Goal: Transaction & Acquisition: Purchase product/service

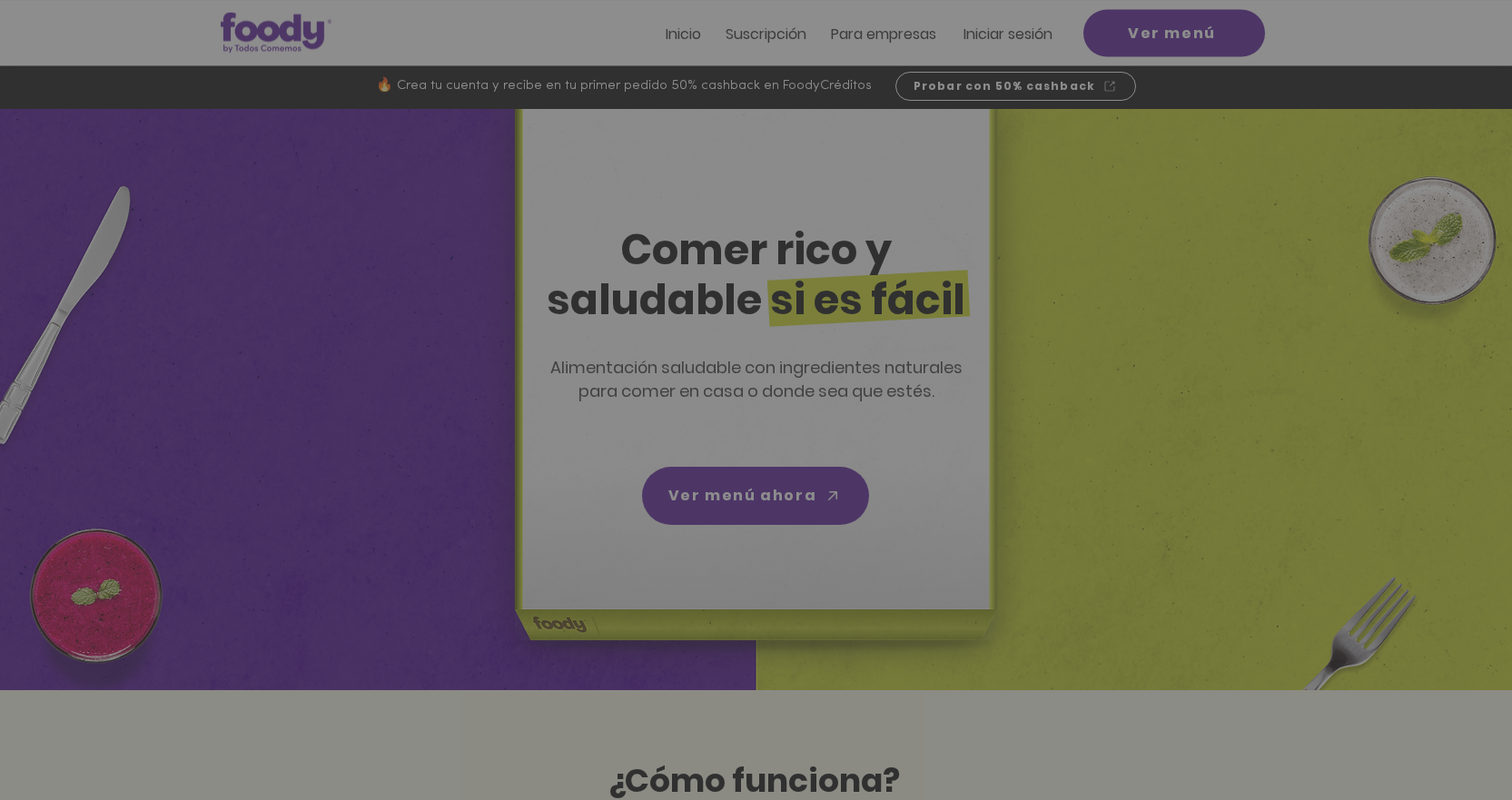
click at [719, 540] on span "CREAR CUENTA" at bounding box center [754, 535] width 120 height 14
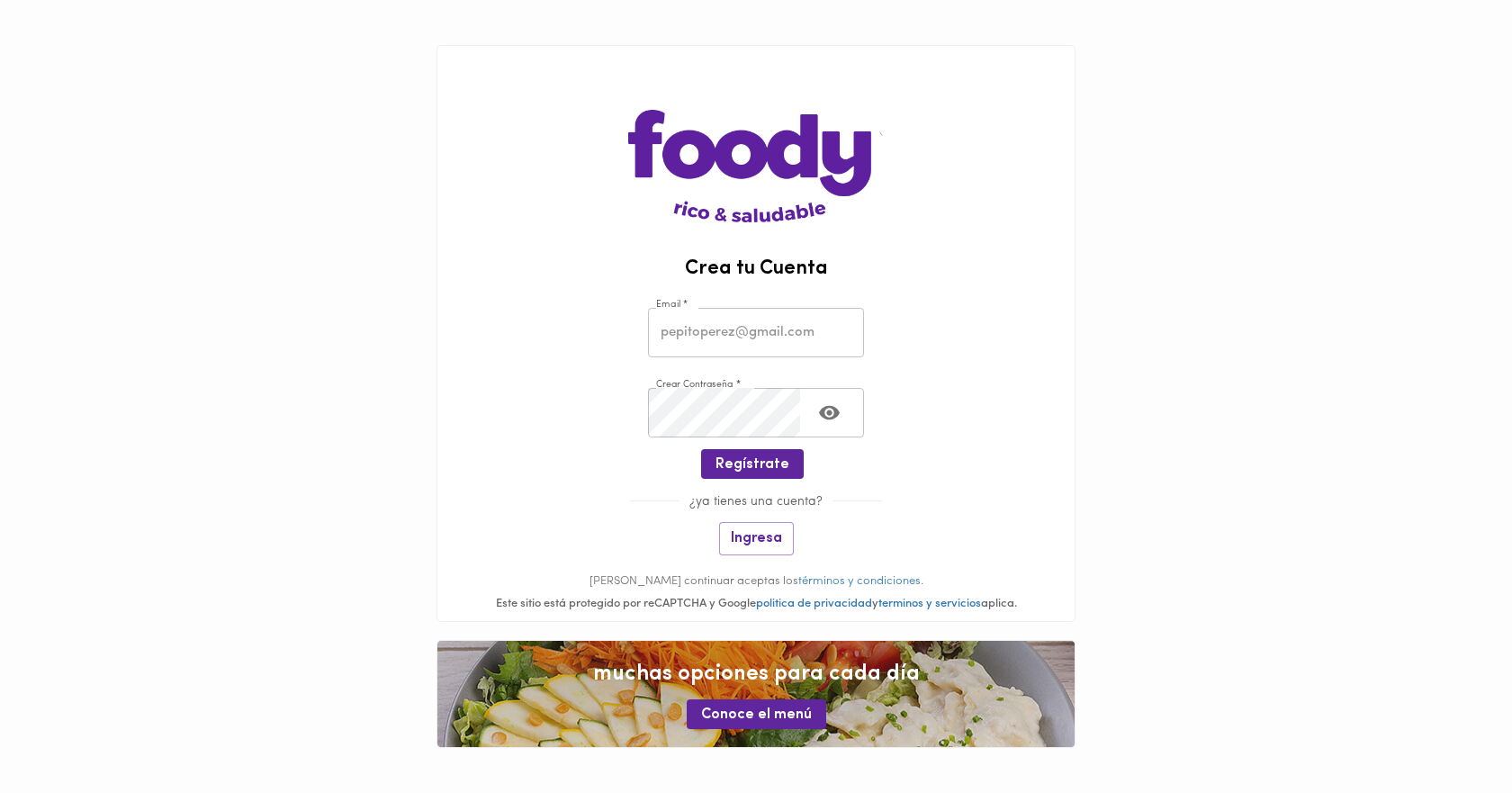
type input "[PERSON_NAME][EMAIL_ADDRESS][DOMAIN_NAME]"
click at [842, 415] on button "Toggle password visibility" at bounding box center [829, 413] width 44 height 44
click at [761, 469] on span "Regístrate" at bounding box center [752, 465] width 74 height 17
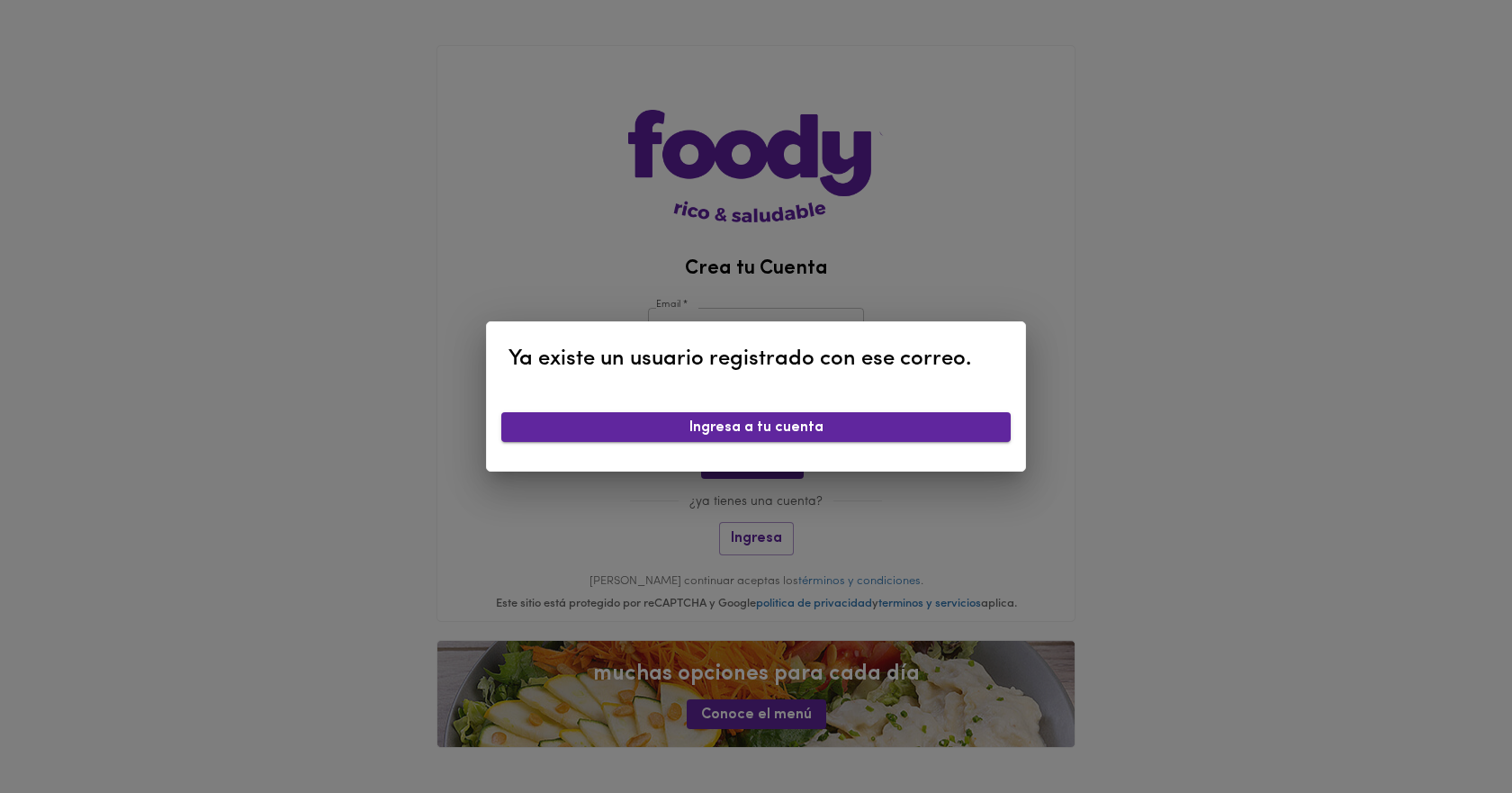
click at [754, 427] on span "Ingresa a tu cuenta" at bounding box center [756, 428] width 481 height 17
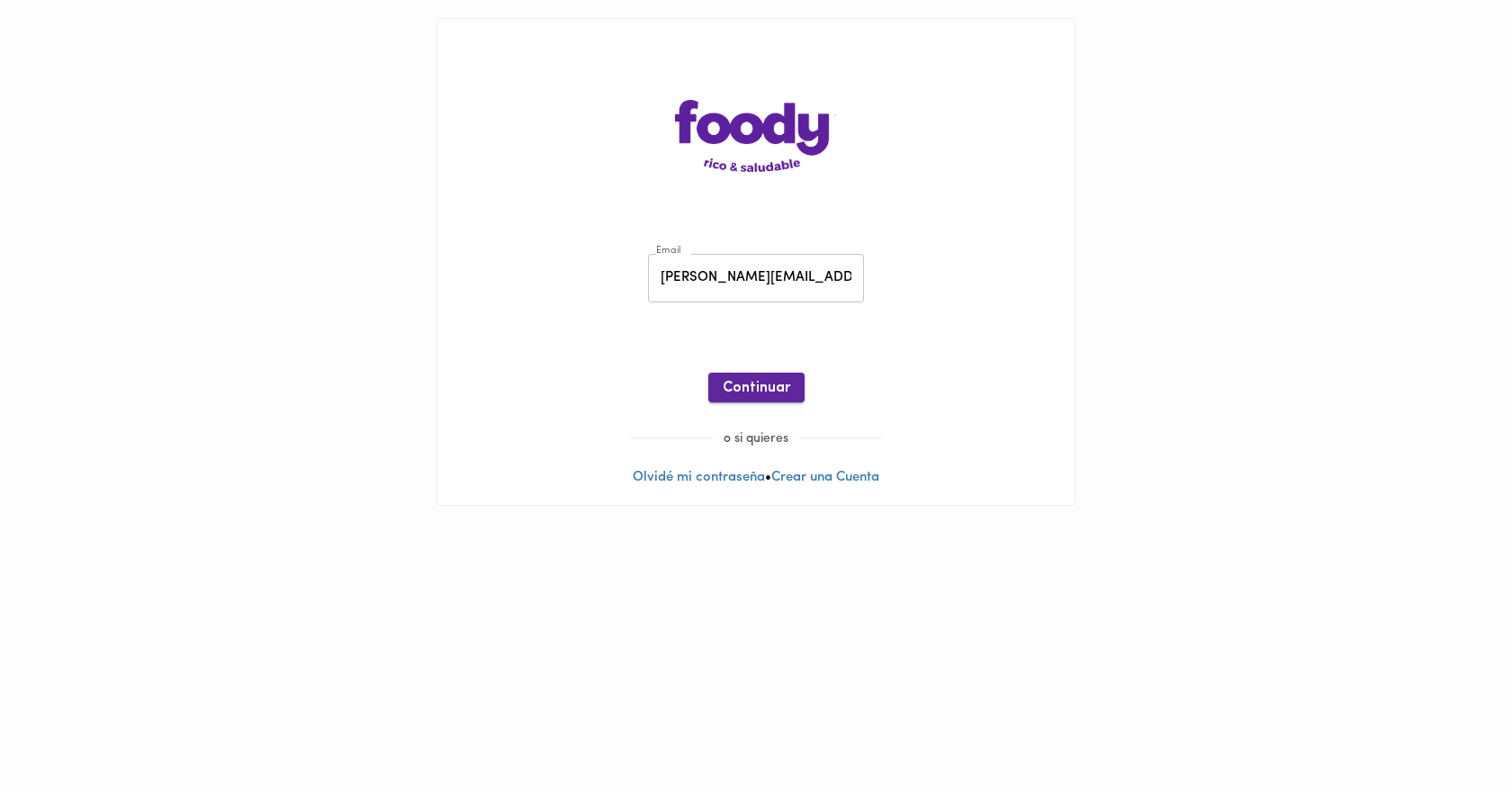
click at [751, 393] on span "Continuar" at bounding box center [756, 389] width 67 height 17
click at [751, 393] on span "Ingresar" at bounding box center [757, 389] width 57 height 17
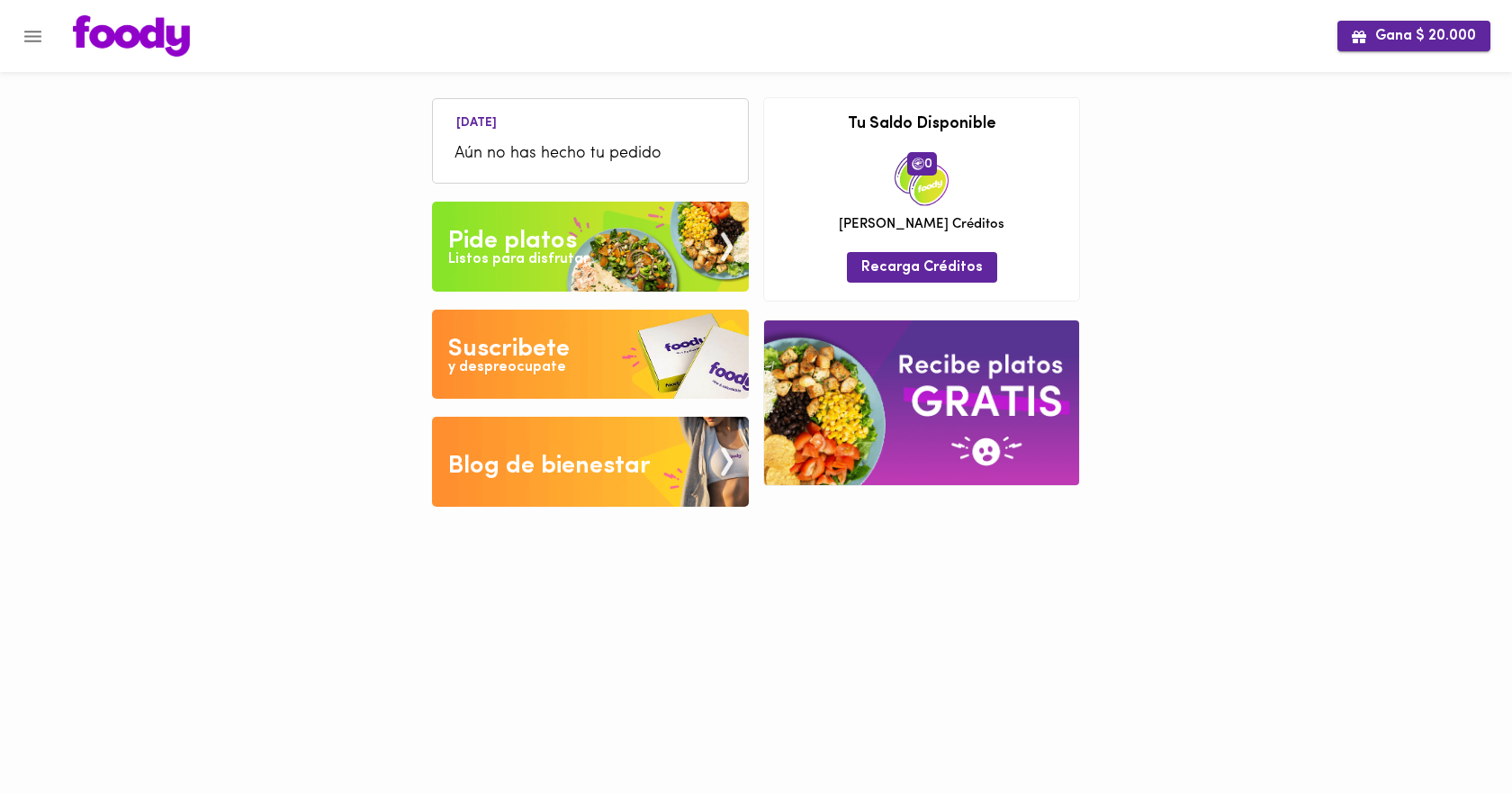
click at [1397, 39] on span "Gana $ 20.000" at bounding box center [1414, 36] width 124 height 17
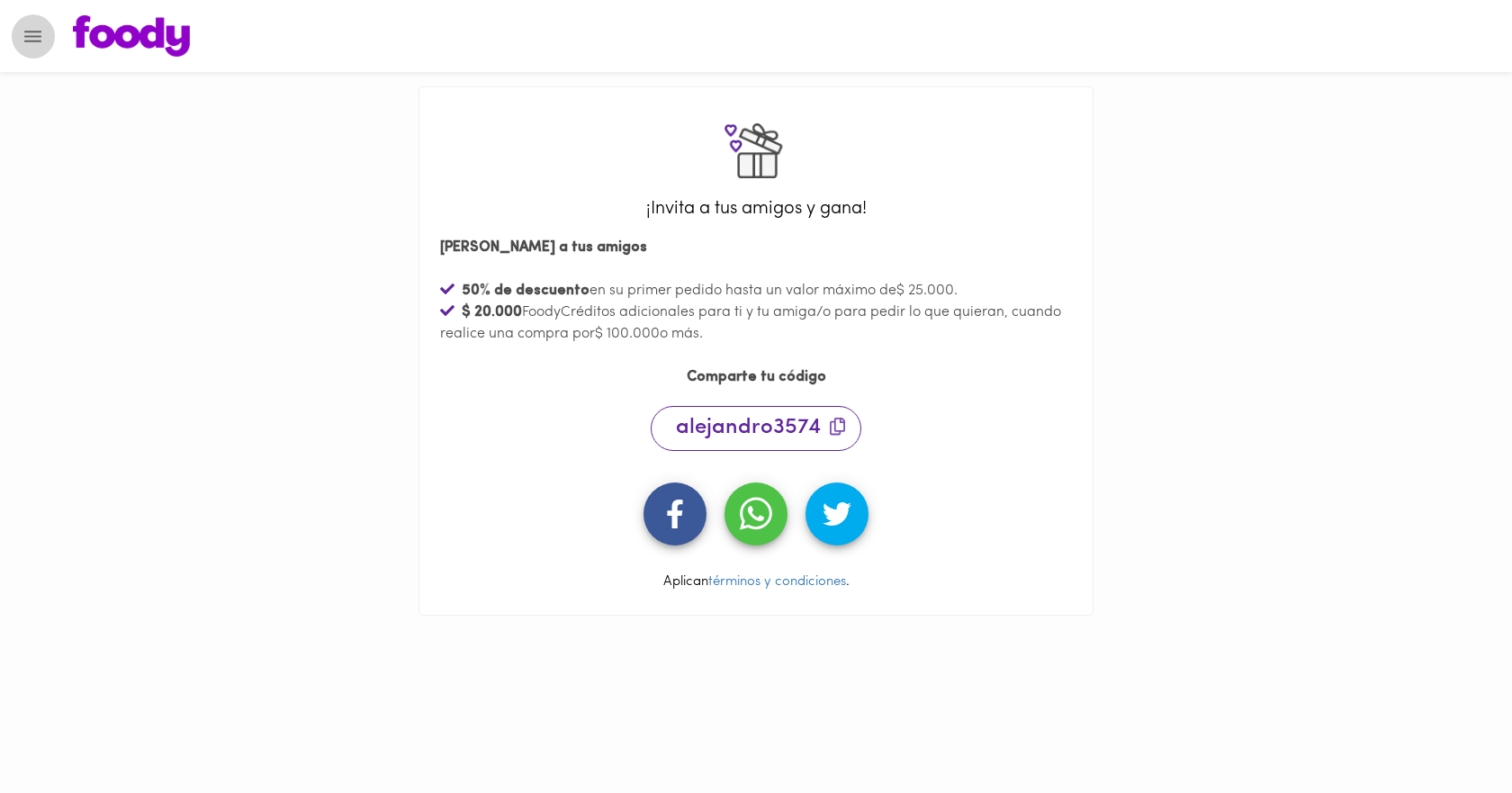
click at [31, 44] on icon "Menu" at bounding box center [33, 37] width 23 height 23
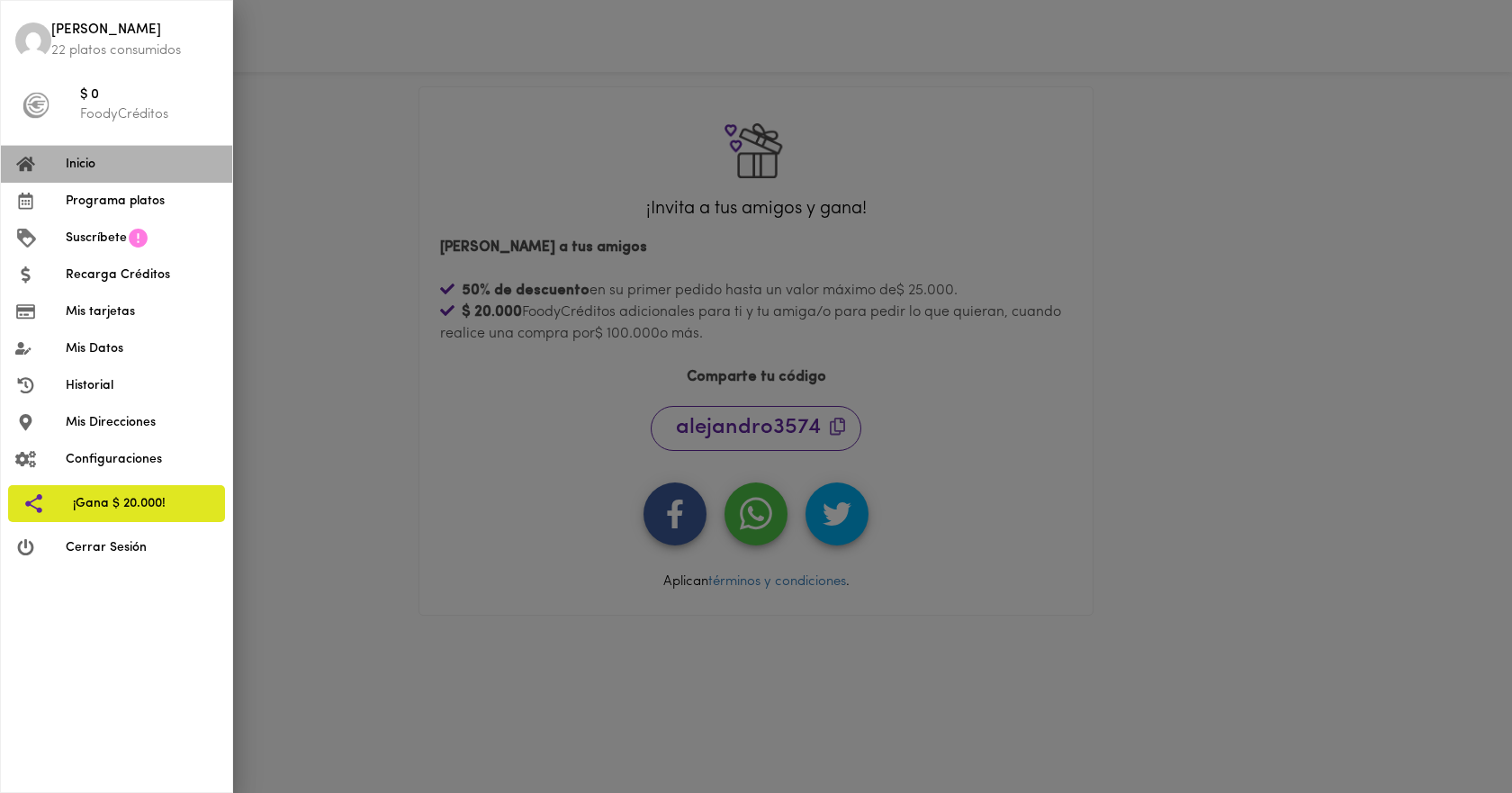
click at [76, 166] on span "Inicio" at bounding box center [141, 165] width 152 height 19
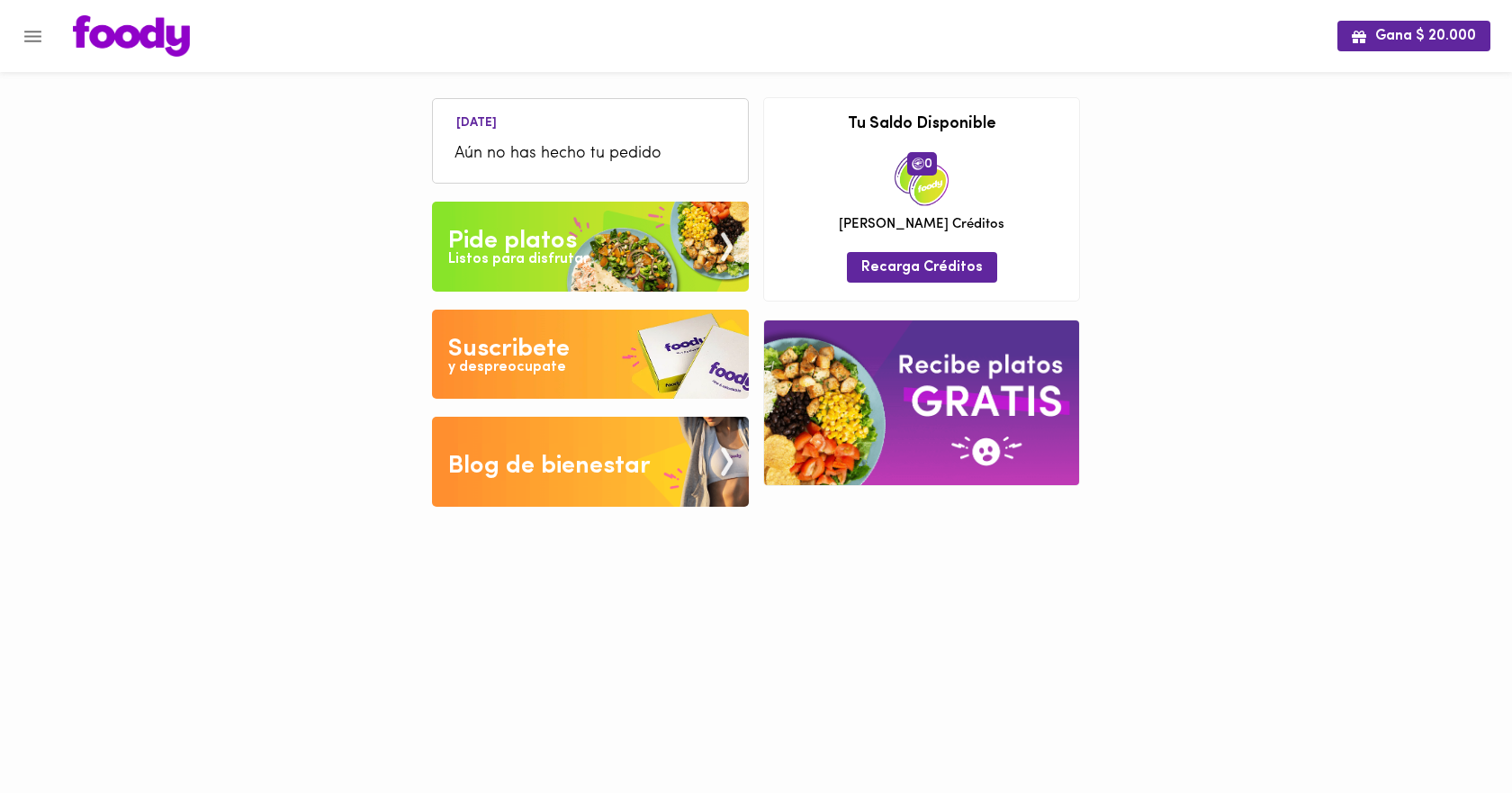
click at [514, 361] on div "y despreocupate" at bounding box center [507, 368] width 118 height 21
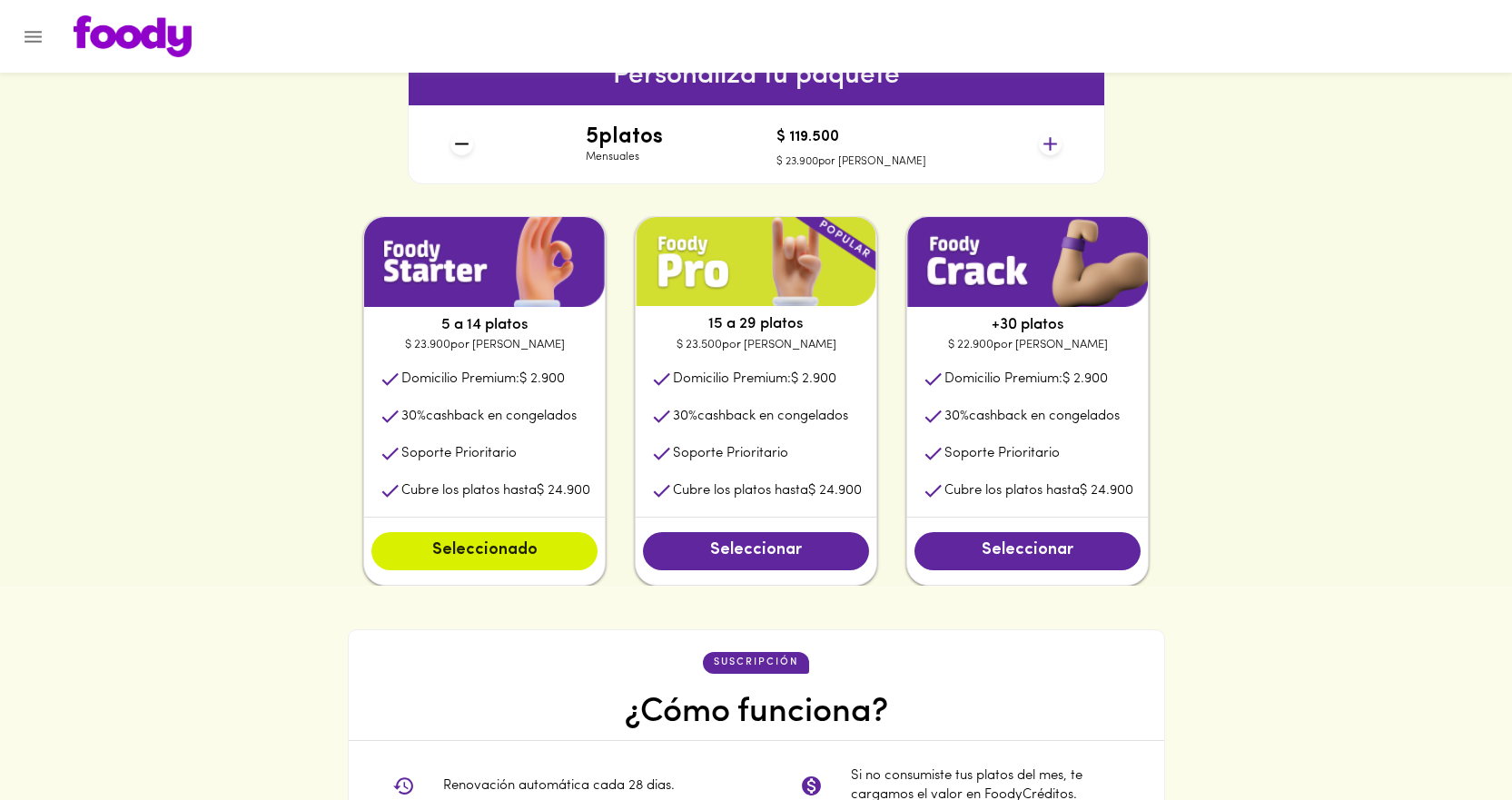
scroll to position [364, 0]
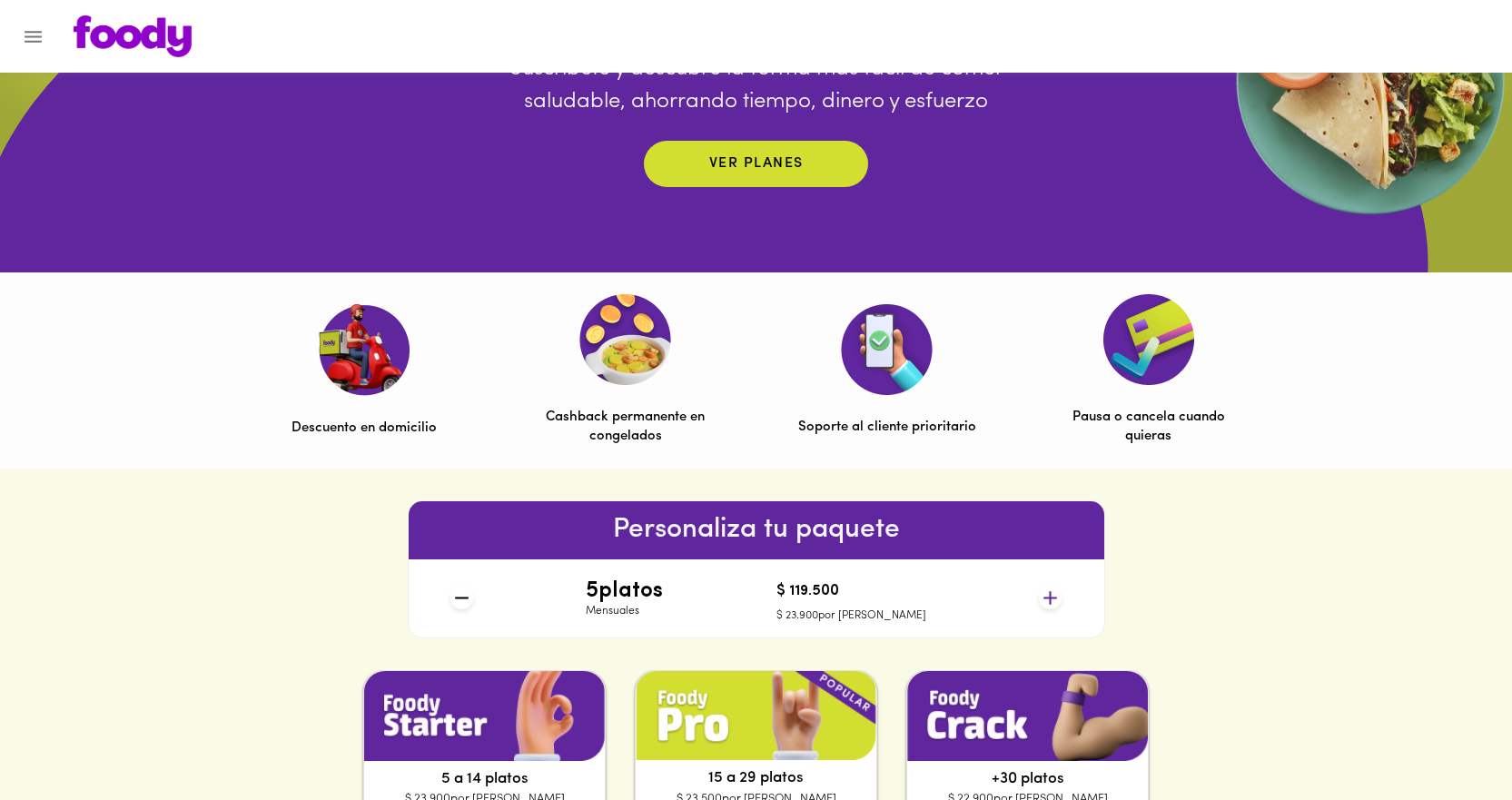
click at [1050, 604] on icon at bounding box center [1050, 598] width 13 height 13
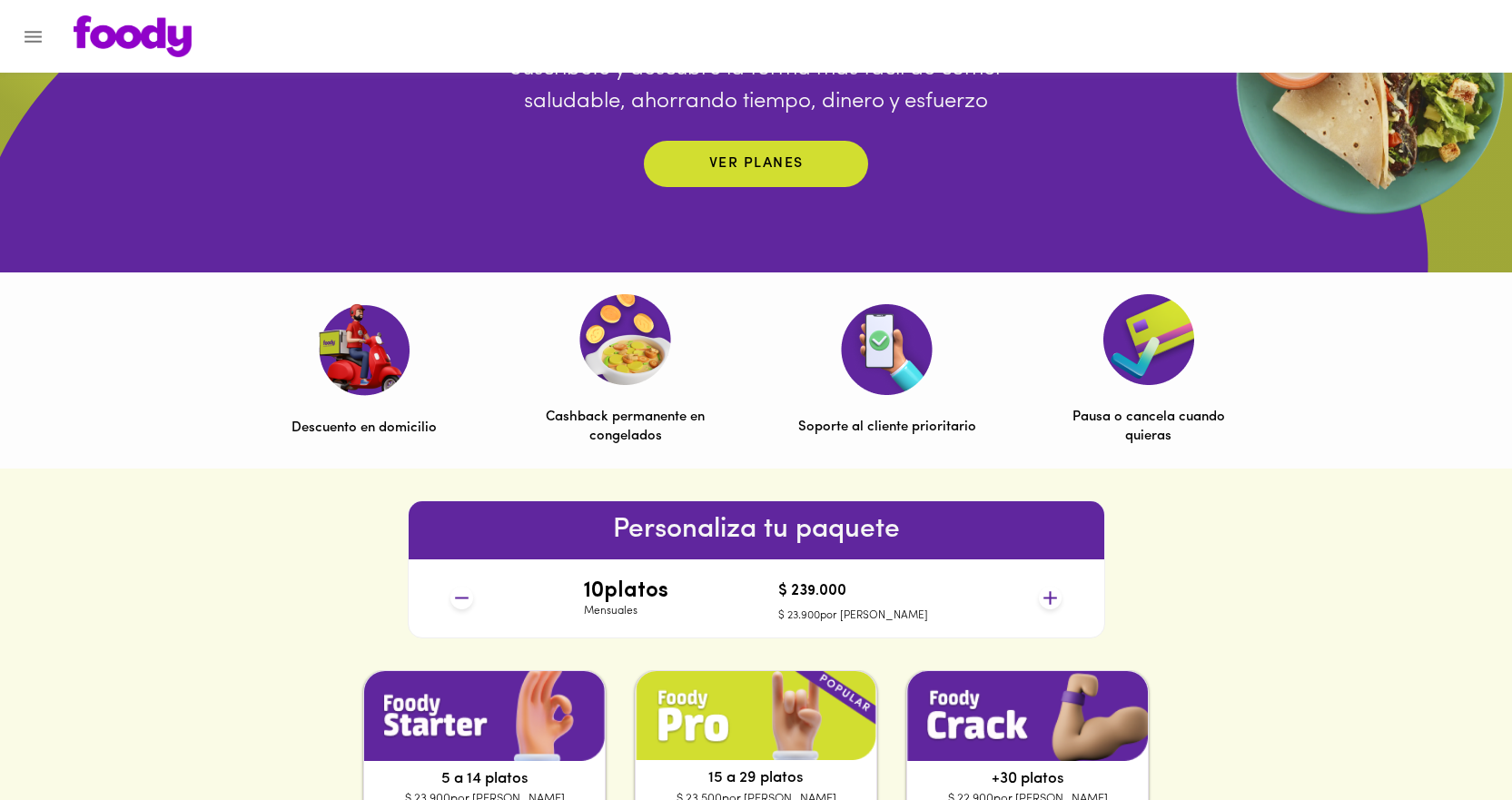
click at [1050, 604] on icon at bounding box center [1050, 598] width 13 height 13
click at [459, 602] on icon at bounding box center [462, 599] width 23 height 23
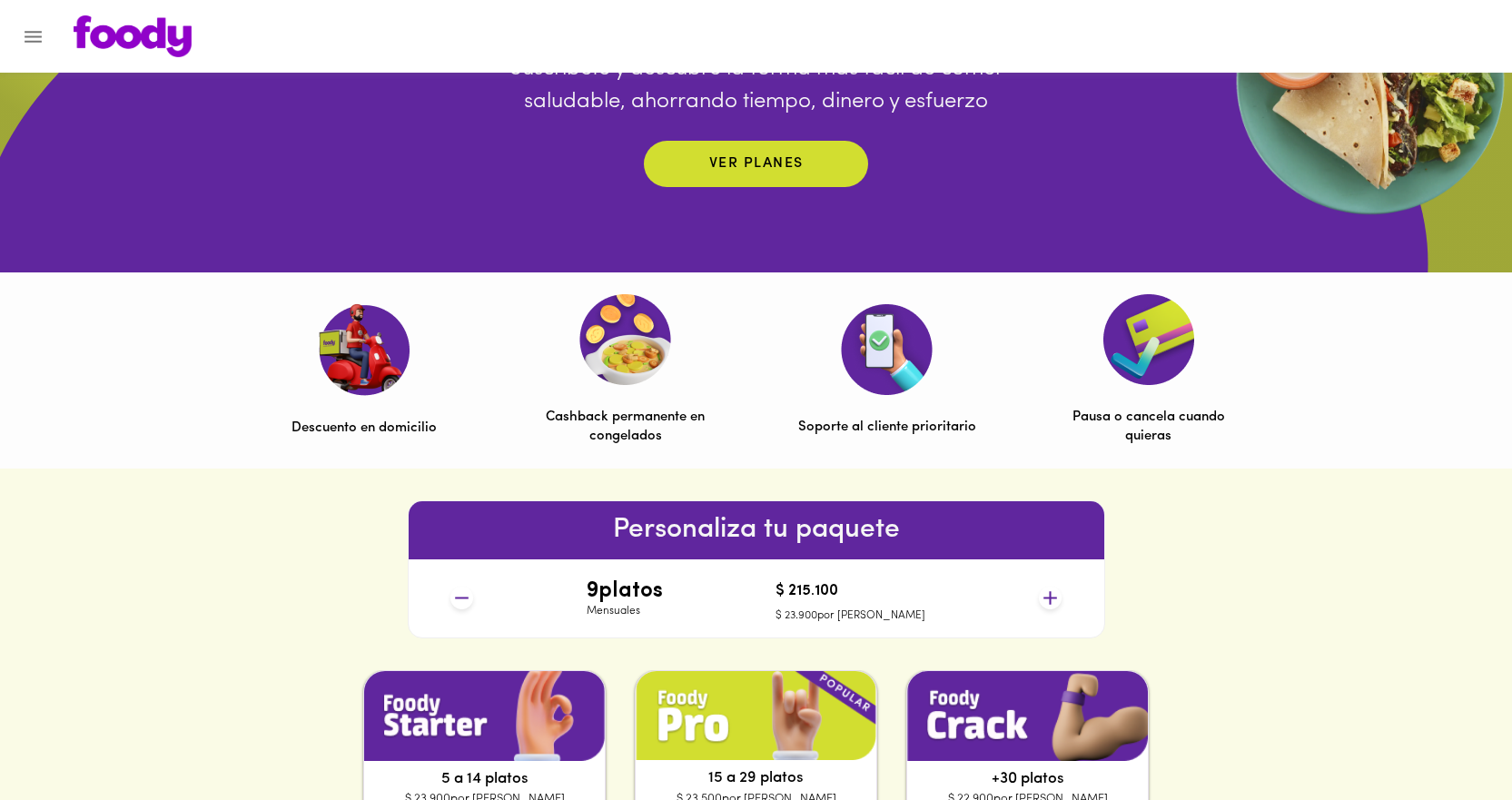
click at [459, 602] on icon at bounding box center [462, 599] width 23 height 23
click at [459, 603] on icon at bounding box center [462, 599] width 23 height 23
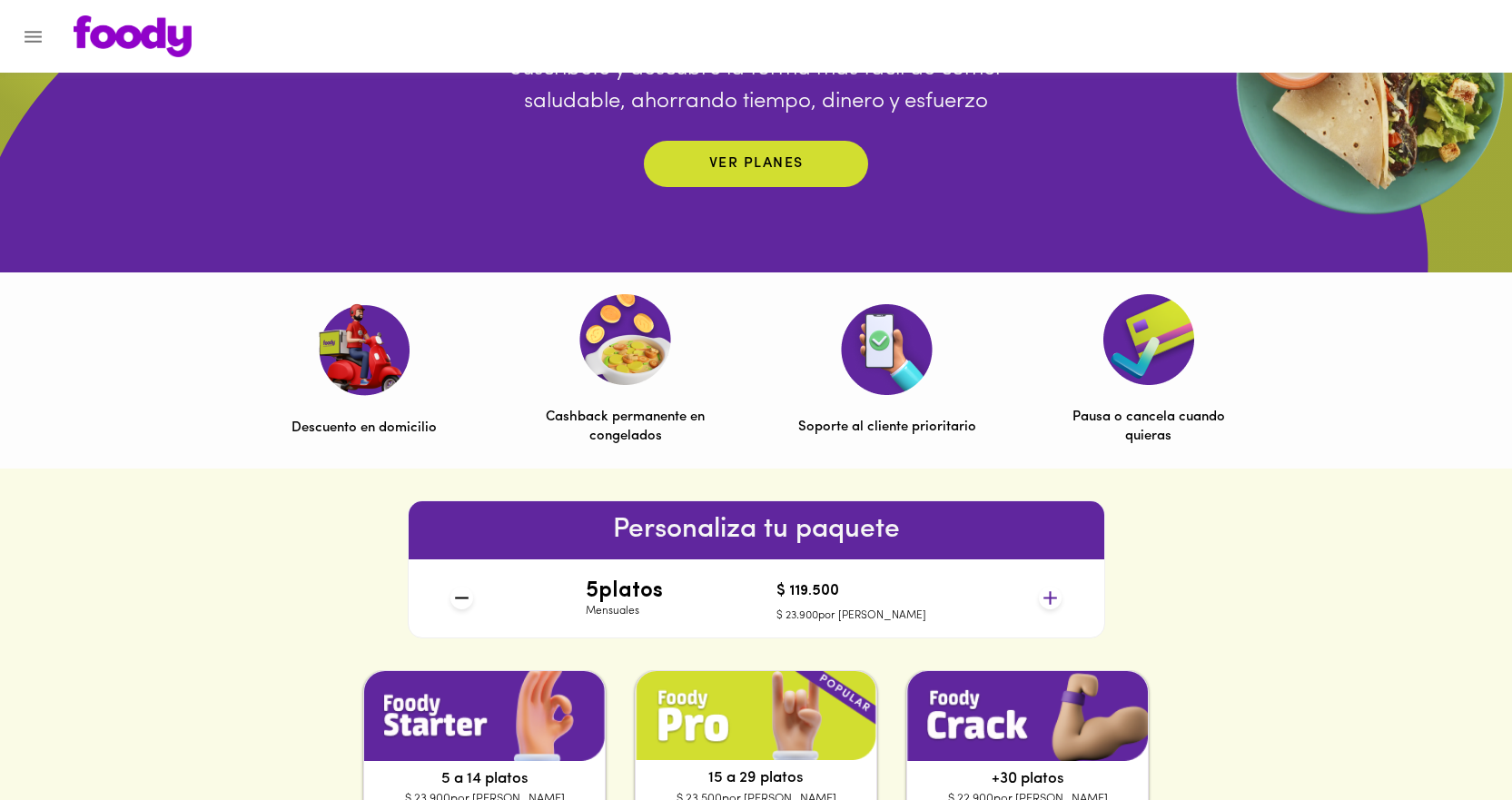
click at [459, 603] on icon at bounding box center [462, 599] width 23 height 23
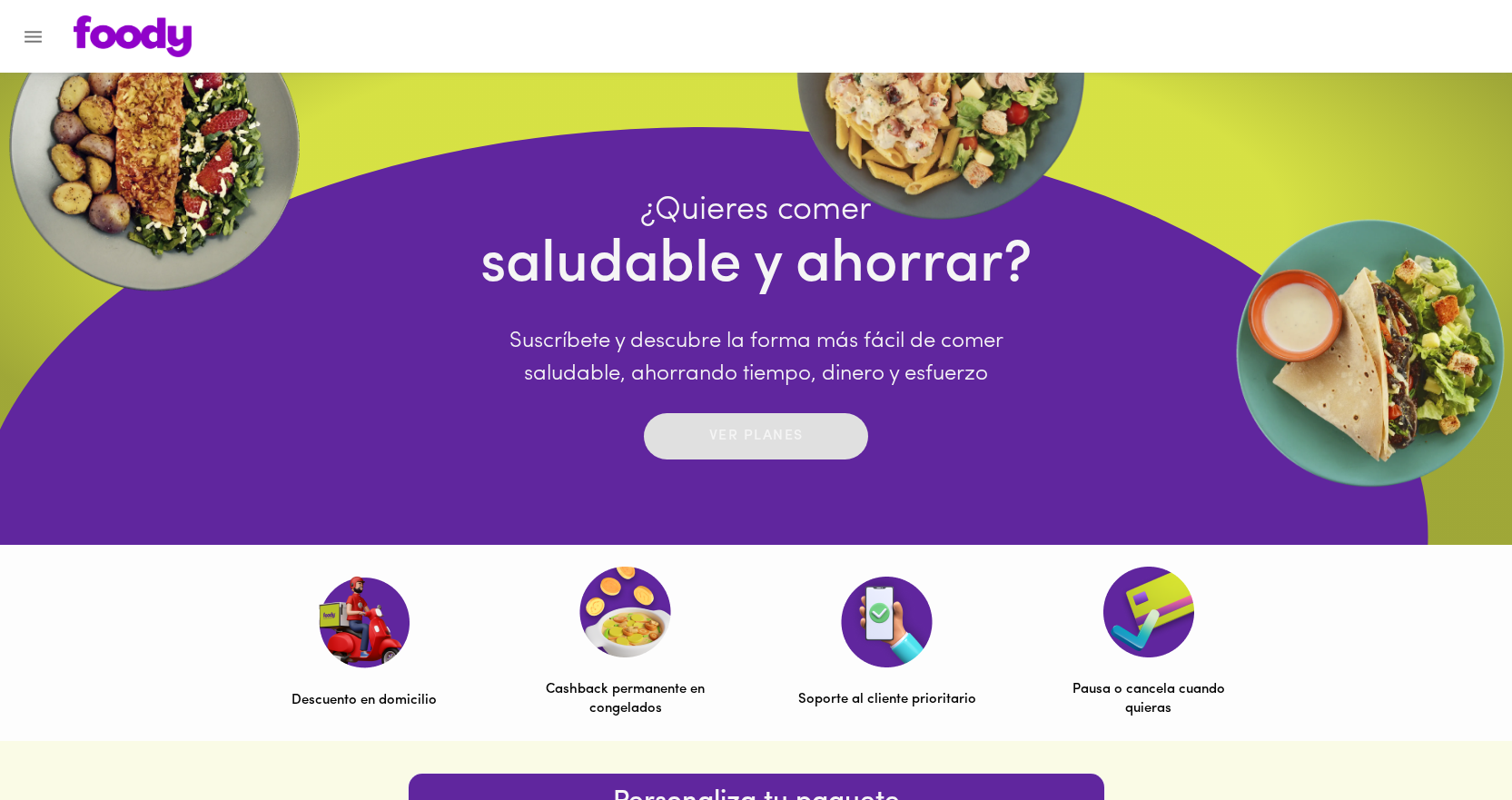
click at [754, 432] on p "Ver planes" at bounding box center [756, 436] width 94 height 21
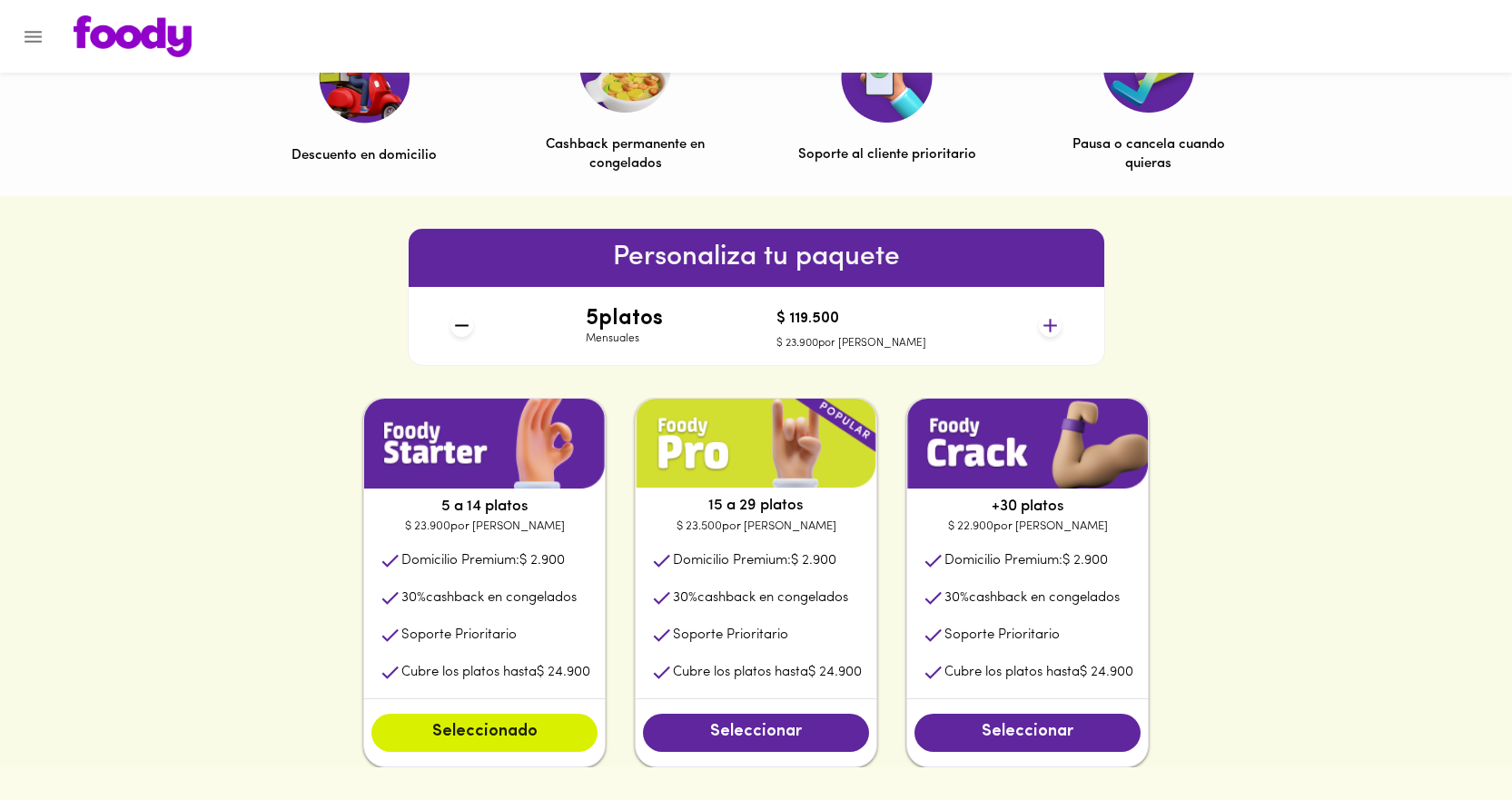
scroll to position [0, 0]
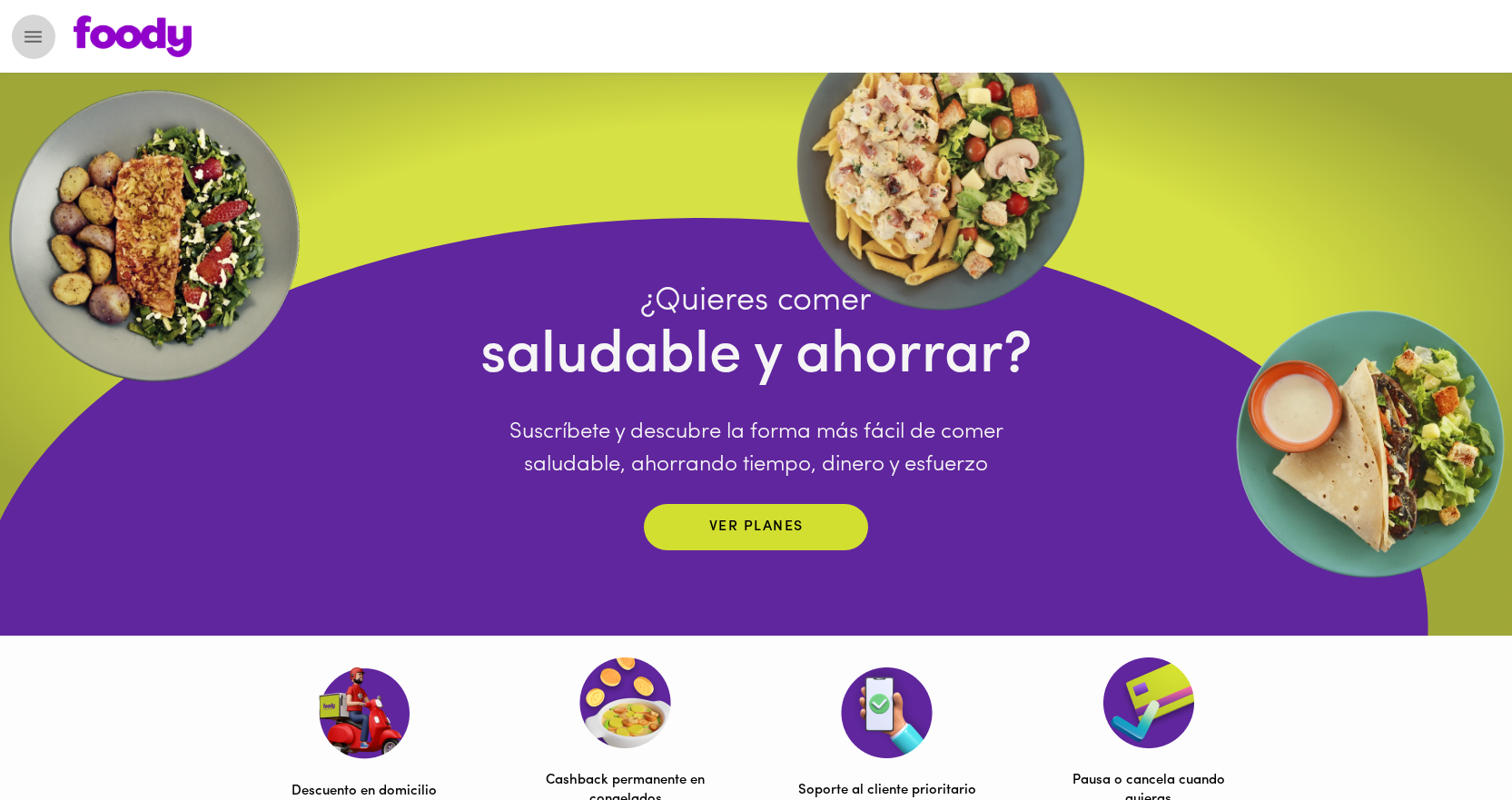
click at [25, 36] on icon "Menu" at bounding box center [33, 37] width 23 height 23
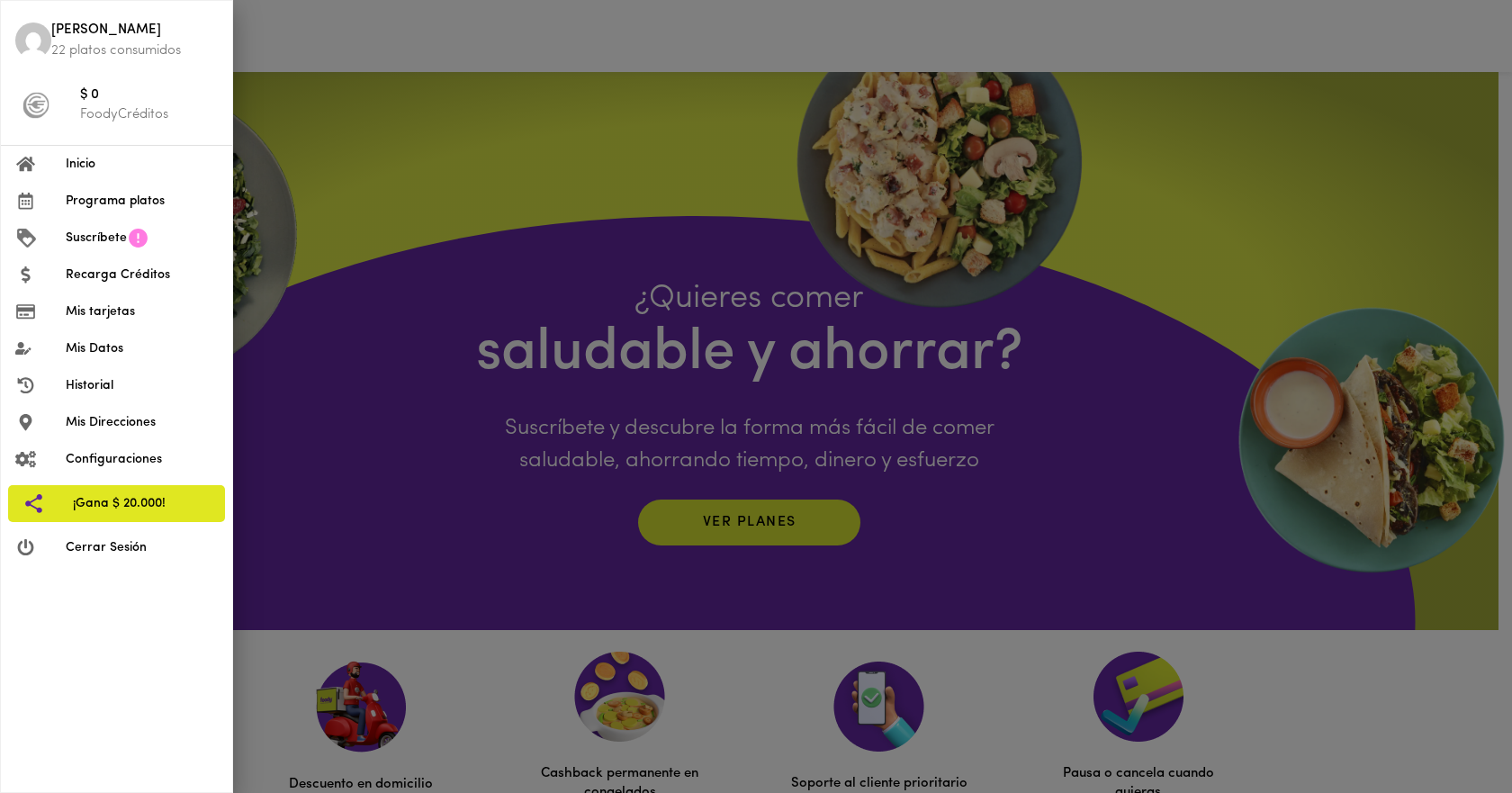
click at [76, 163] on span "Inicio" at bounding box center [141, 165] width 152 height 19
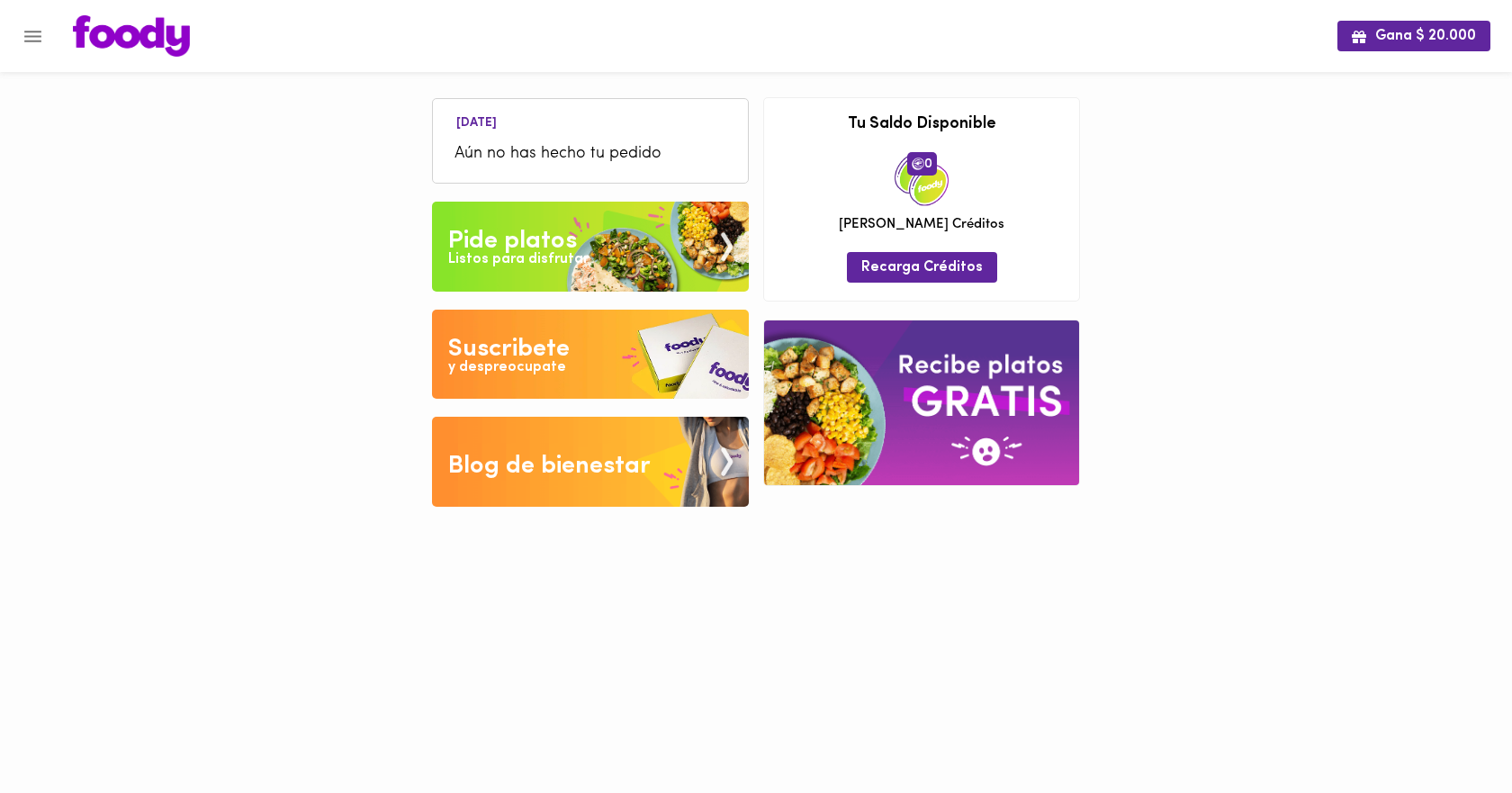
click at [580, 251] on div "Listos para disfrutar" at bounding box center [519, 260] width 140 height 21
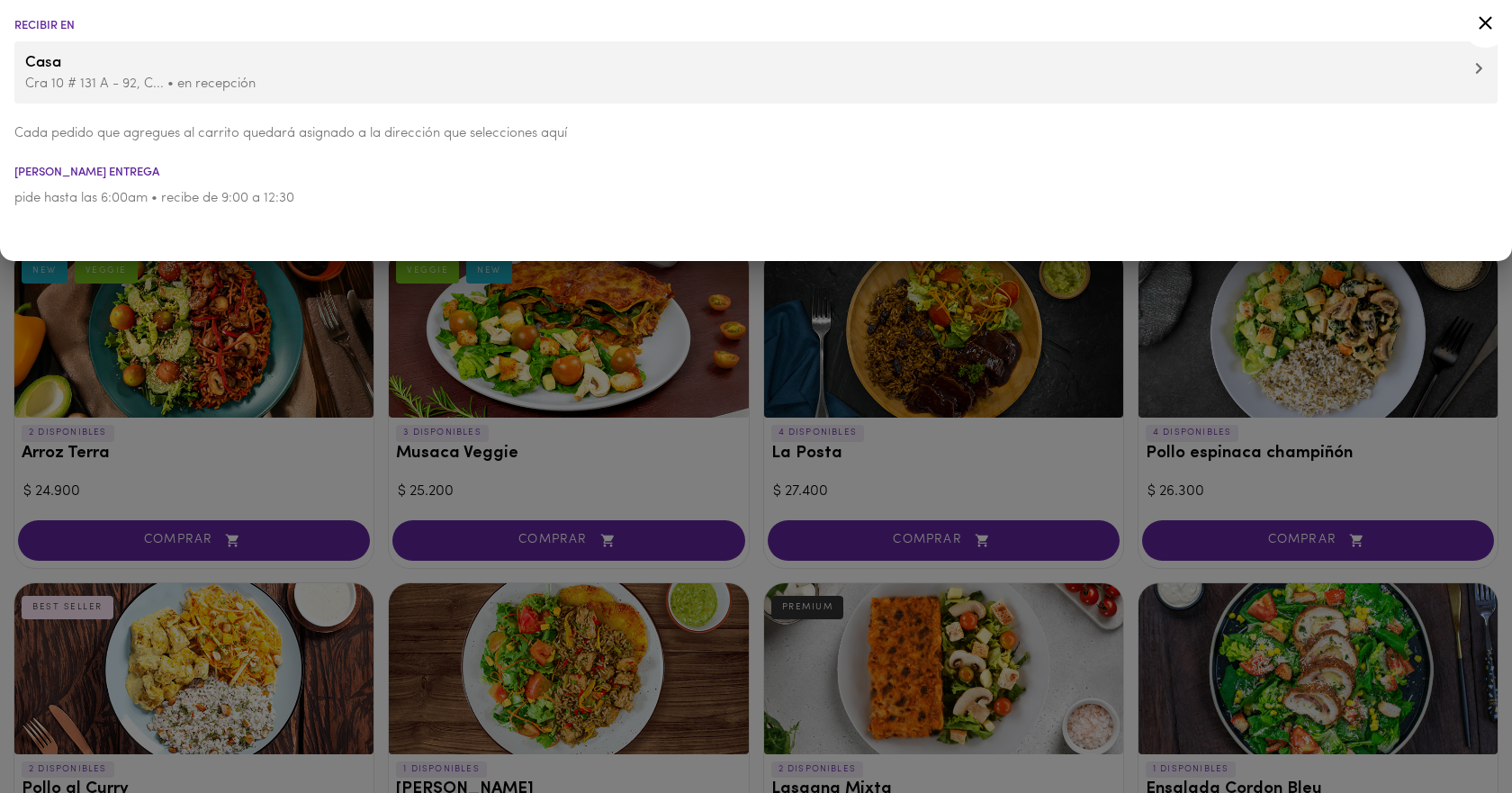
click at [1476, 71] on icon at bounding box center [1479, 68] width 9 height 12
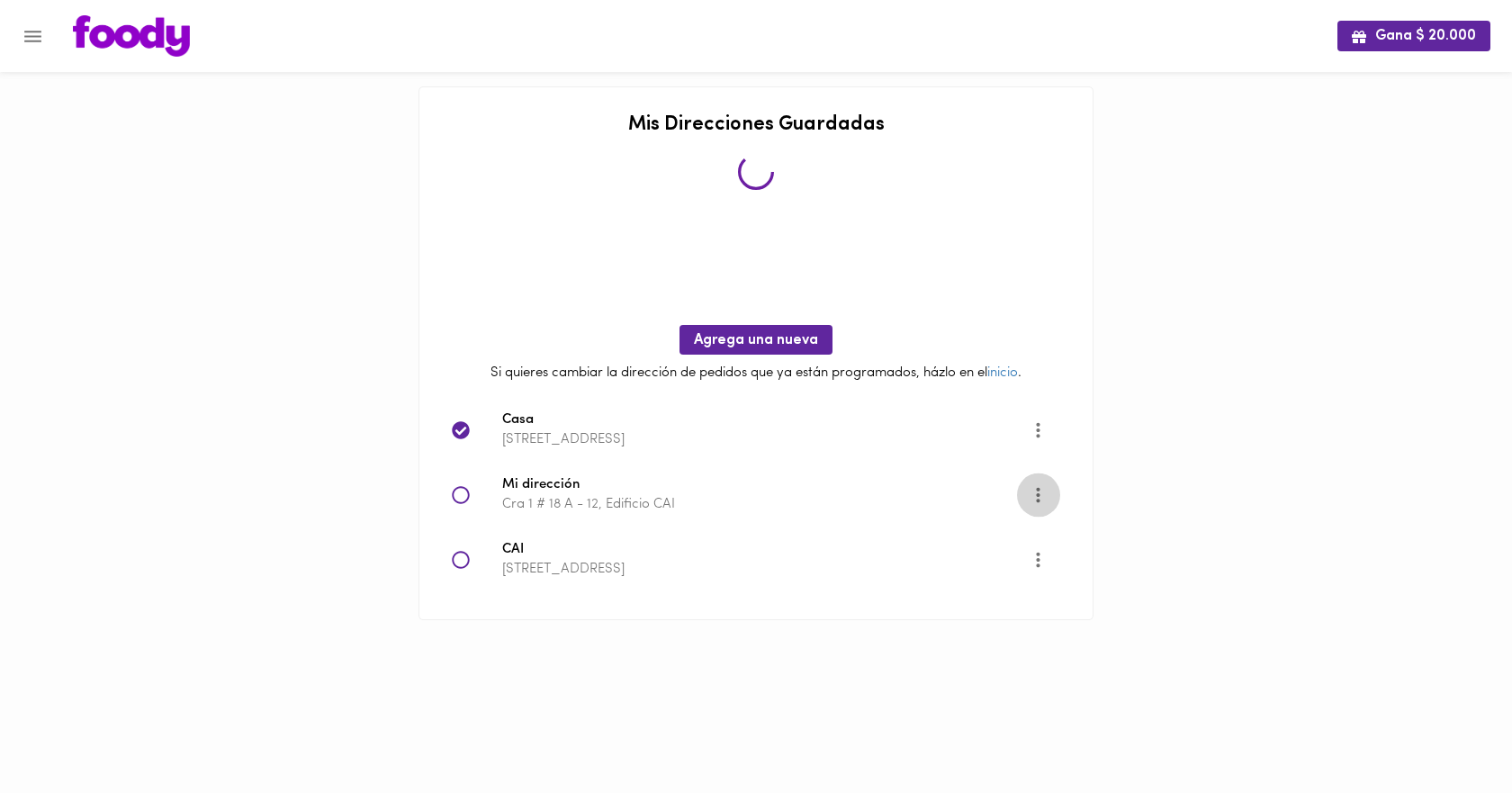
click at [1039, 499] on icon "More" at bounding box center [1038, 495] width 4 height 15
click at [1048, 524] on li "Eliminar" at bounding box center [1055, 524] width 76 height 29
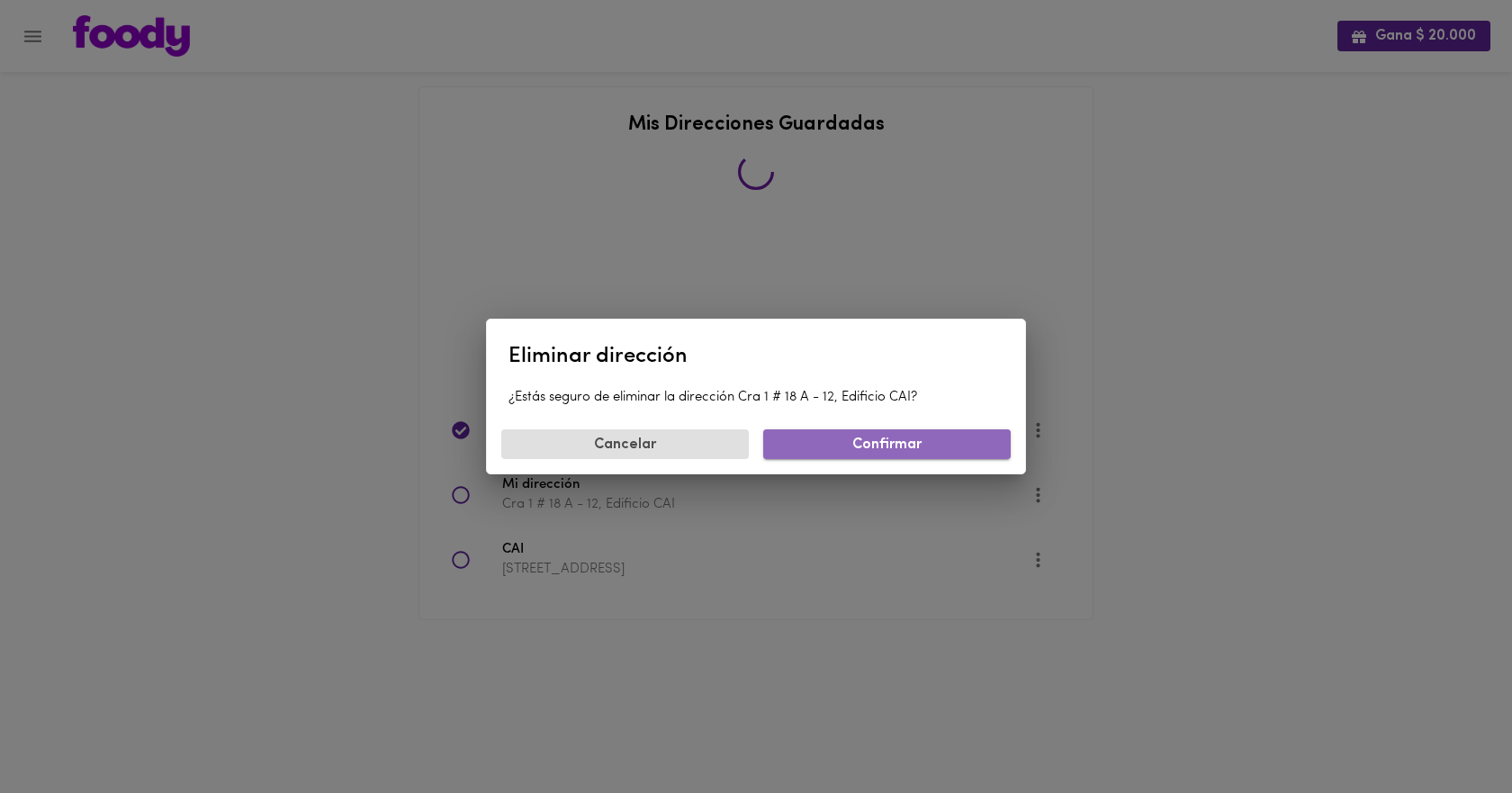
click at [934, 446] on span "Confirmar" at bounding box center [887, 445] width 219 height 17
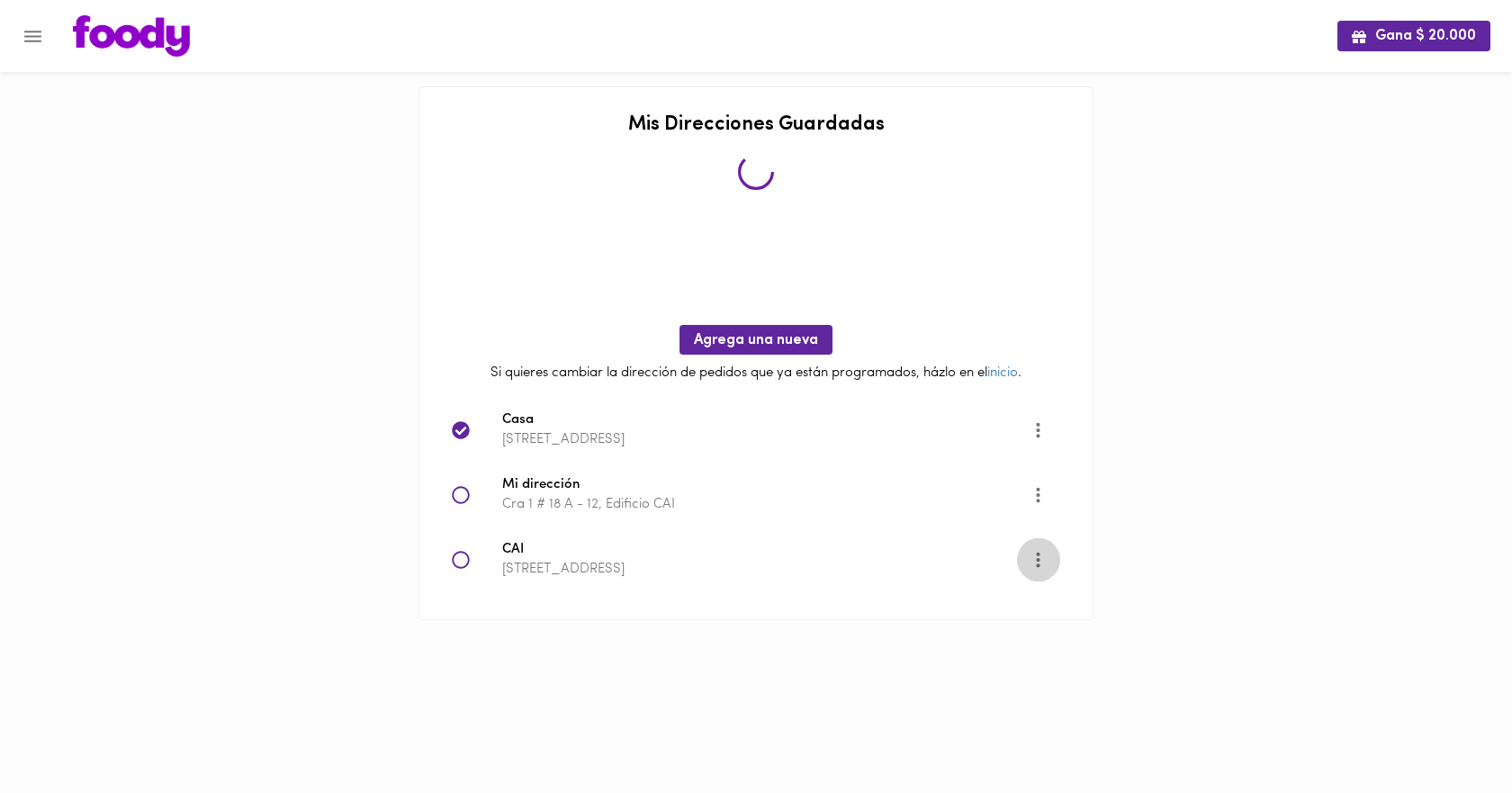
click at [1039, 558] on icon "More" at bounding box center [1038, 559] width 4 height 15
click at [1044, 594] on li "Eliminar" at bounding box center [1055, 590] width 76 height 29
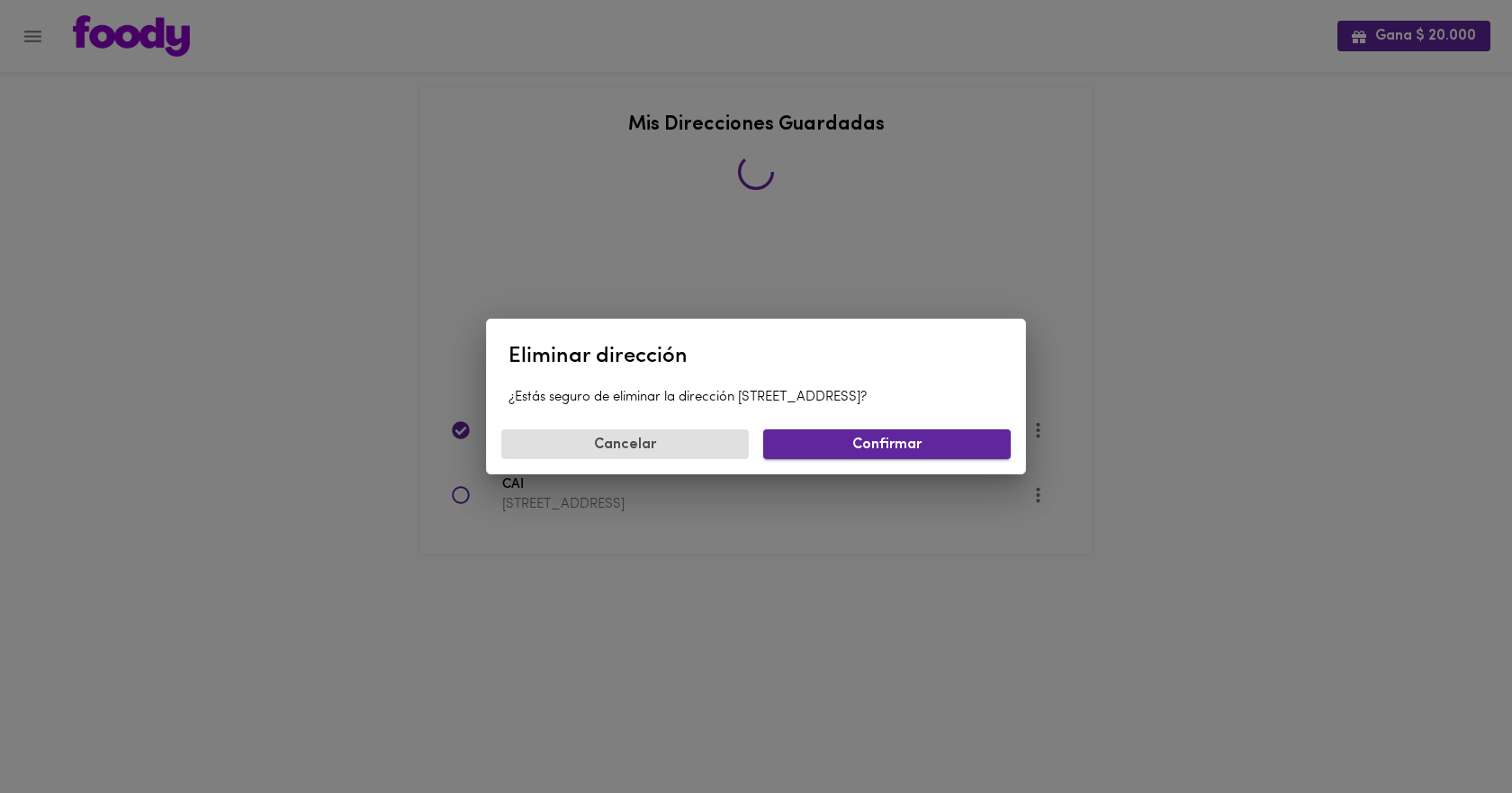
click at [917, 447] on span "Confirmar" at bounding box center [887, 445] width 219 height 17
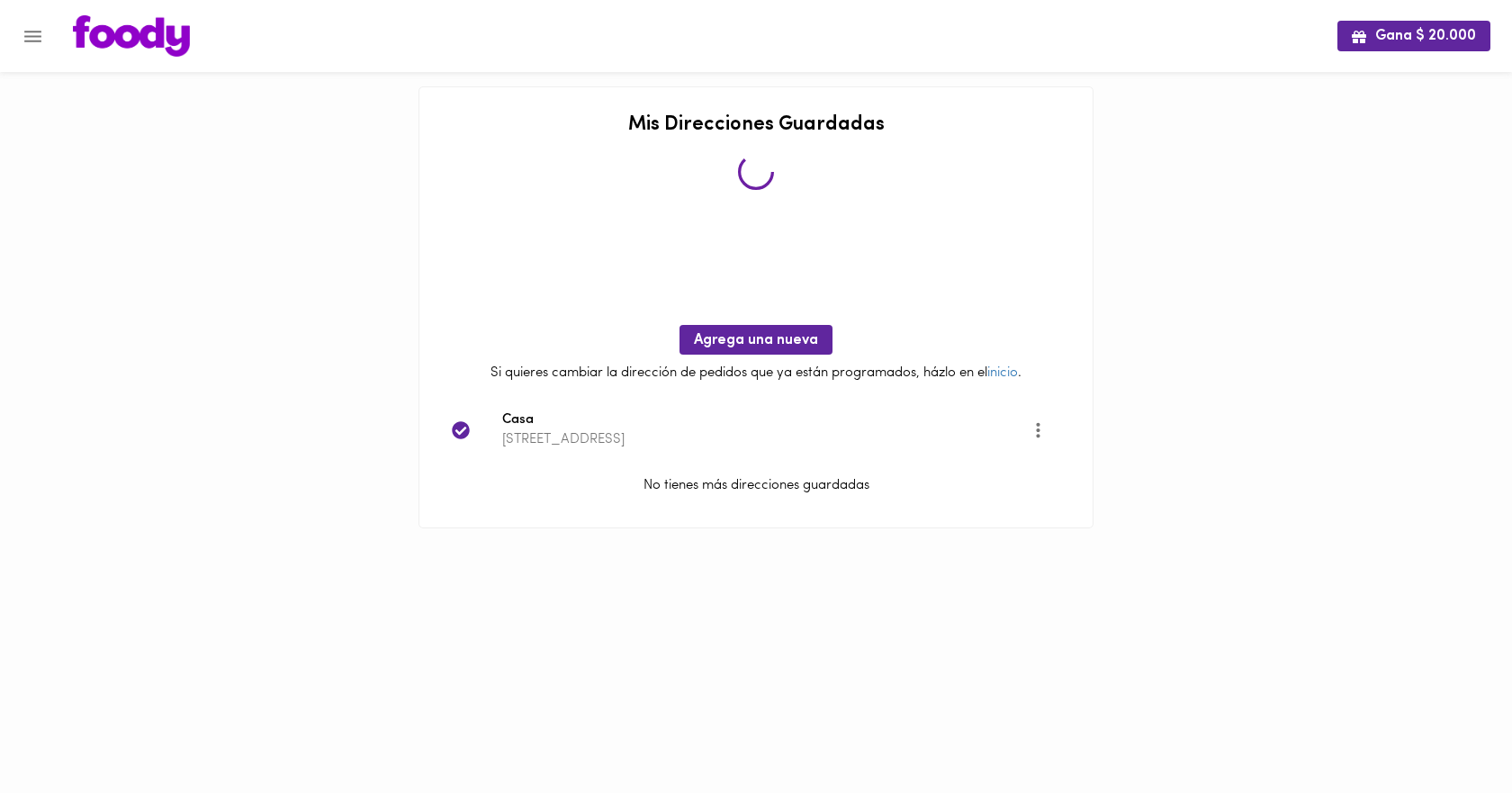
click at [26, 41] on icon "Menu" at bounding box center [33, 36] width 17 height 11
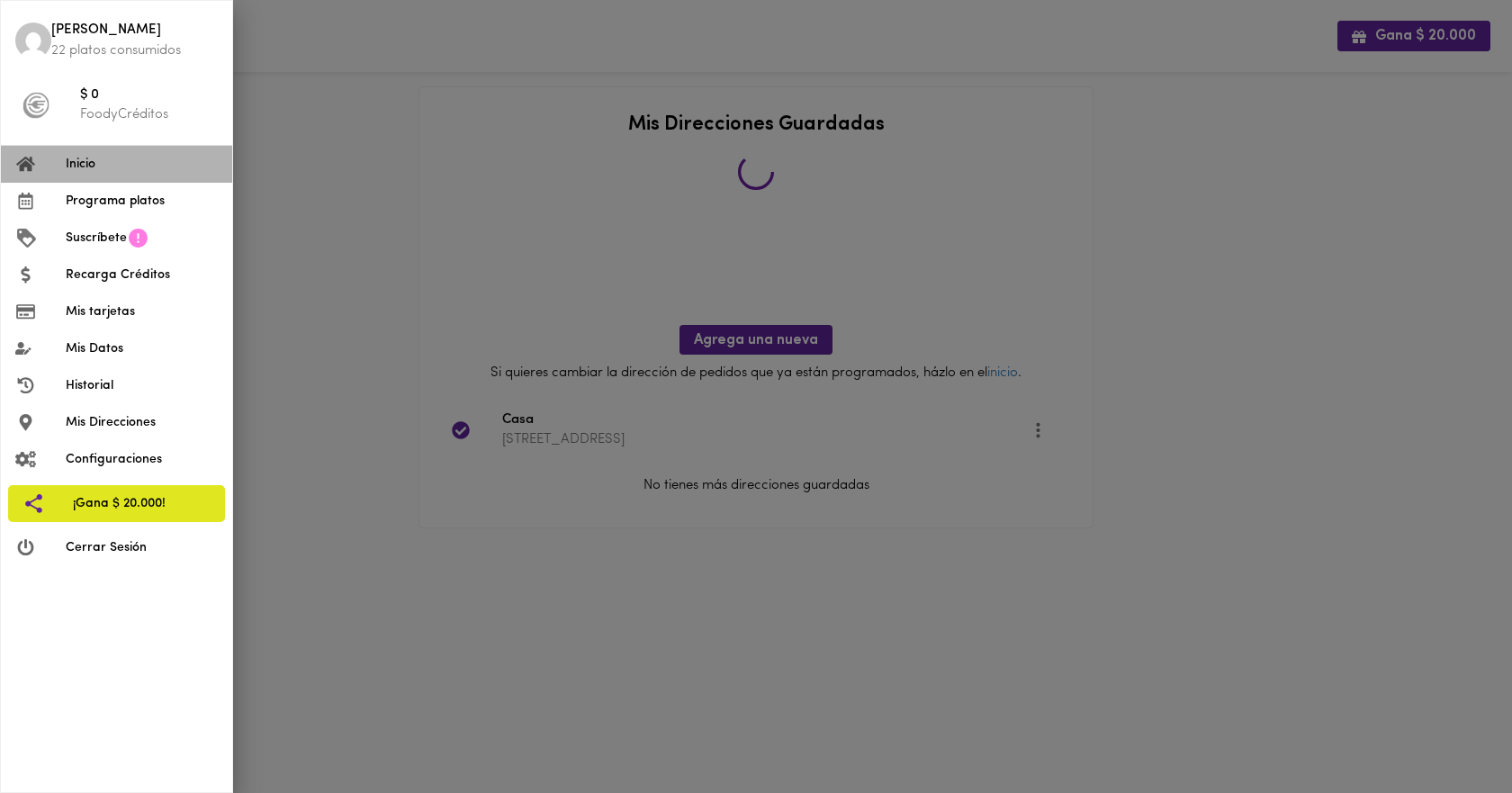
click at [79, 166] on span "Inicio" at bounding box center [141, 165] width 152 height 19
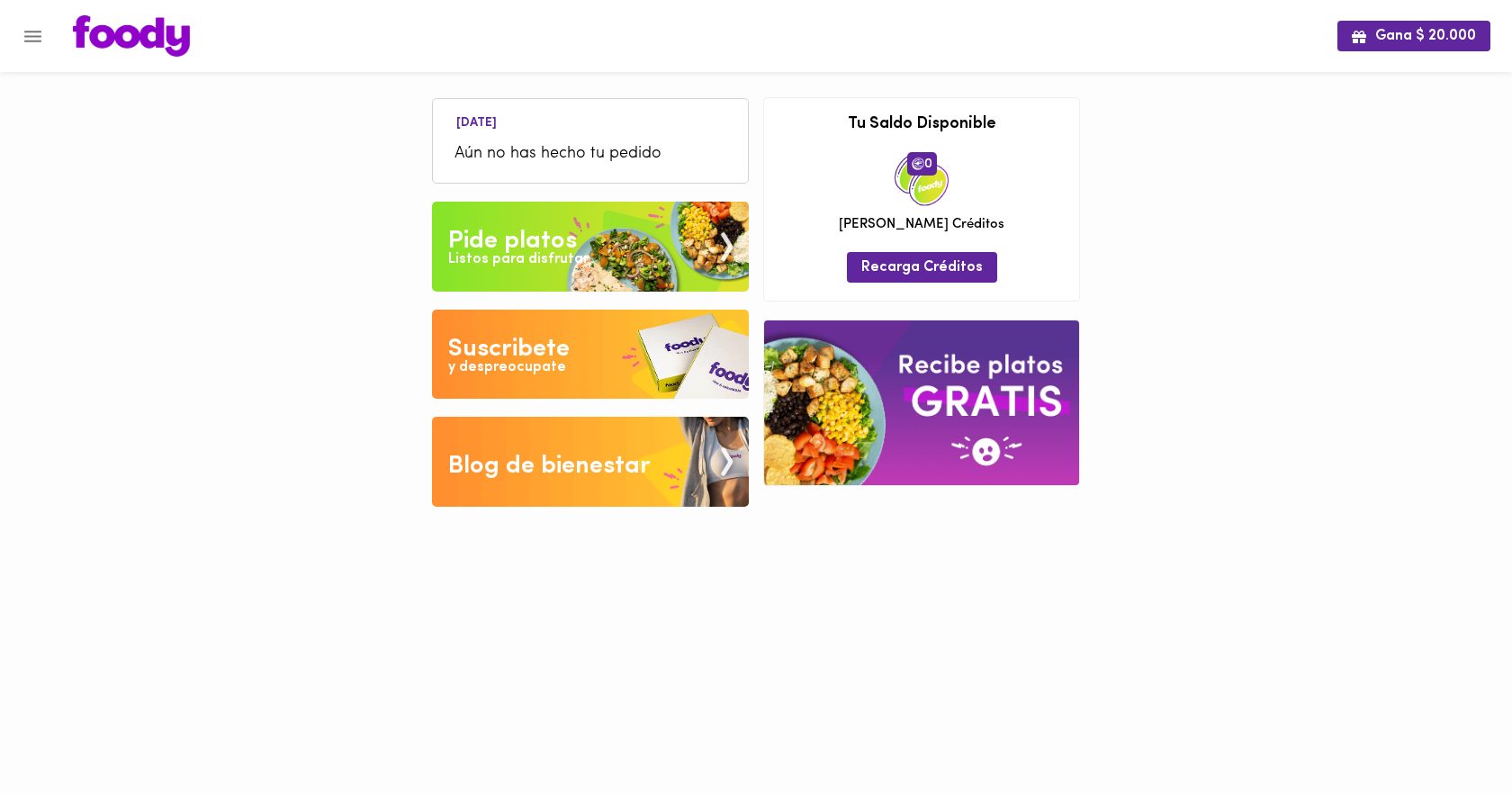
click at [549, 250] on div "Listos para disfrutar" at bounding box center [519, 260] width 140 height 21
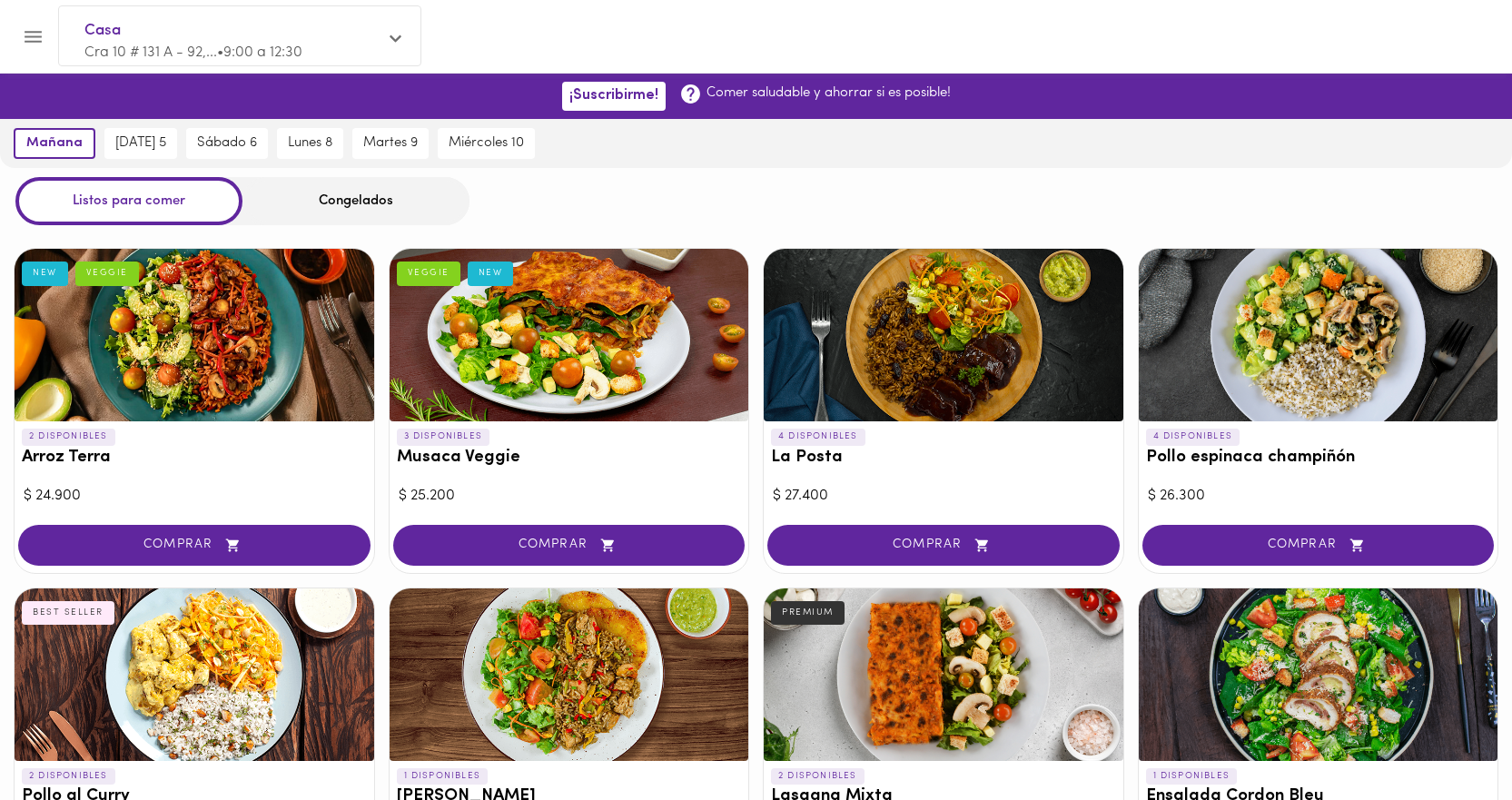
click at [515, 352] on div at bounding box center [569, 335] width 360 height 173
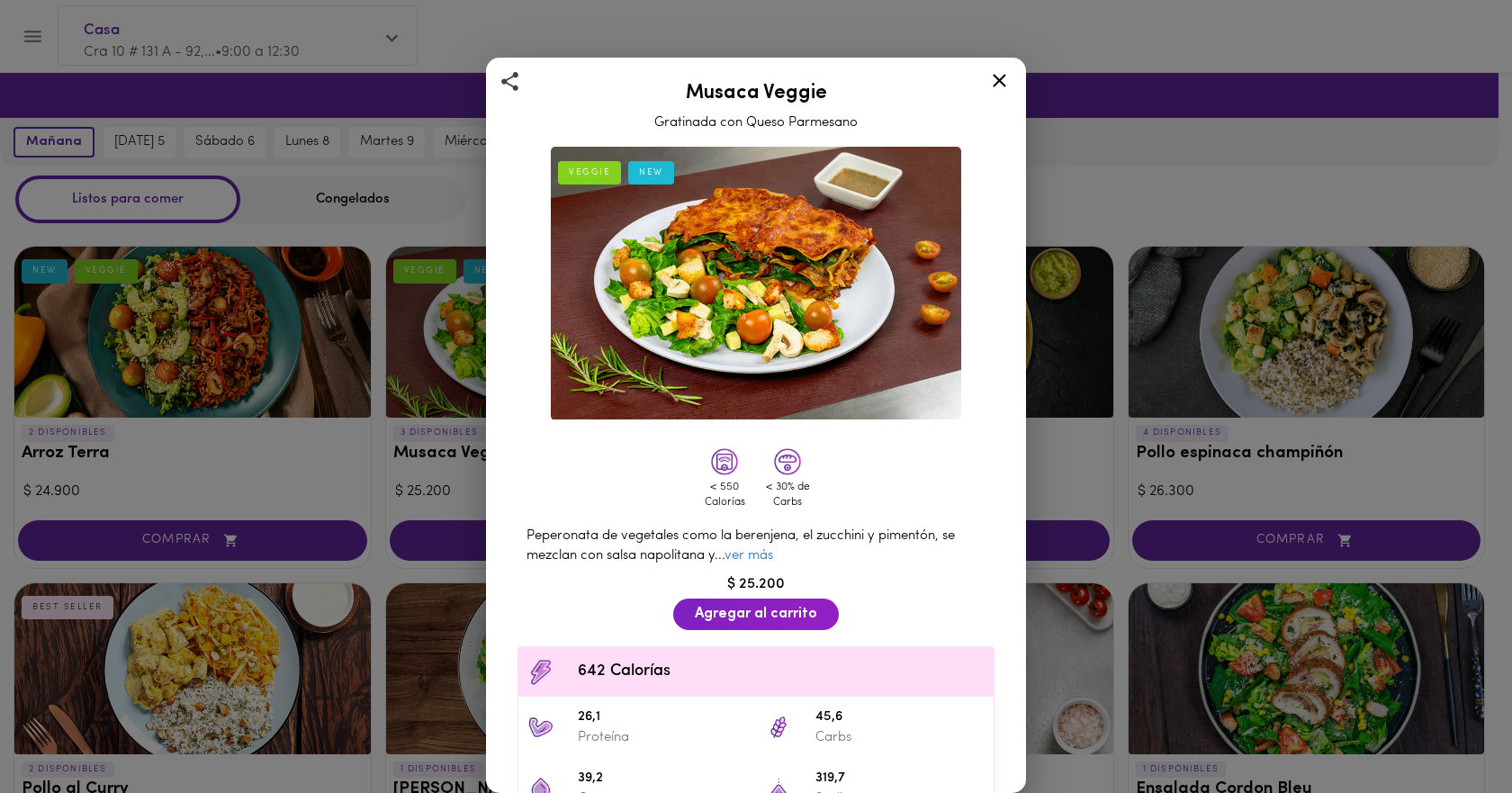
click at [752, 549] on link "ver más" at bounding box center [748, 555] width 48 height 13
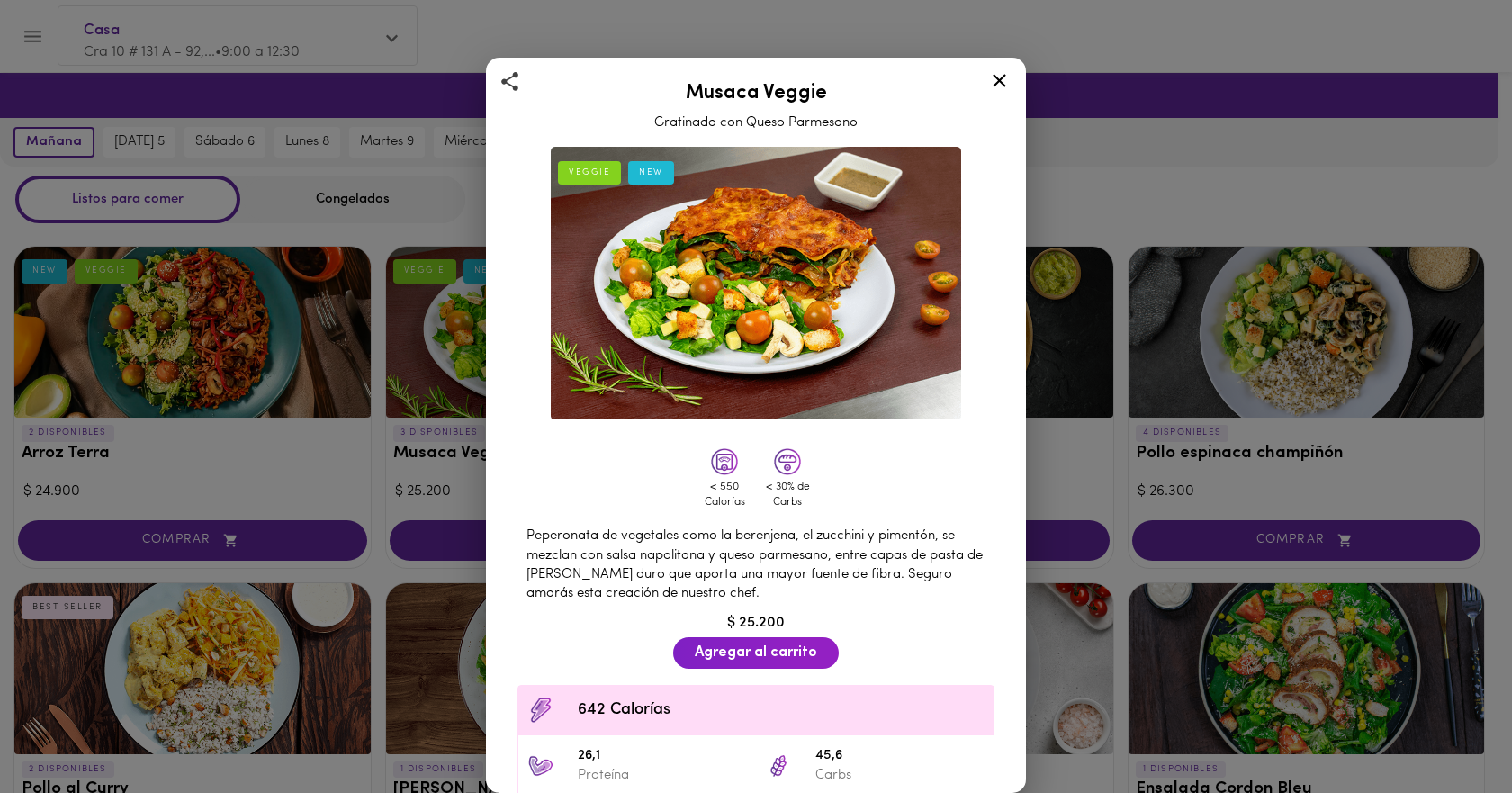
click at [999, 81] on icon at bounding box center [999, 80] width 13 height 13
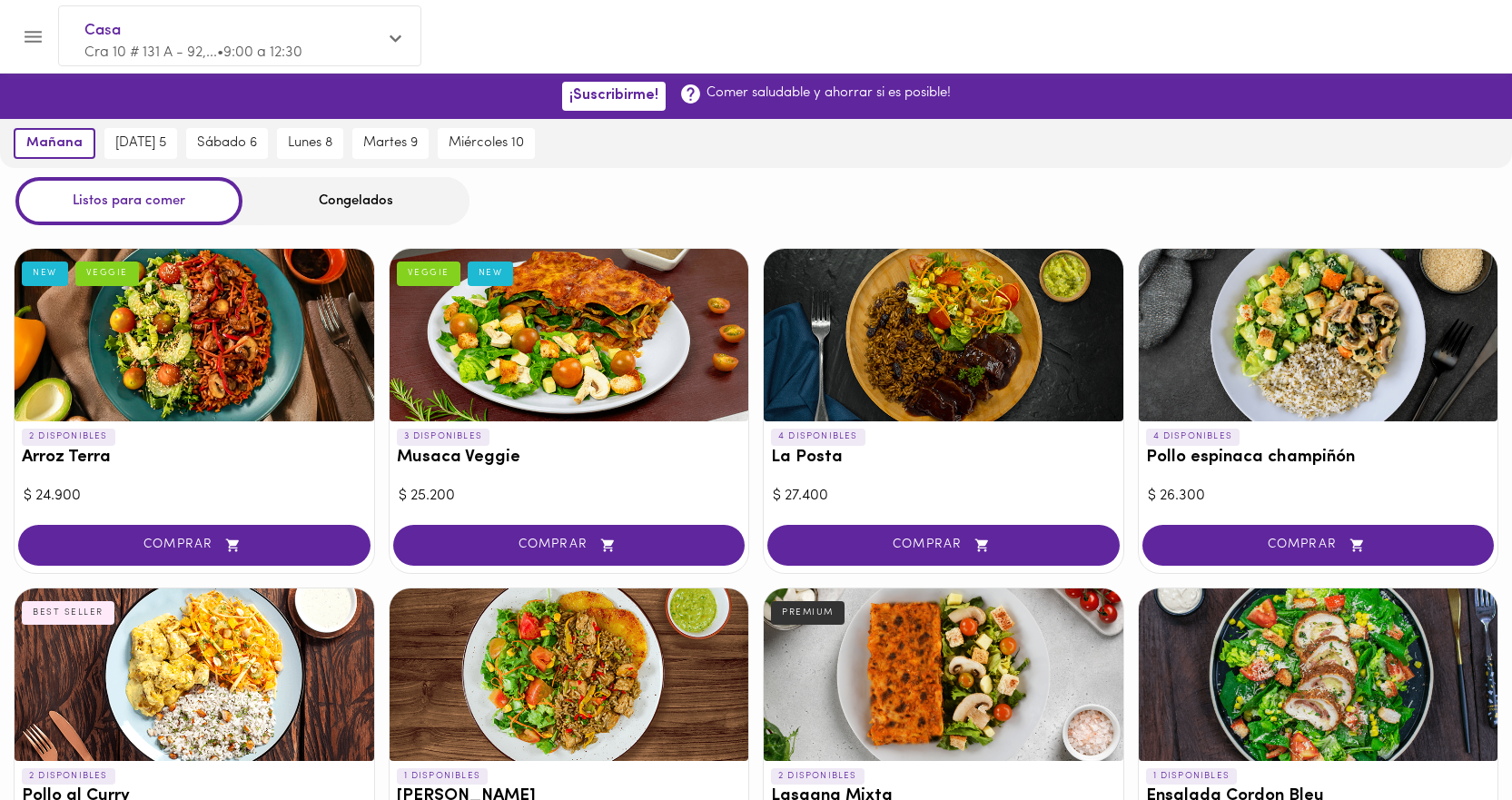
click at [161, 345] on div at bounding box center [194, 335] width 360 height 173
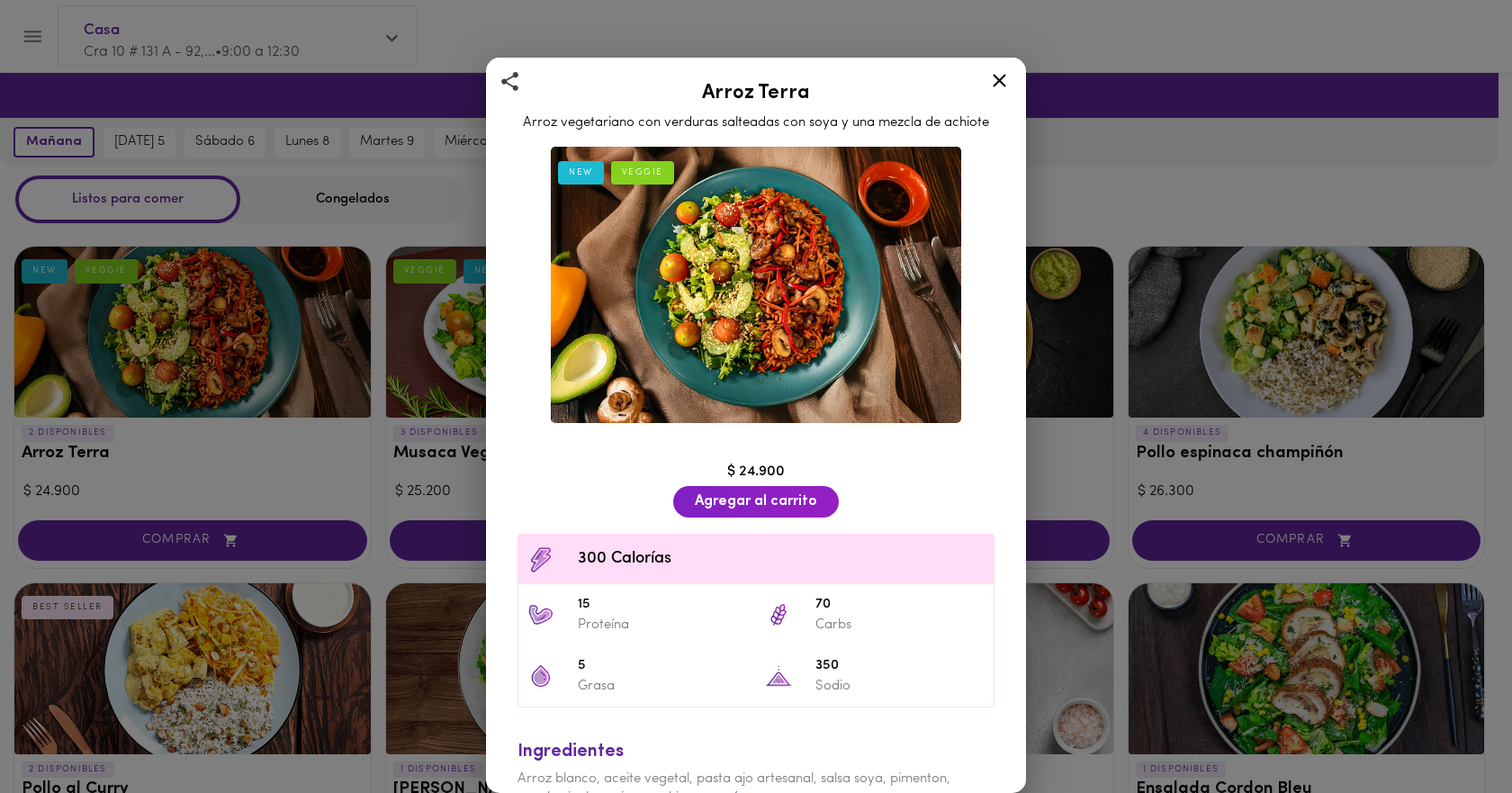
click at [1008, 86] on icon at bounding box center [1000, 80] width 23 height 23
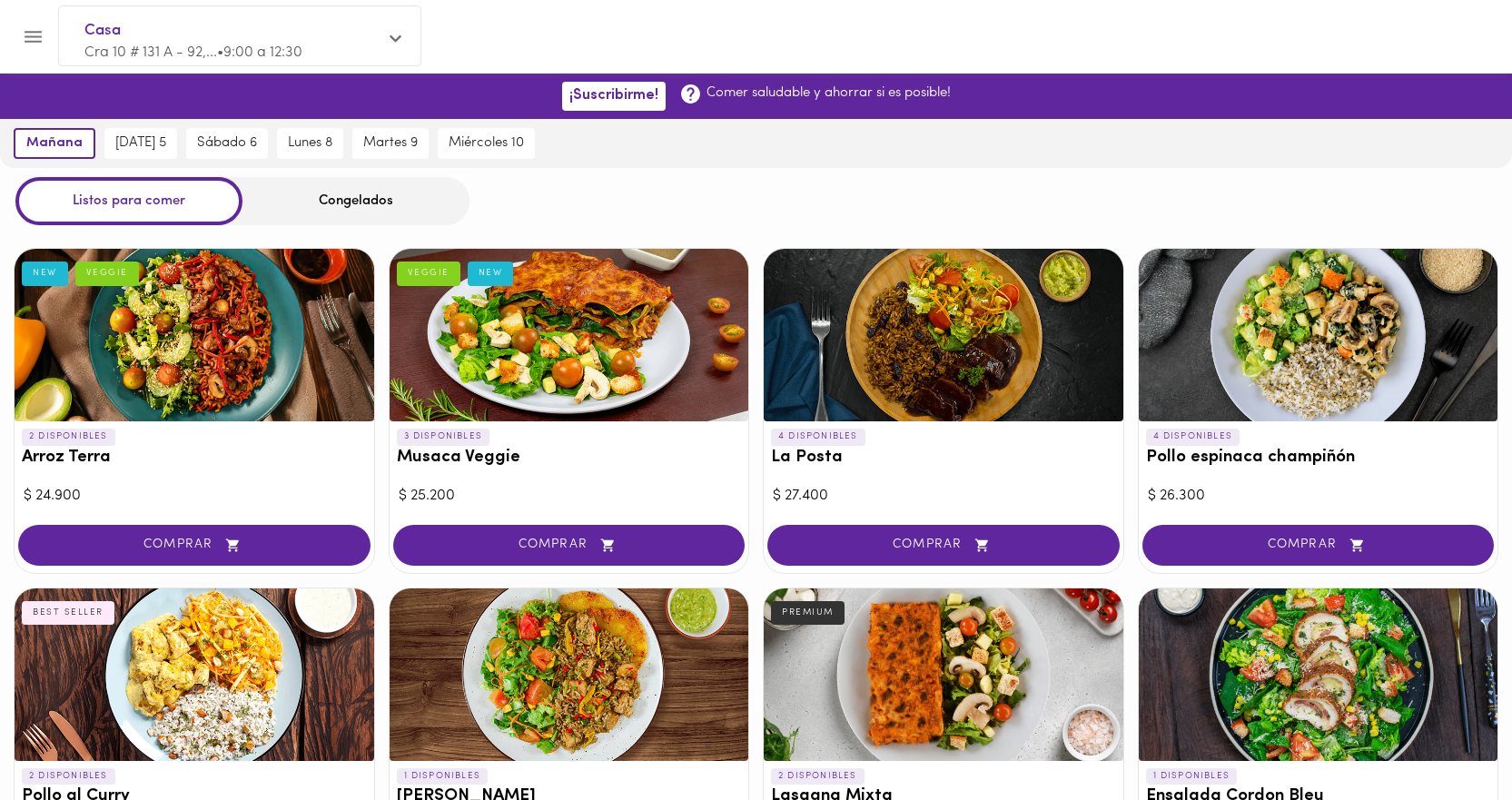
click at [1301, 362] on div at bounding box center [1318, 335] width 360 height 173
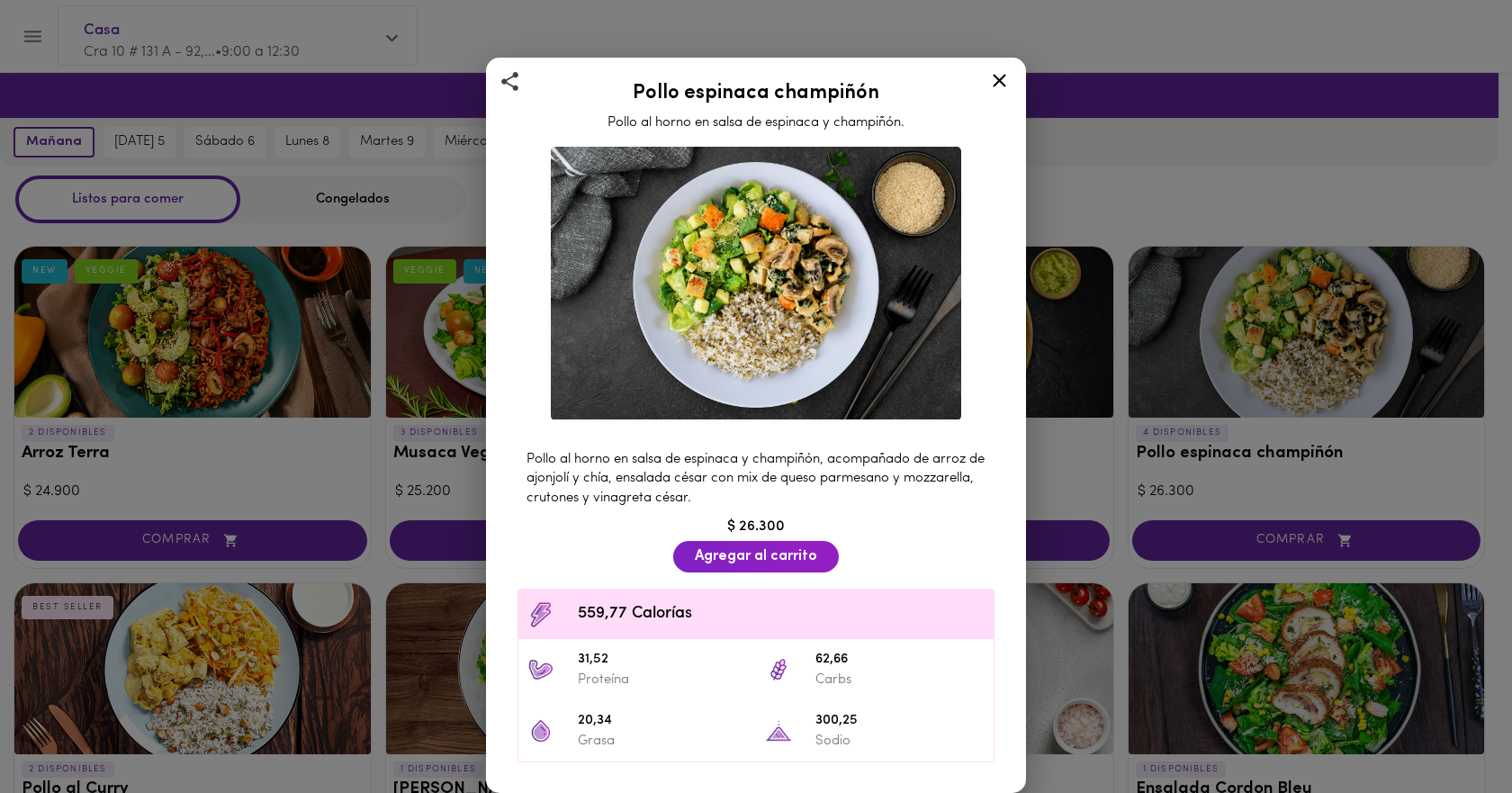
click at [1004, 84] on icon at bounding box center [999, 80] width 13 height 13
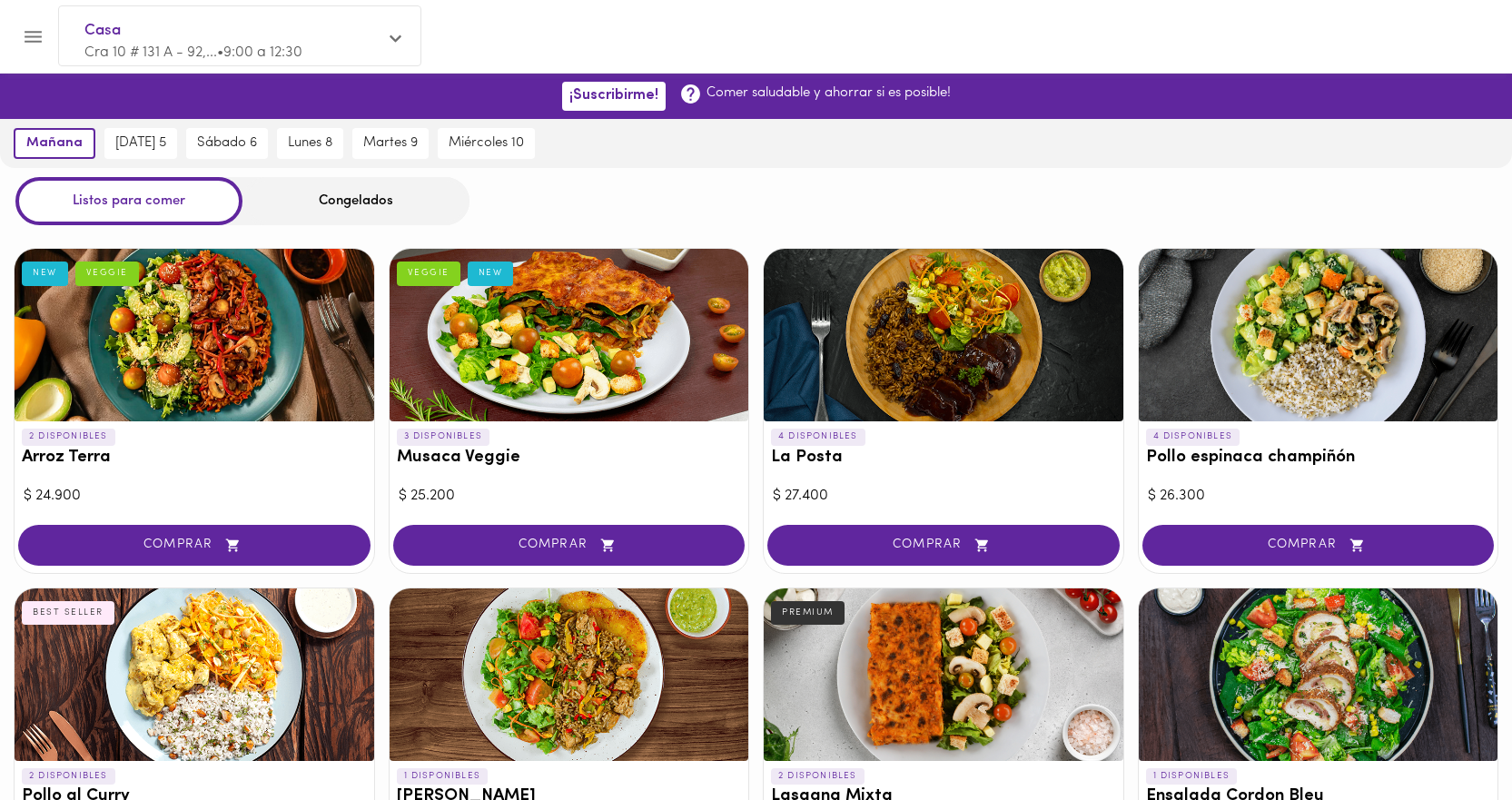
click at [950, 329] on div at bounding box center [943, 335] width 360 height 173
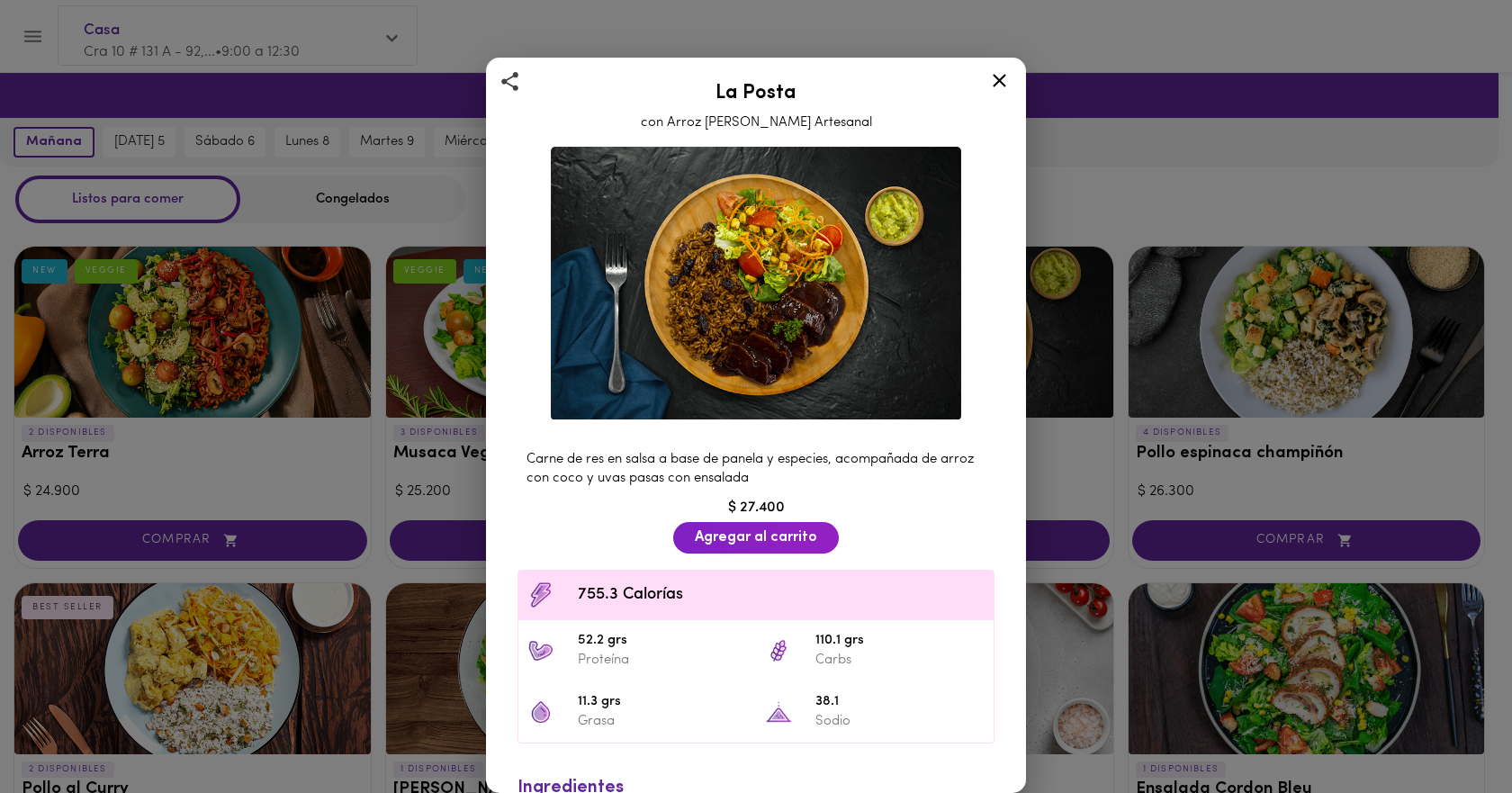
click at [1003, 88] on icon at bounding box center [1000, 80] width 23 height 23
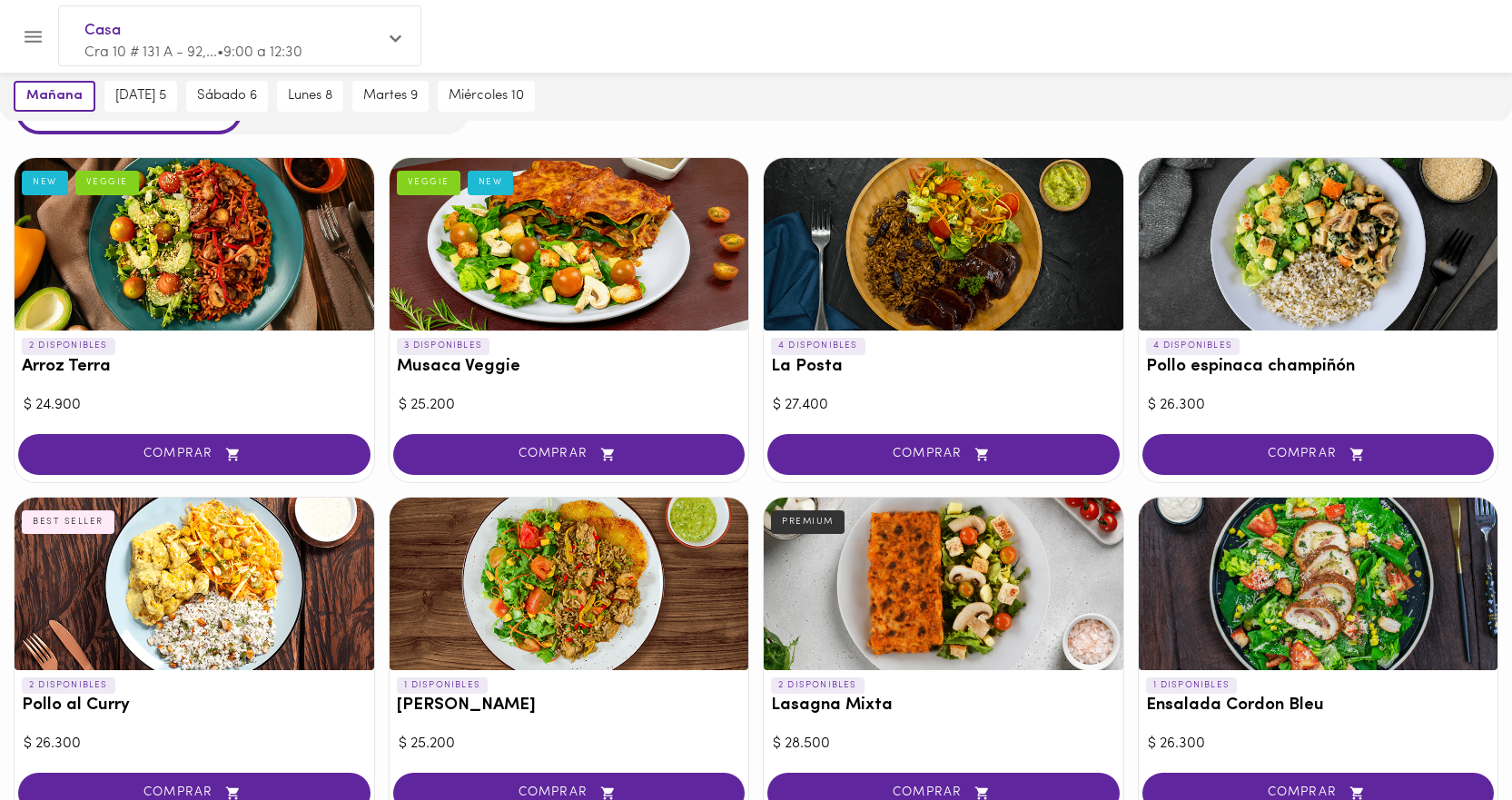
scroll to position [181, 0]
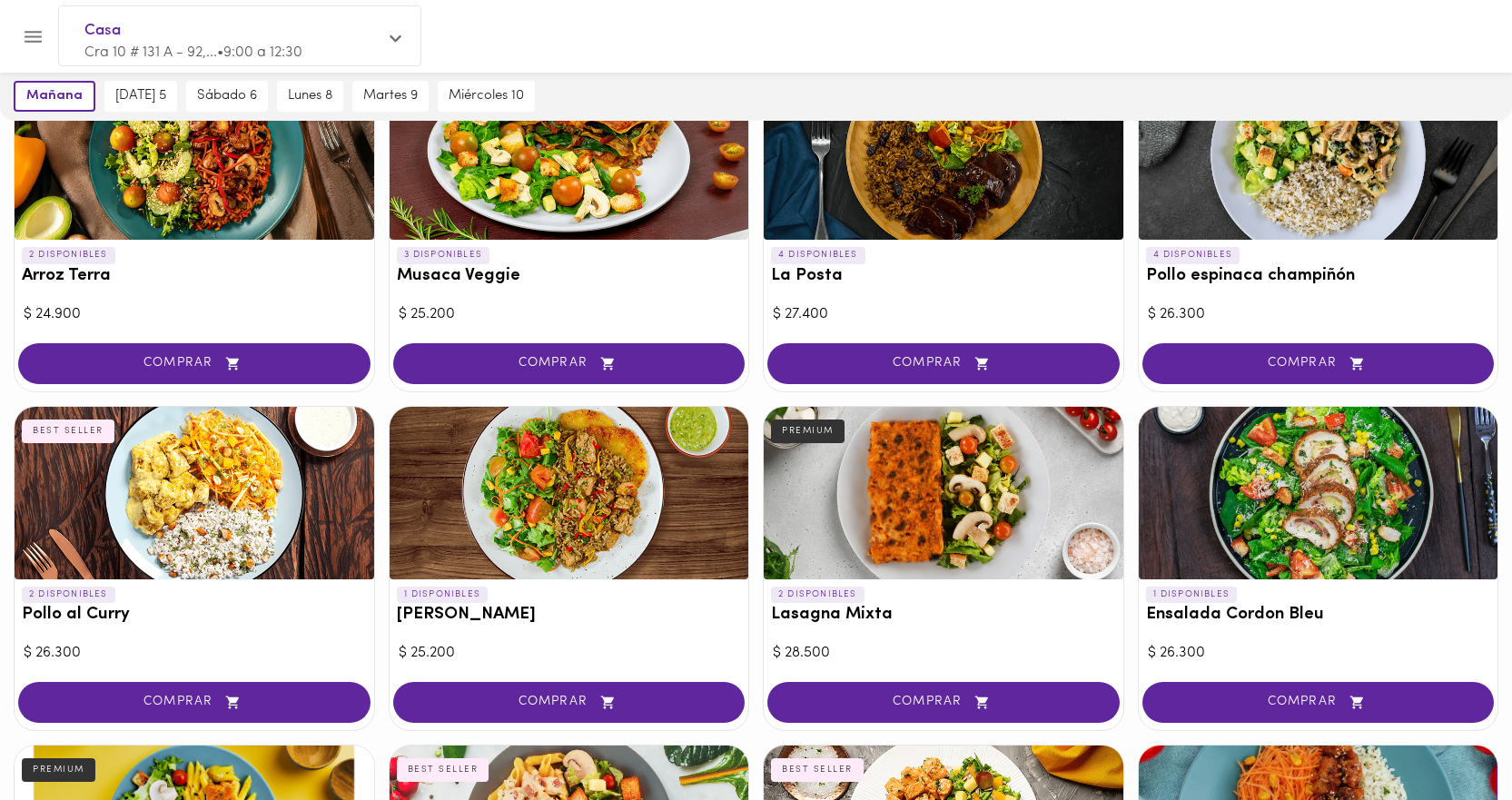
click at [222, 524] on div at bounding box center [194, 493] width 360 height 173
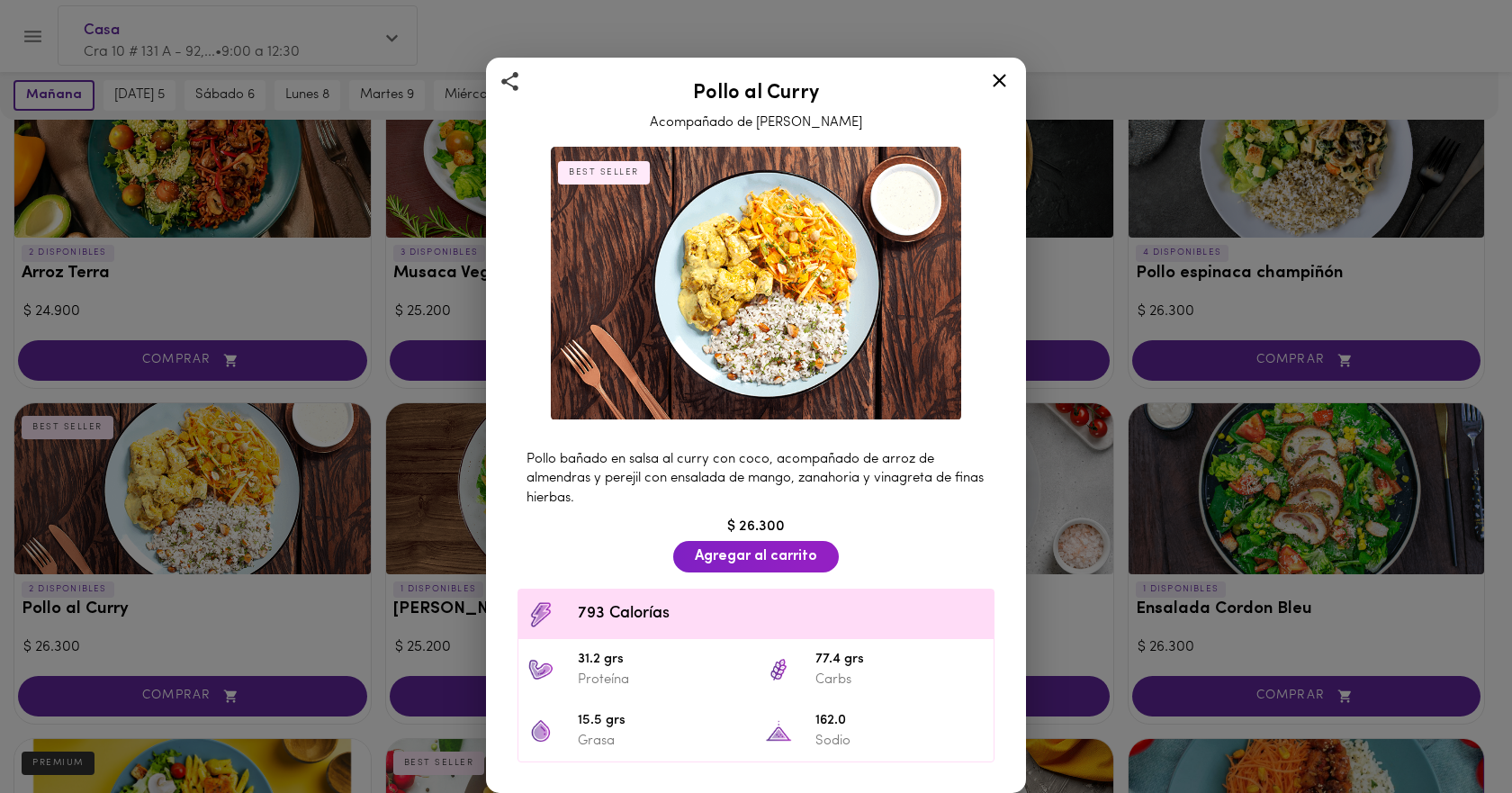
click at [999, 74] on icon at bounding box center [1000, 80] width 23 height 23
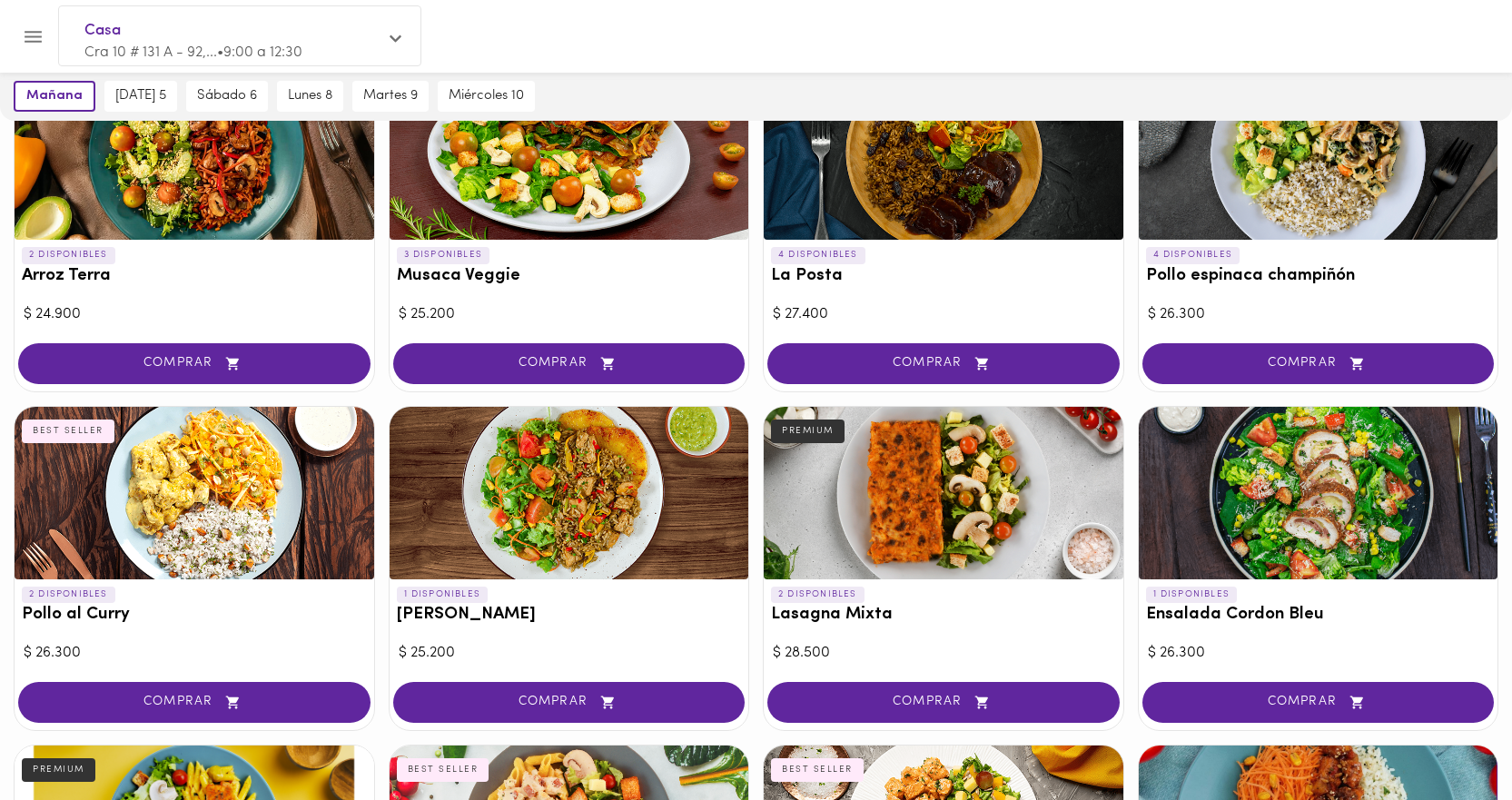
scroll to position [91, 0]
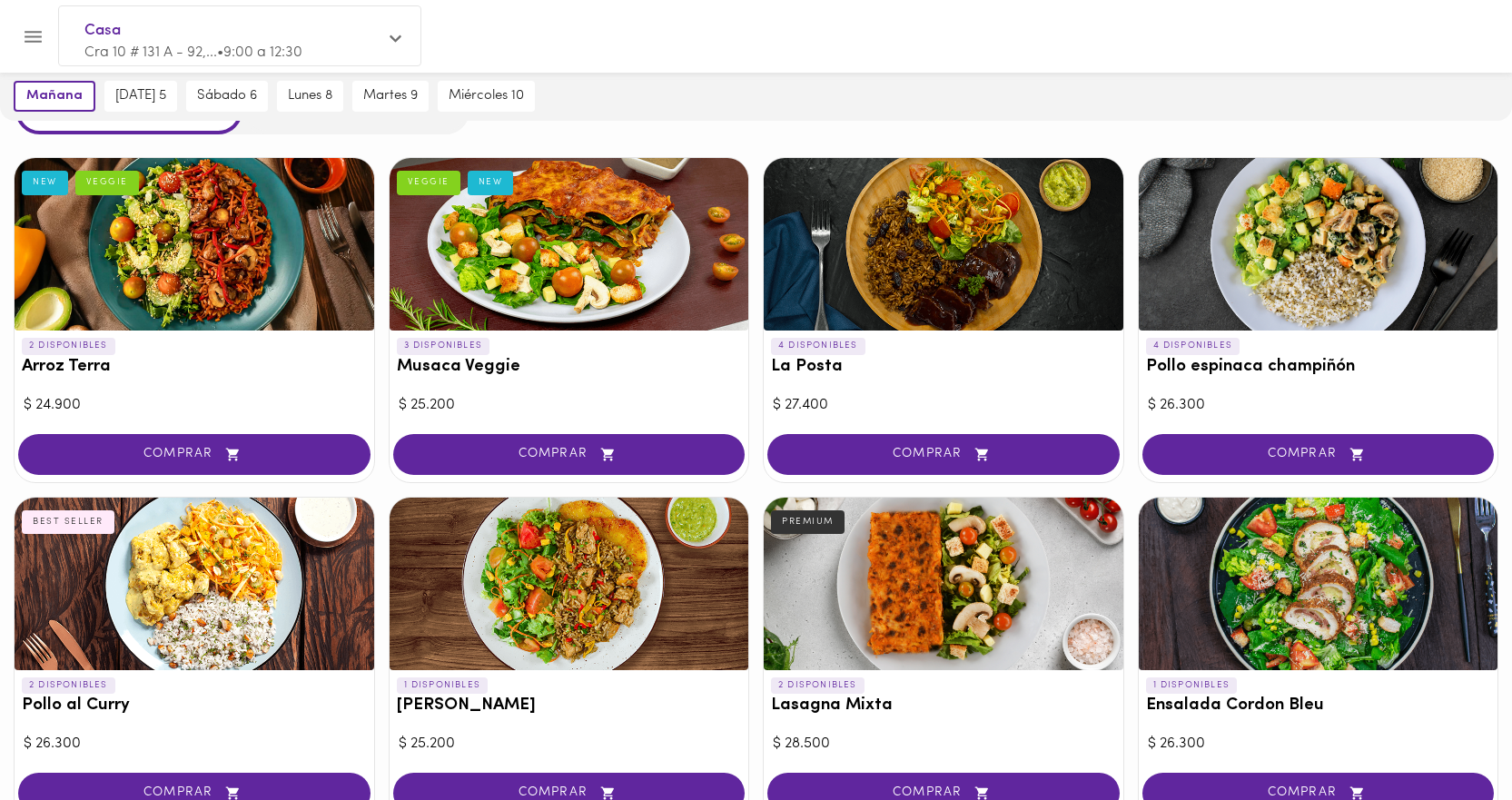
click at [1357, 273] on div at bounding box center [1318, 244] width 360 height 173
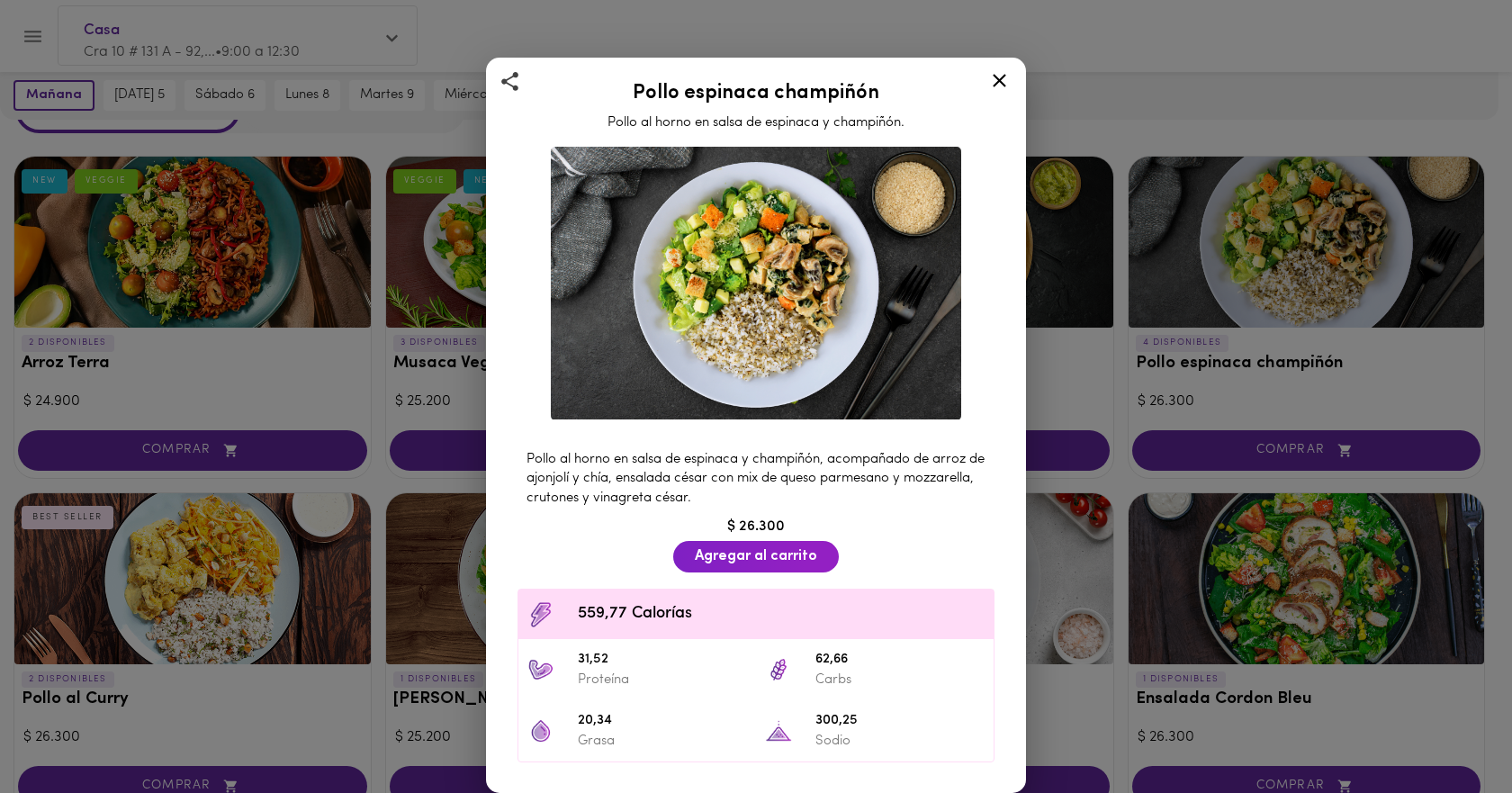
click at [997, 81] on icon at bounding box center [1000, 80] width 23 height 23
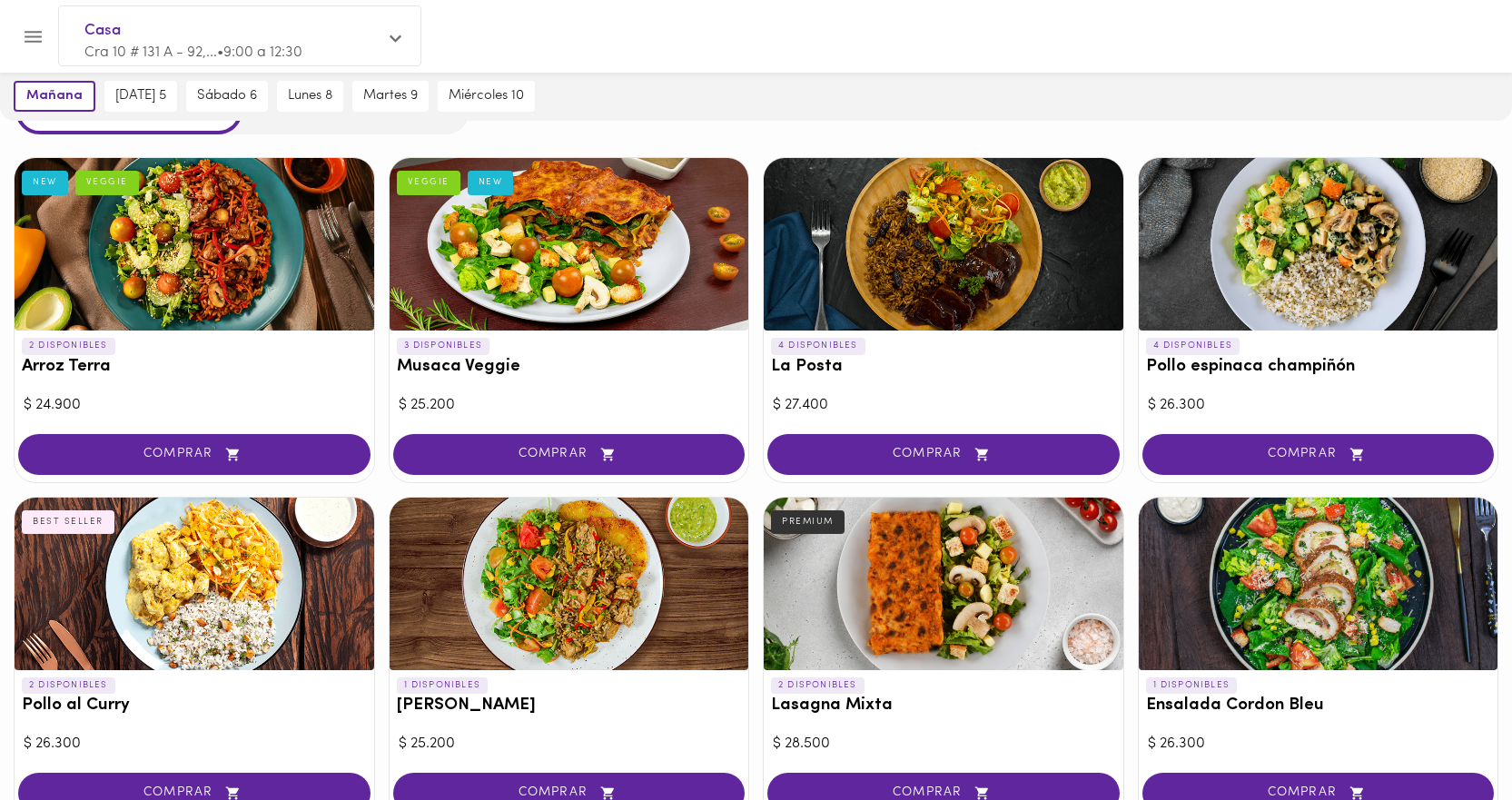
click at [541, 242] on div at bounding box center [569, 244] width 360 height 173
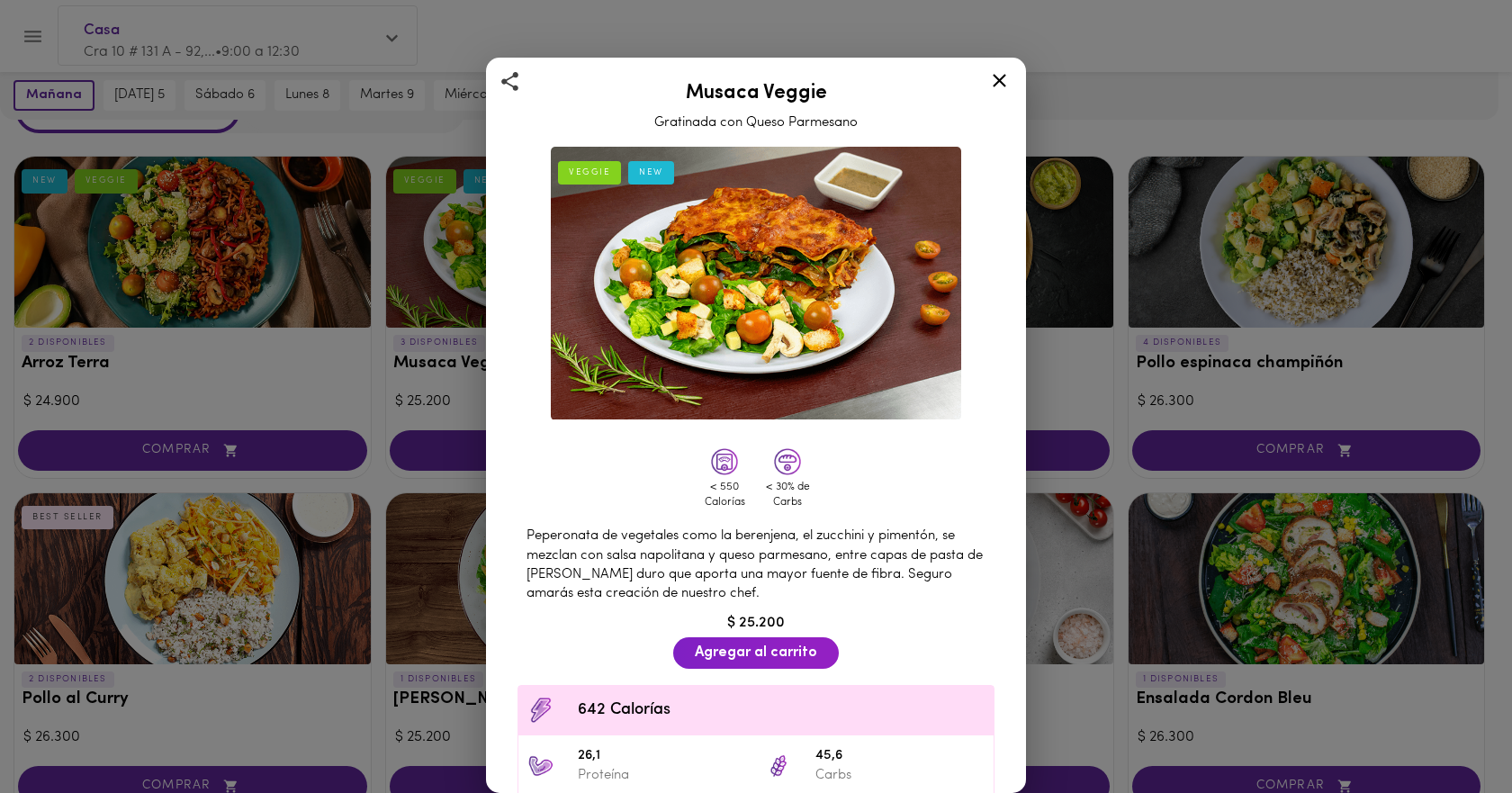
click at [1006, 85] on icon at bounding box center [999, 80] width 13 height 13
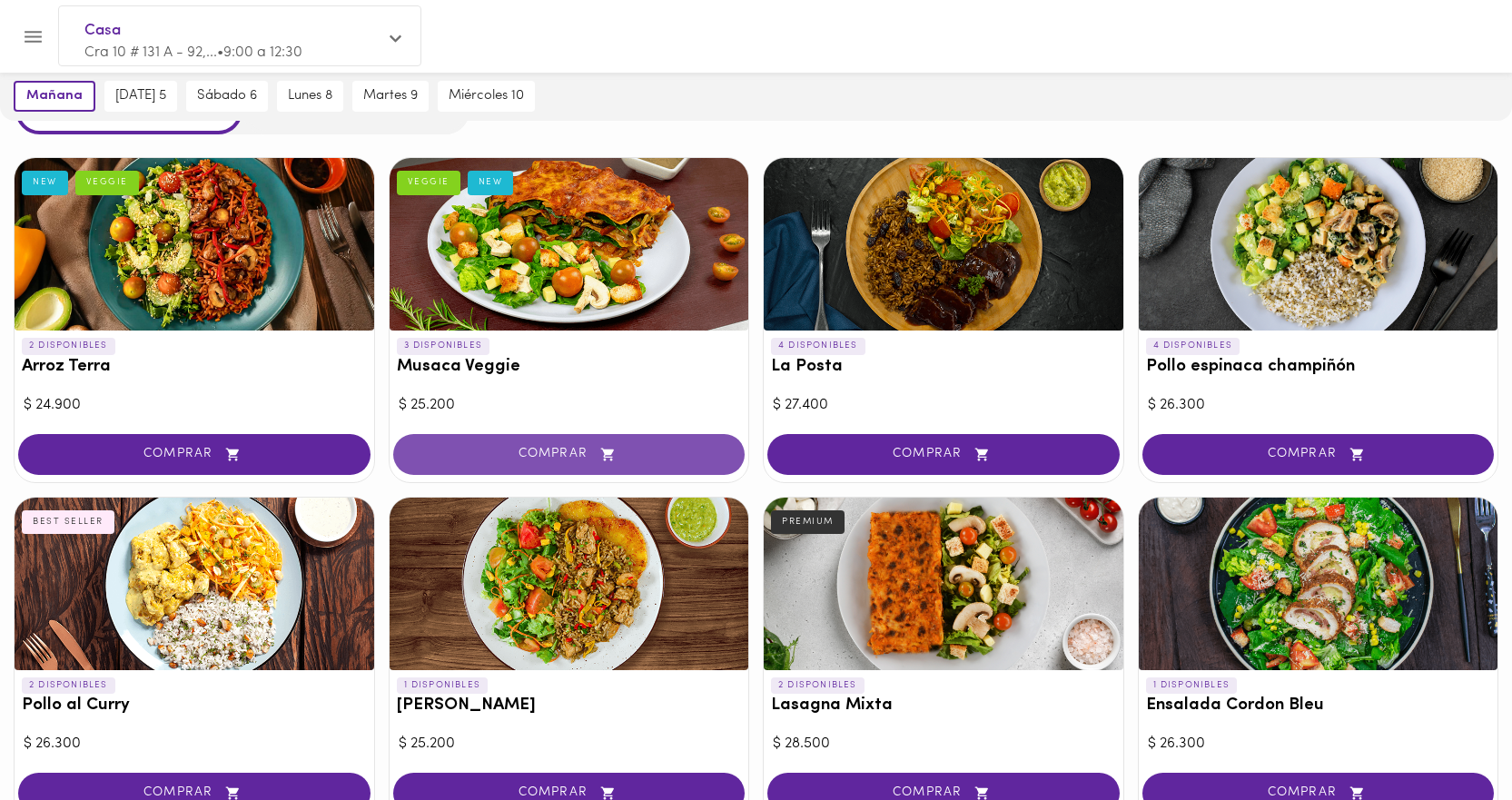
scroll to position [181, 0]
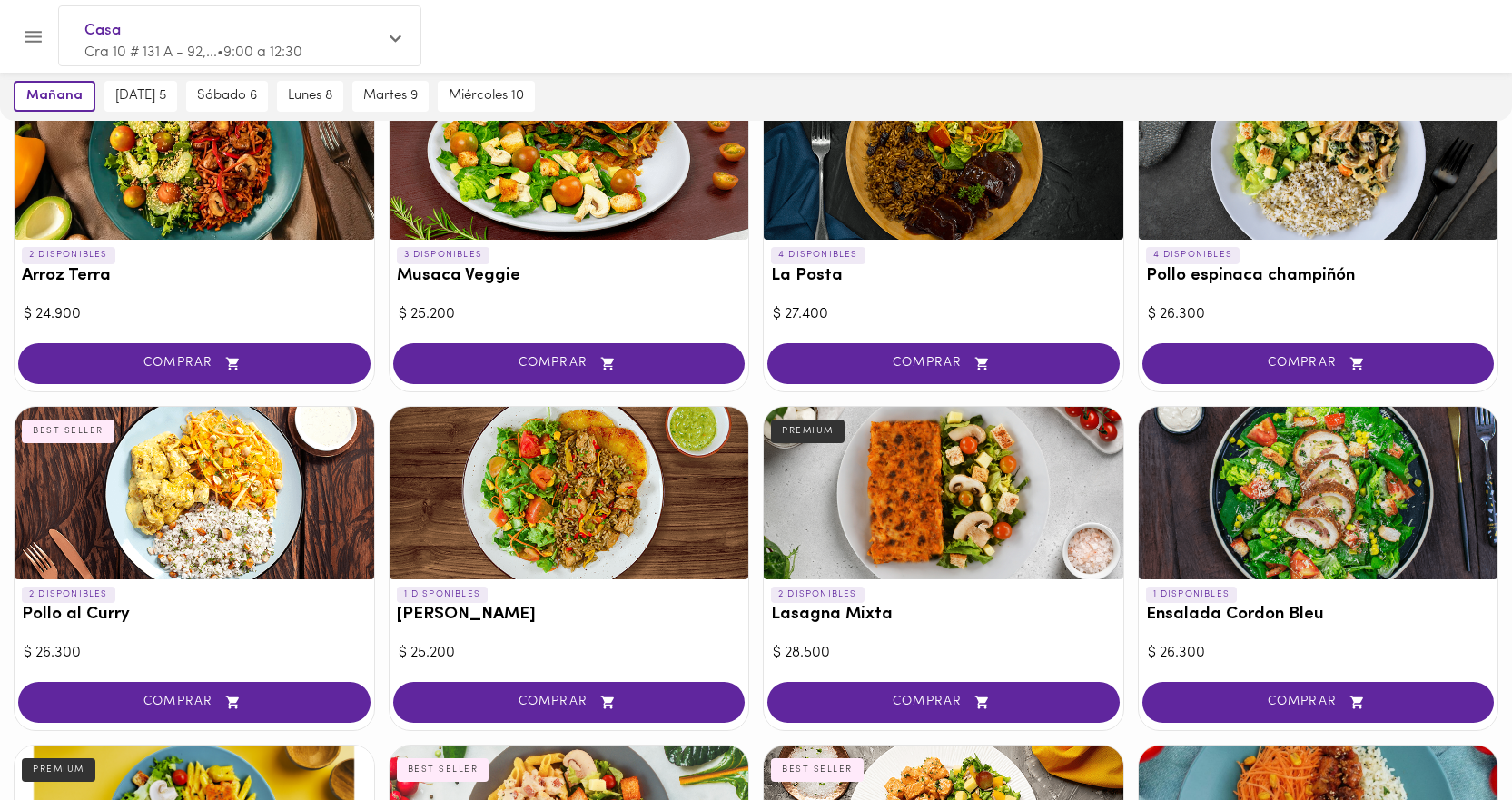
click at [975, 462] on div at bounding box center [943, 493] width 360 height 173
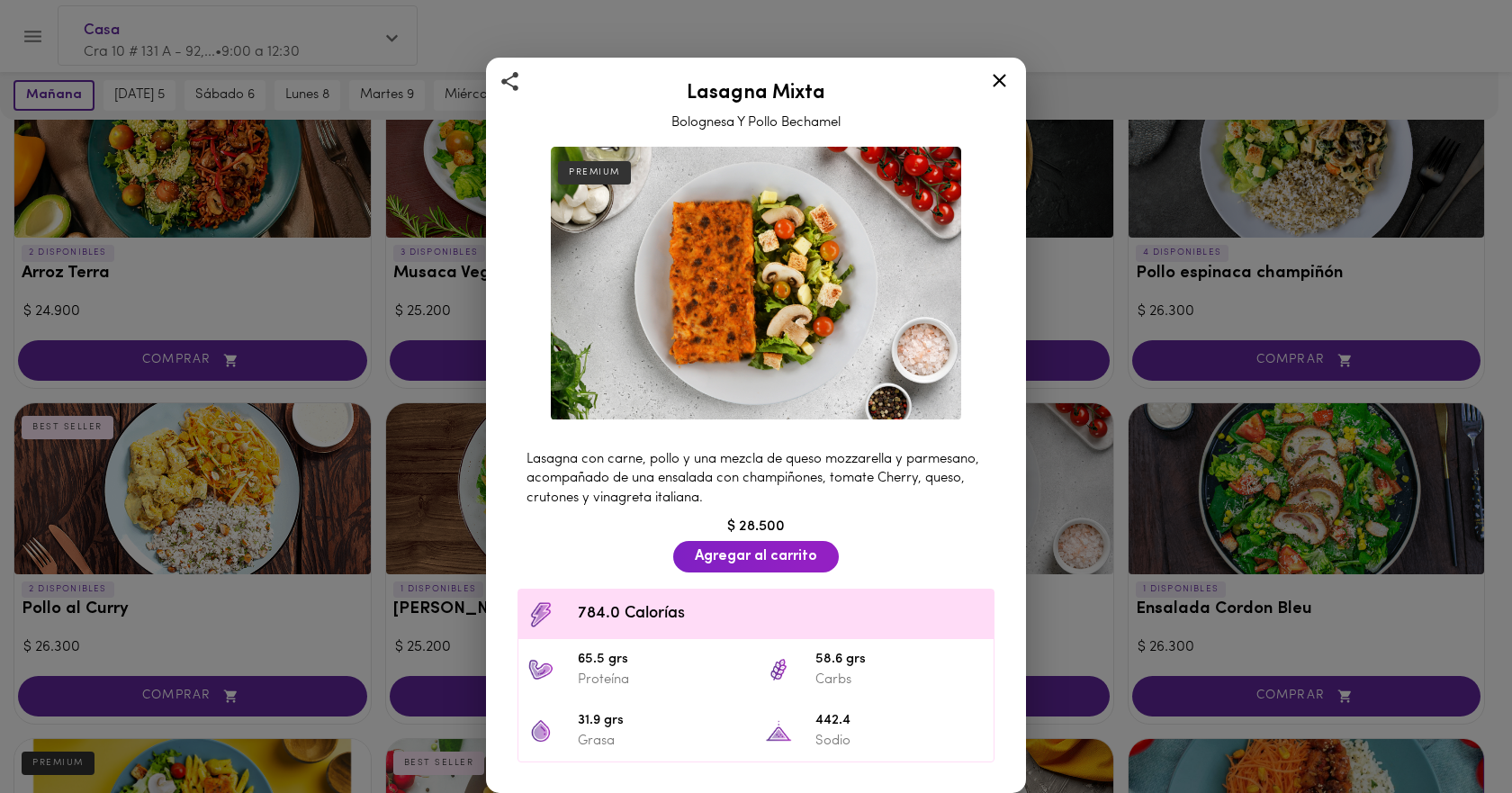
click at [998, 81] on icon at bounding box center [999, 80] width 13 height 13
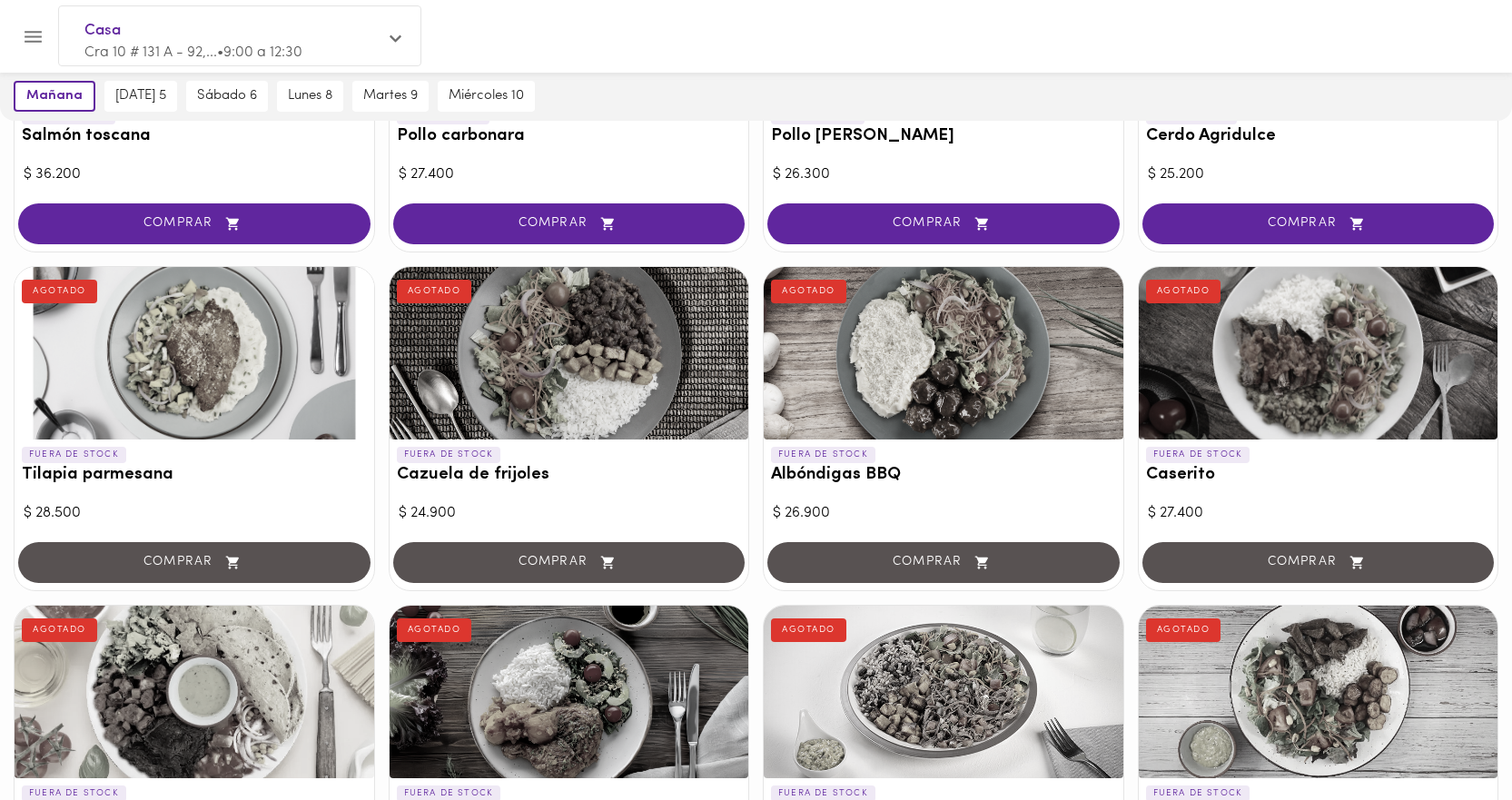
scroll to position [1090, 0]
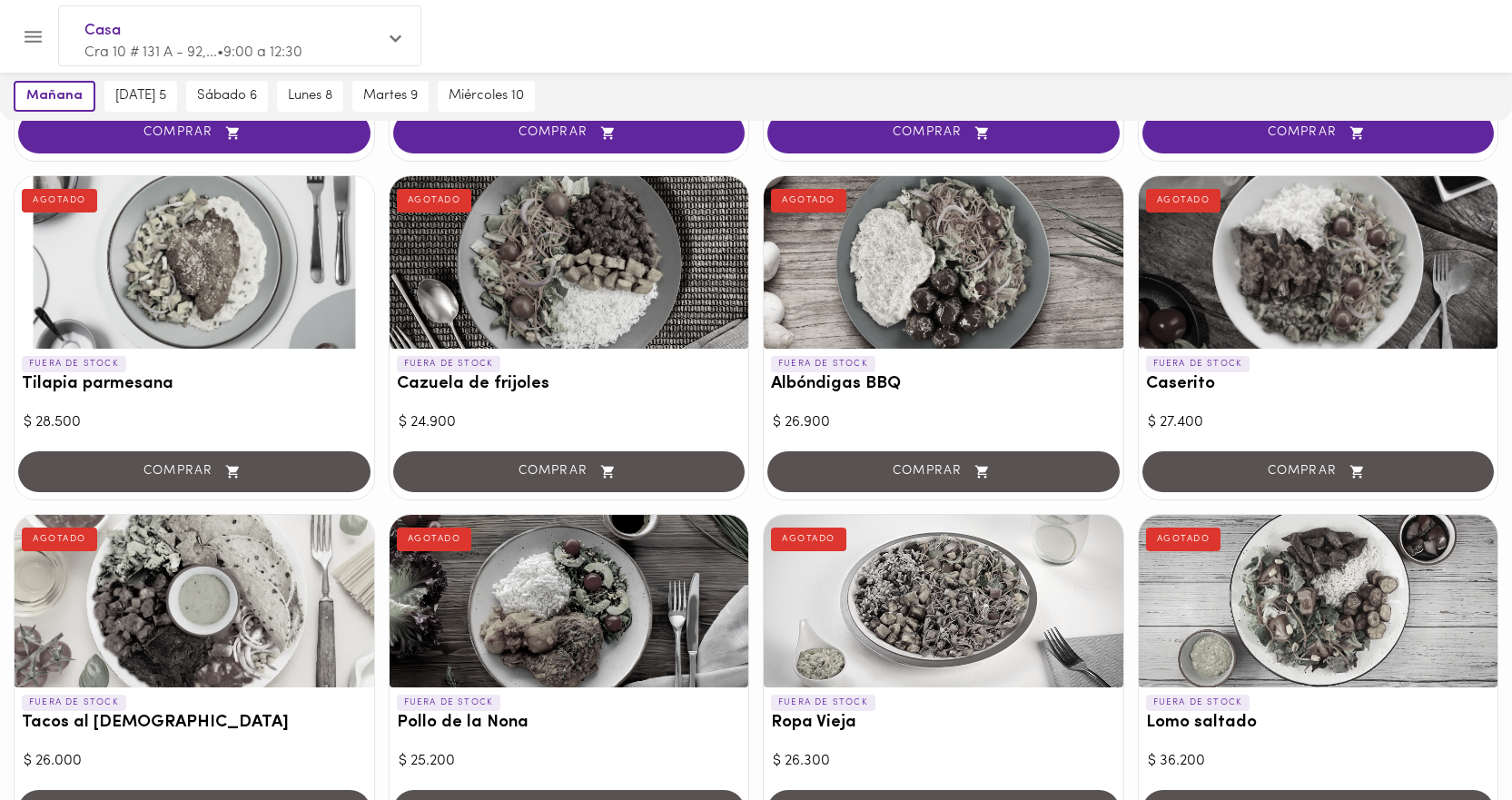
click at [1318, 588] on div at bounding box center [1318, 600] width 360 height 173
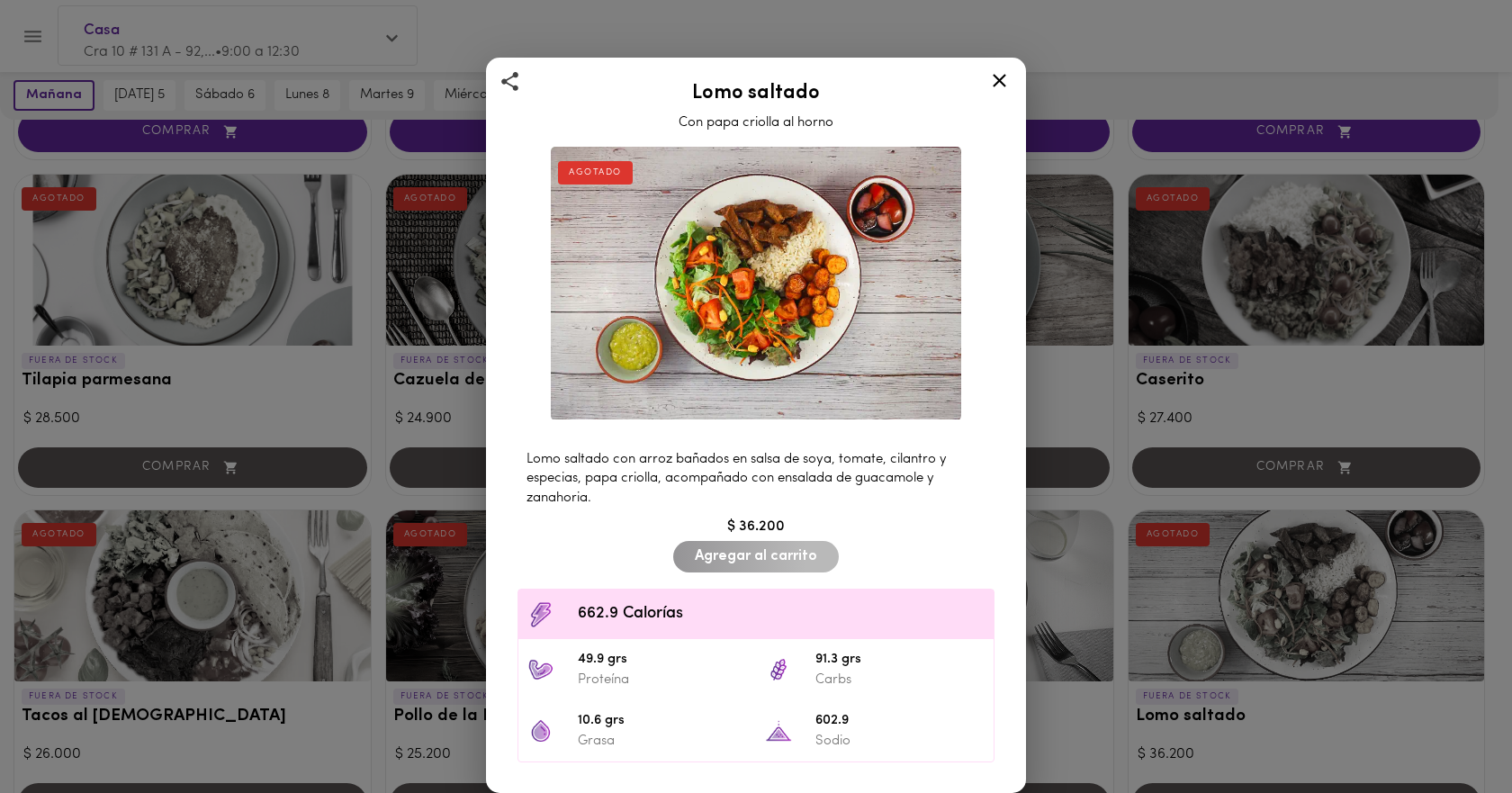
click at [994, 83] on icon at bounding box center [1000, 80] width 23 height 23
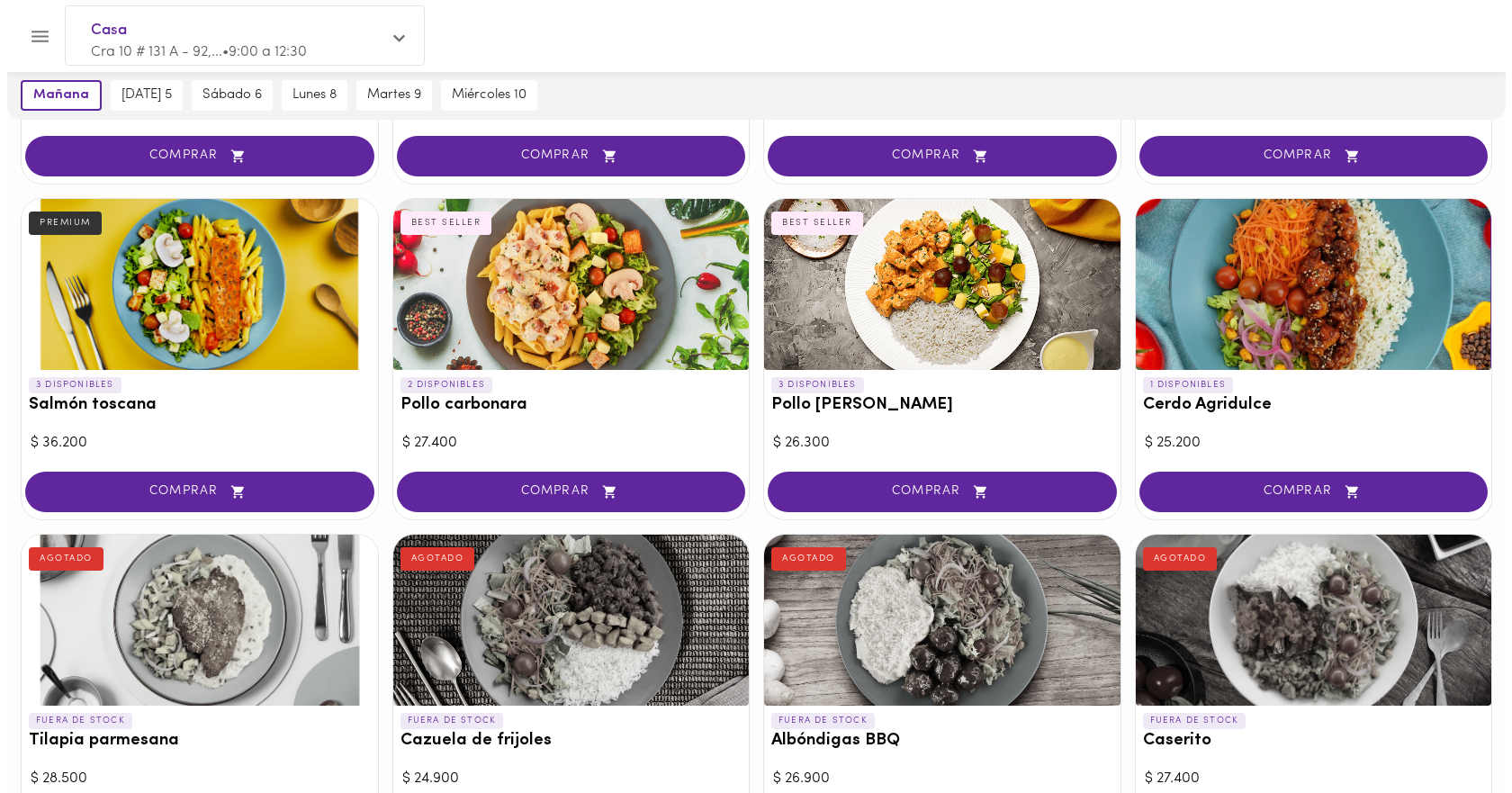
scroll to position [630, 0]
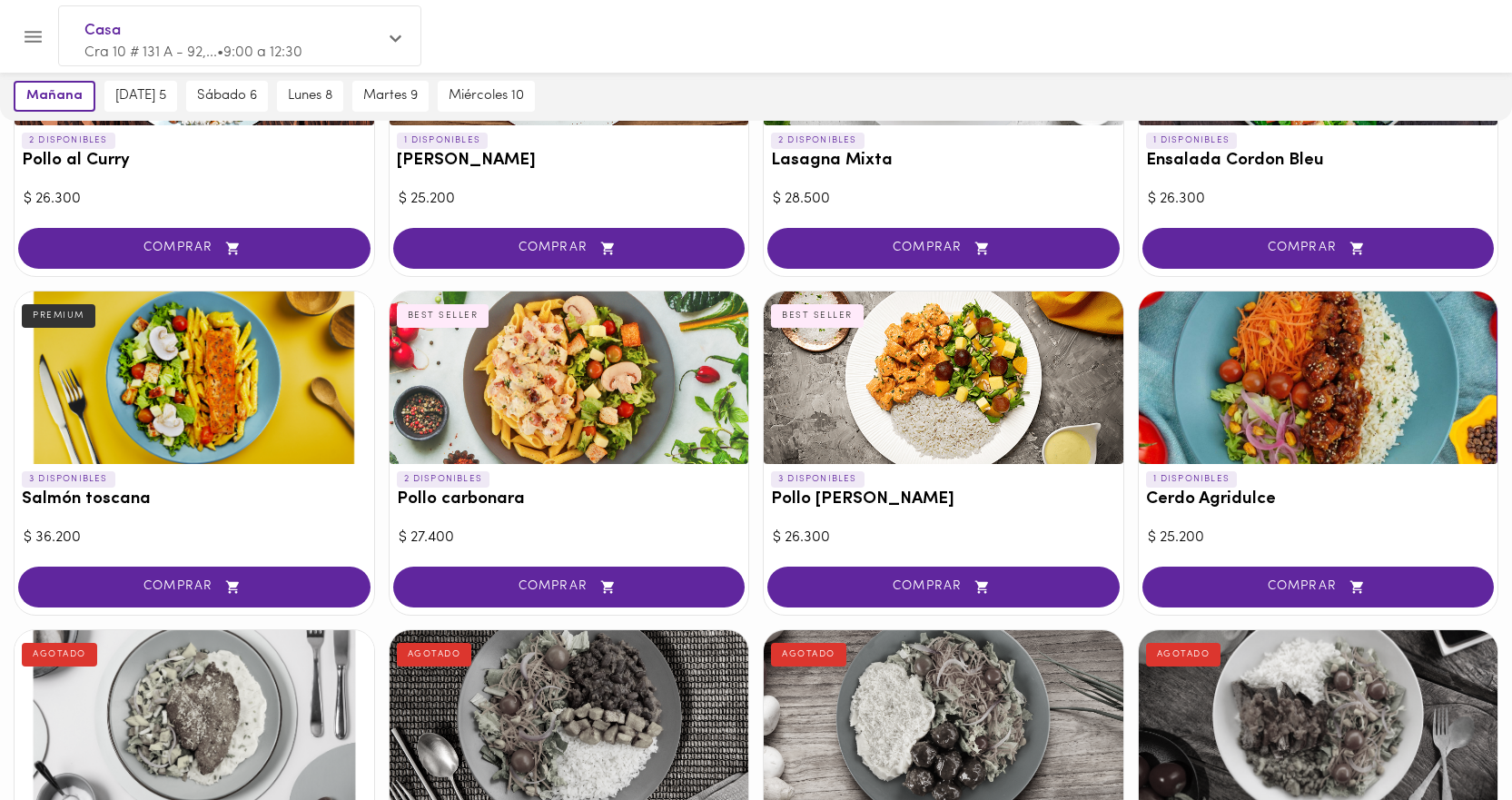
click at [1344, 386] on div at bounding box center [1318, 377] width 360 height 173
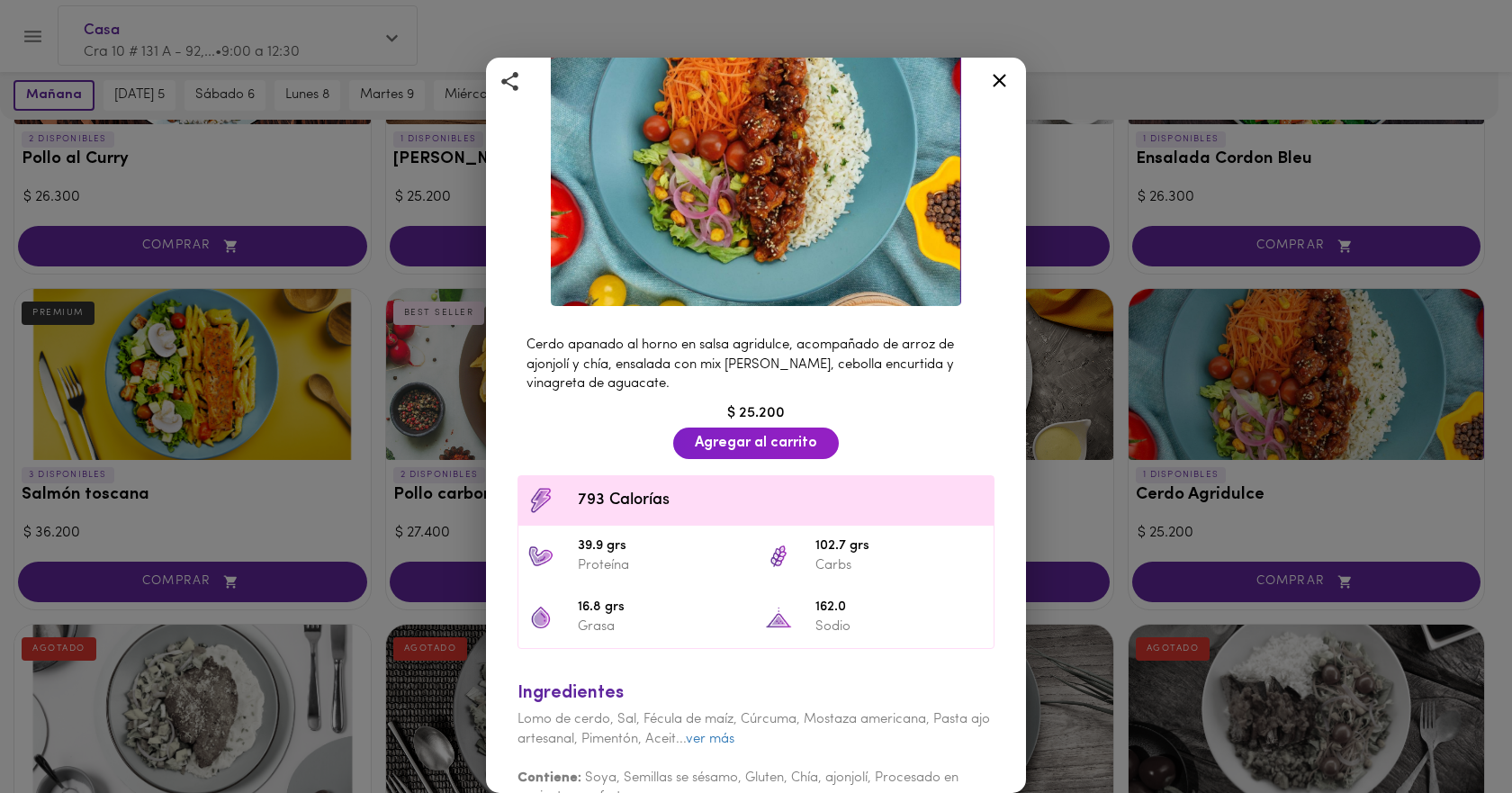
scroll to position [209, 0]
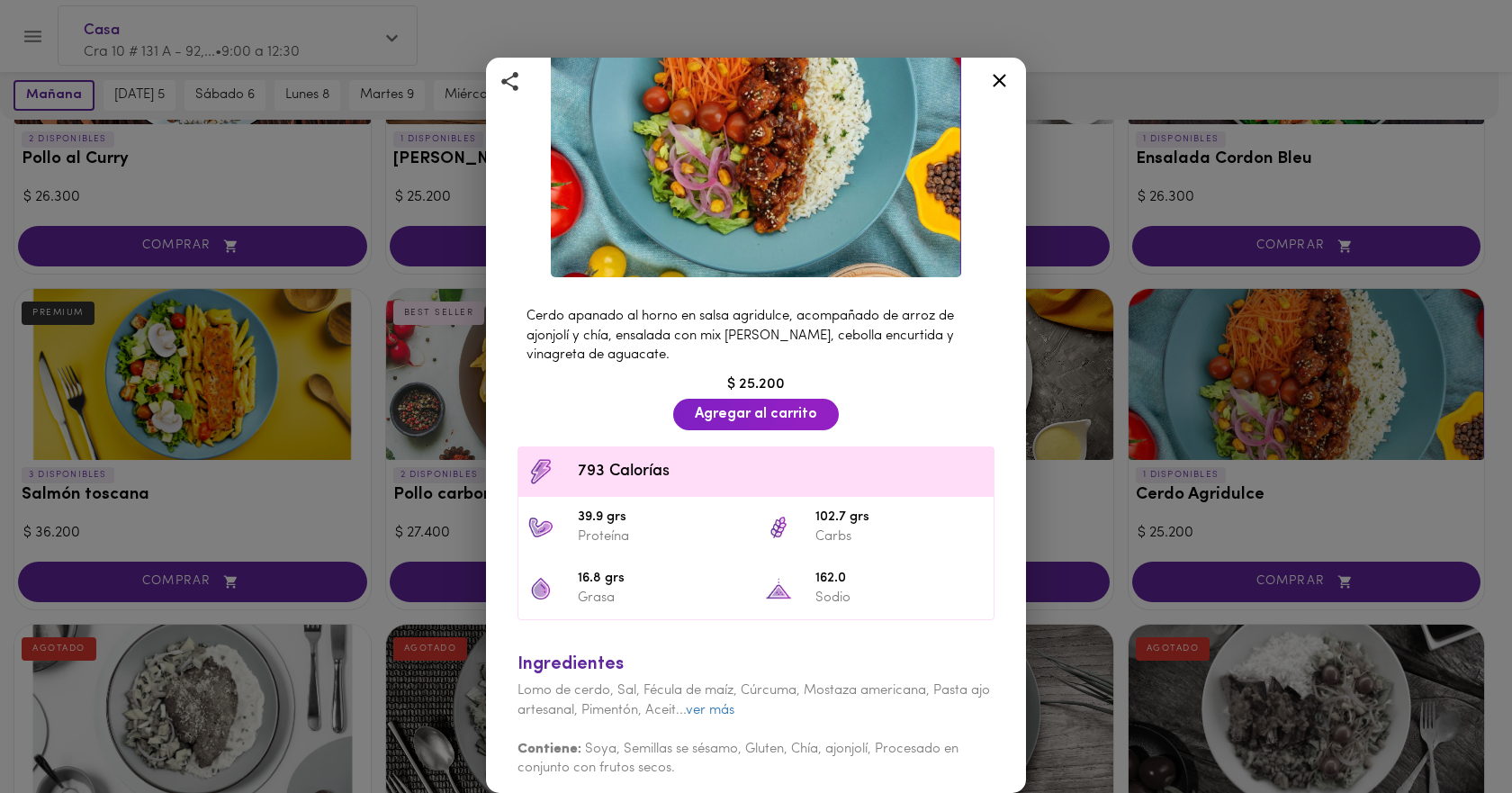
click at [993, 75] on icon at bounding box center [1000, 80] width 23 height 23
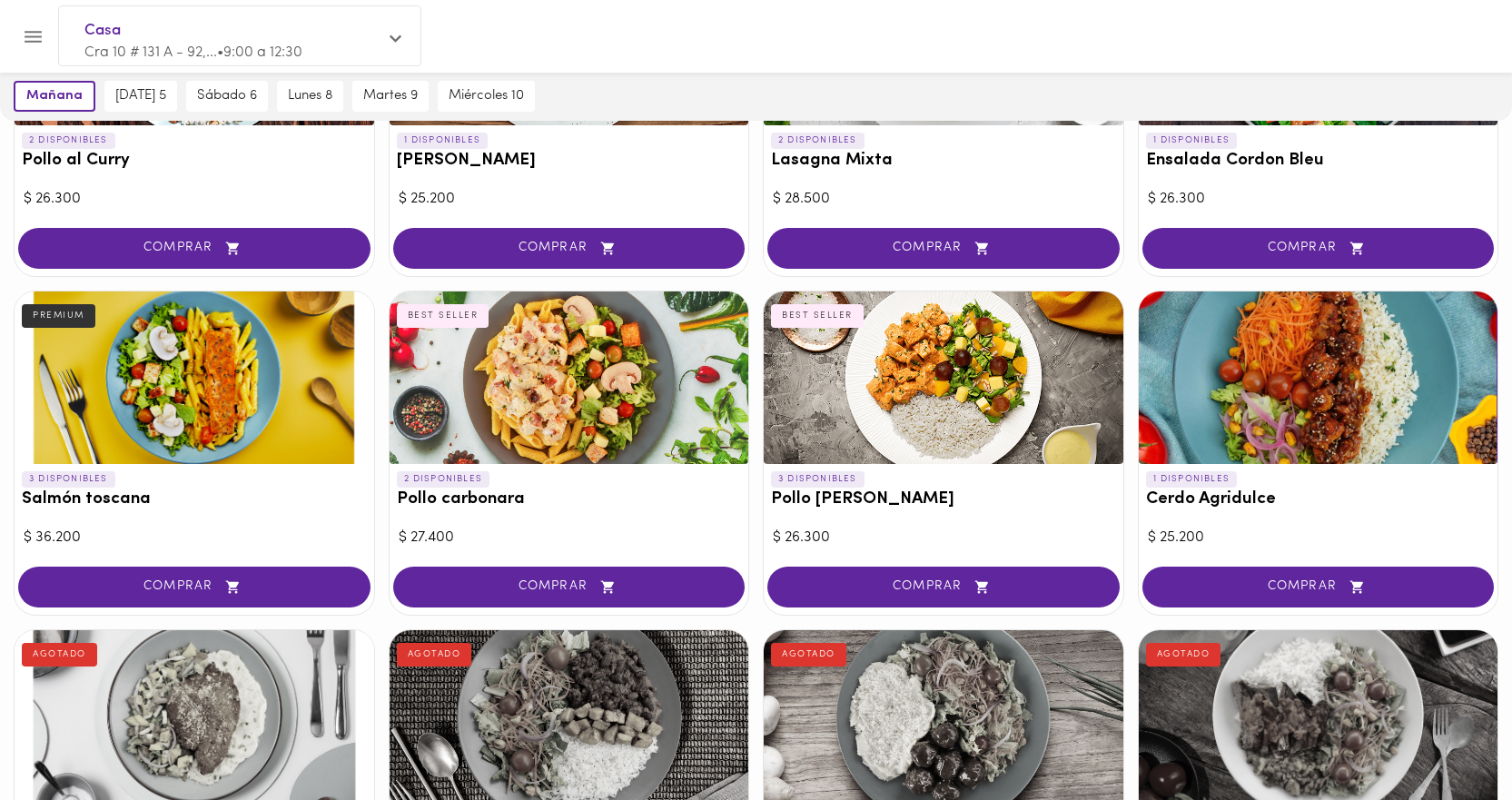
click at [223, 348] on div at bounding box center [194, 377] width 360 height 173
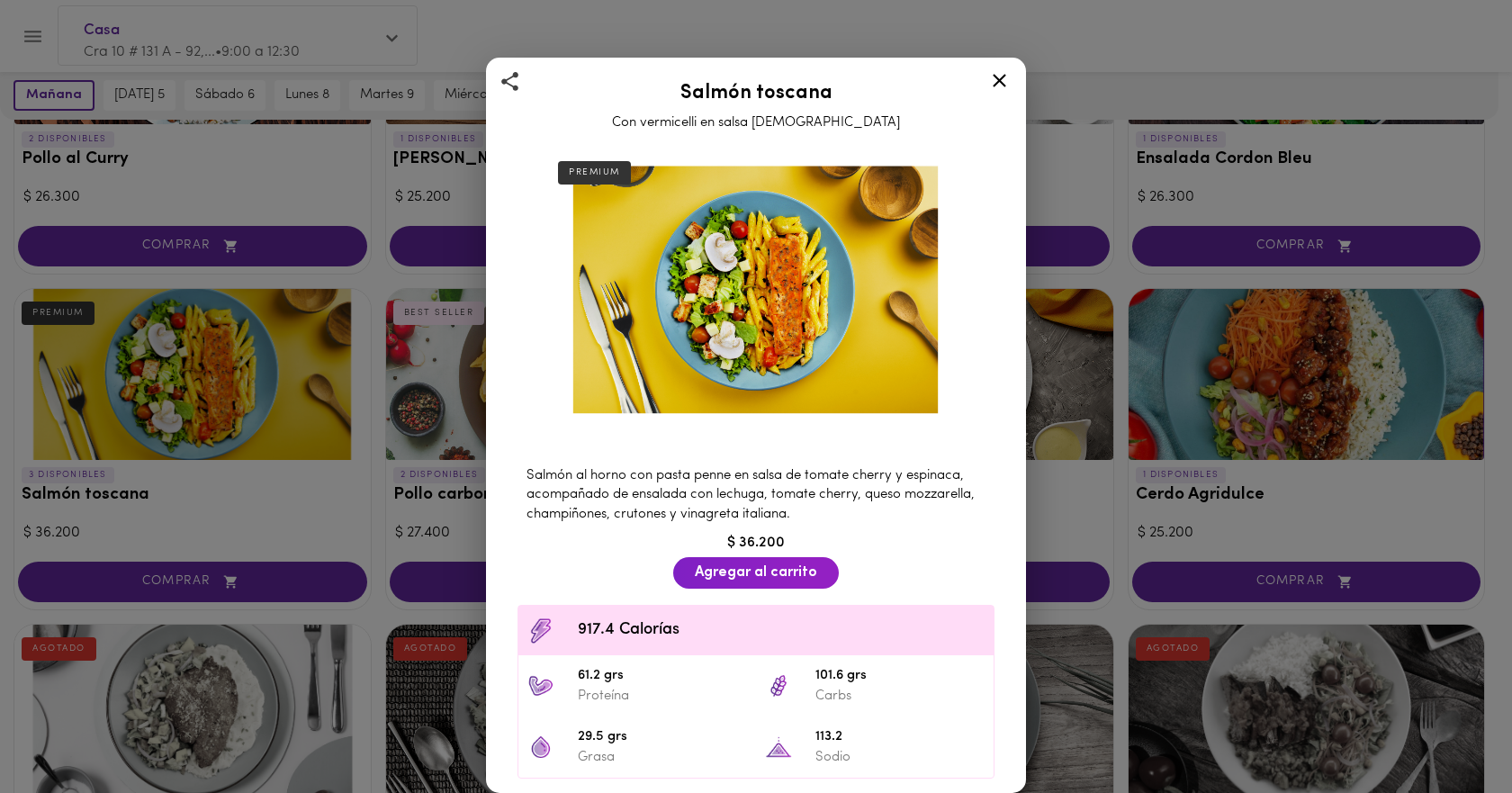
click at [993, 81] on icon at bounding box center [1000, 80] width 23 height 23
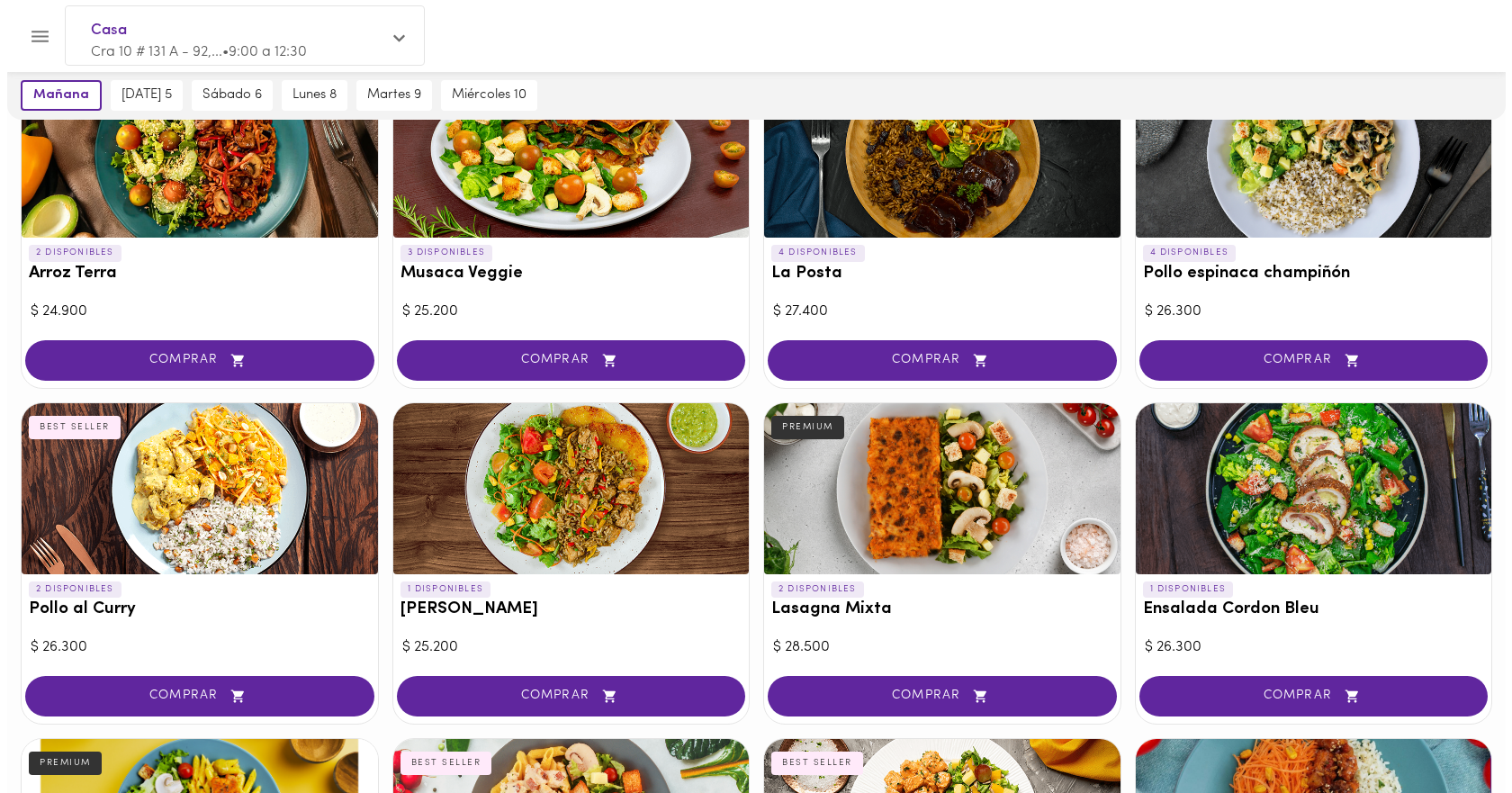
scroll to position [450, 0]
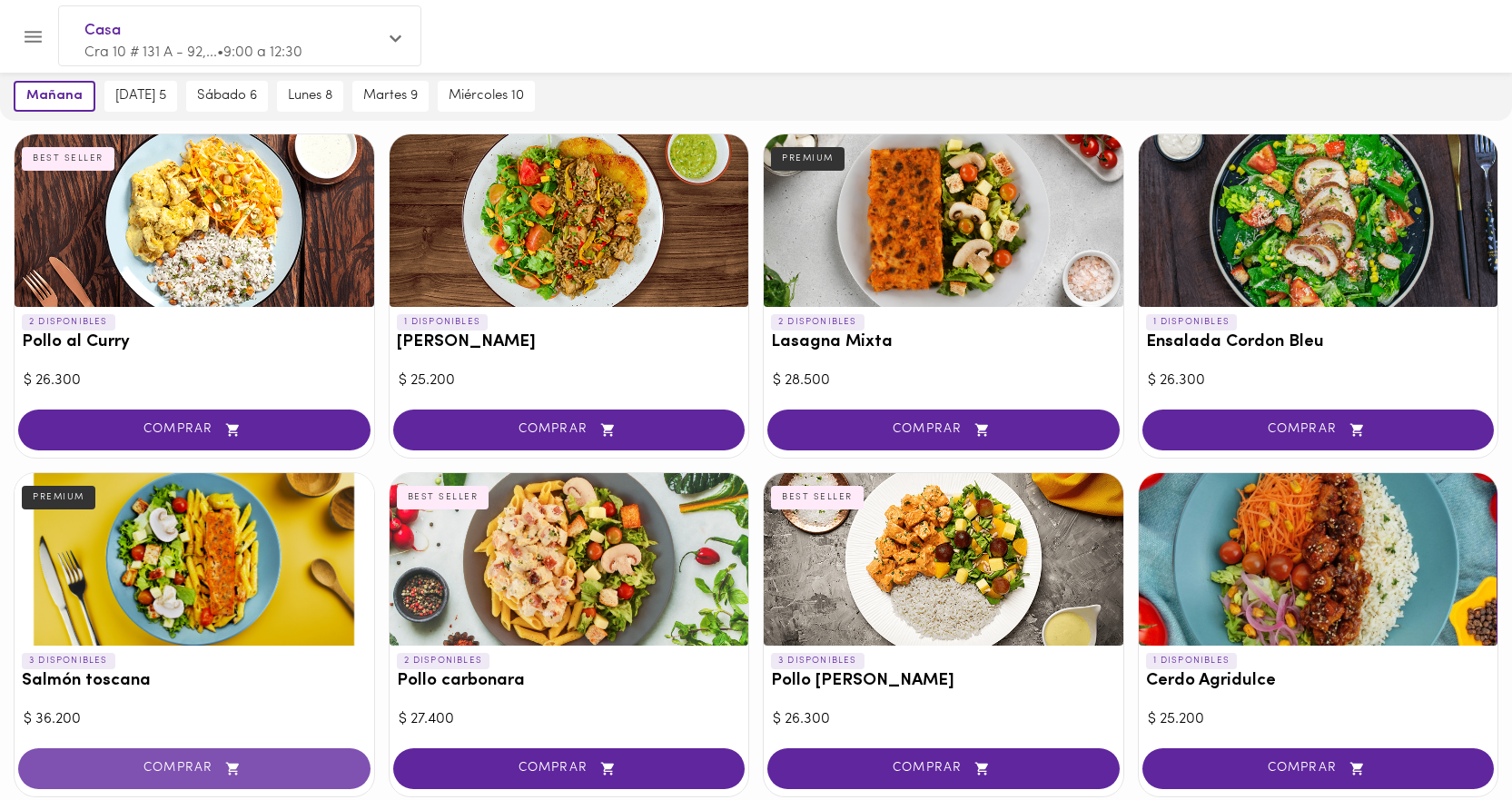
click at [195, 773] on span "COMPRAR" at bounding box center [195, 768] width 307 height 15
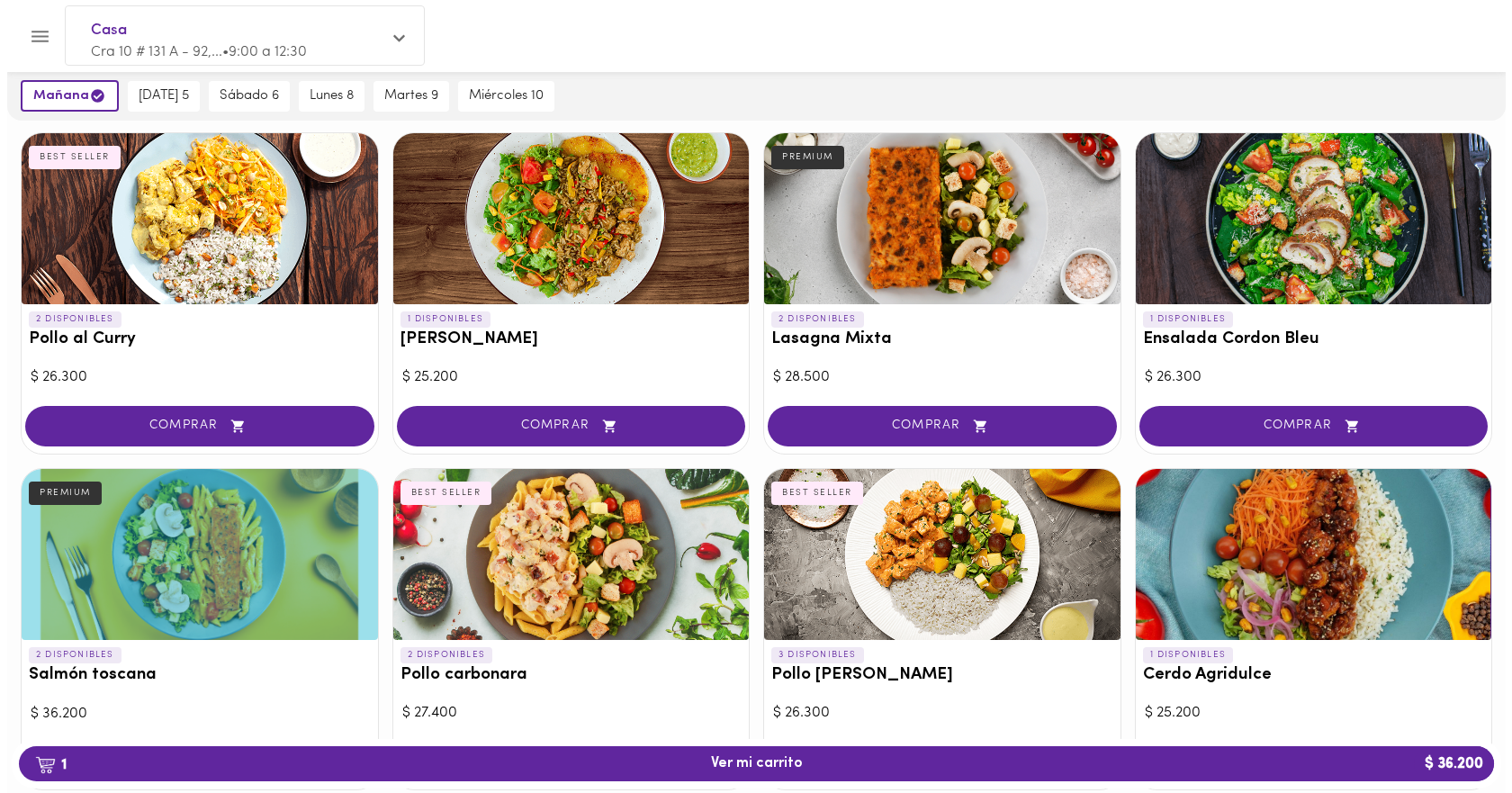
scroll to position [631, 0]
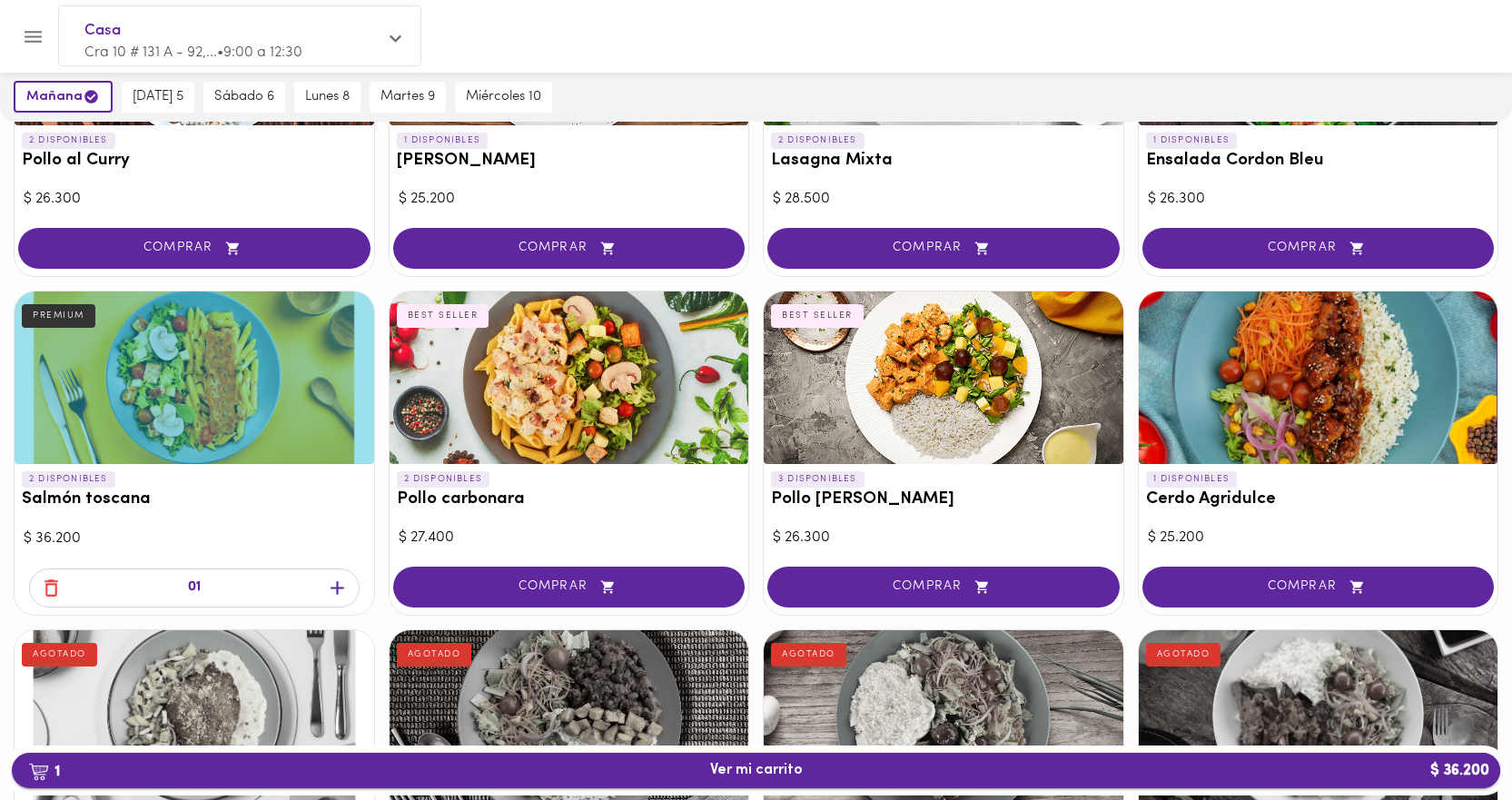
click at [747, 777] on span "1 Ver mi carrito $ 36.200" at bounding box center [756, 770] width 93 height 17
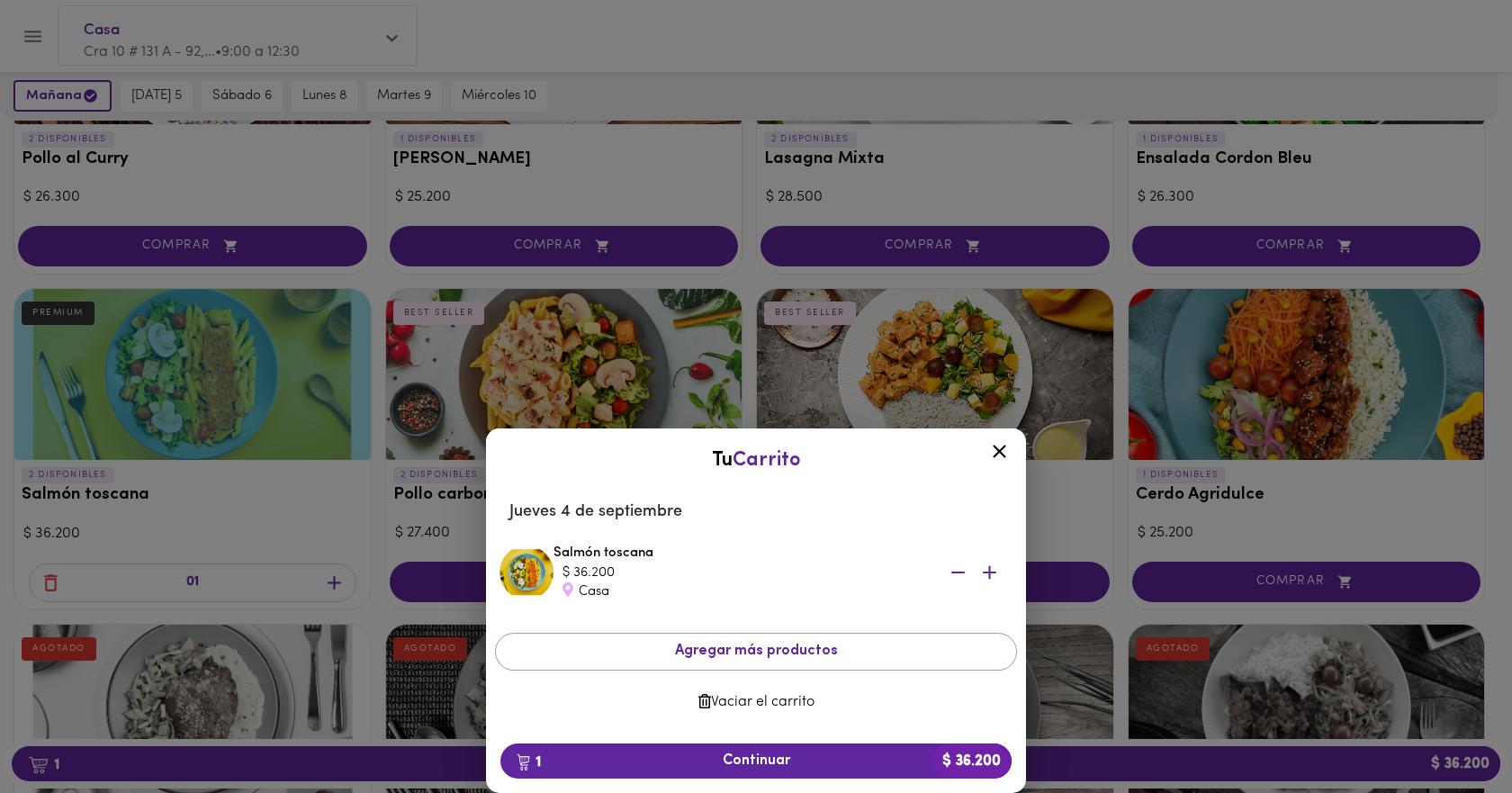
click at [1429, 166] on div "Tu Carrito [DATE] Salmón toscana $ 36.200 Casa Agregar más productos Vaciar el …" at bounding box center [756, 456] width 1512 height 675
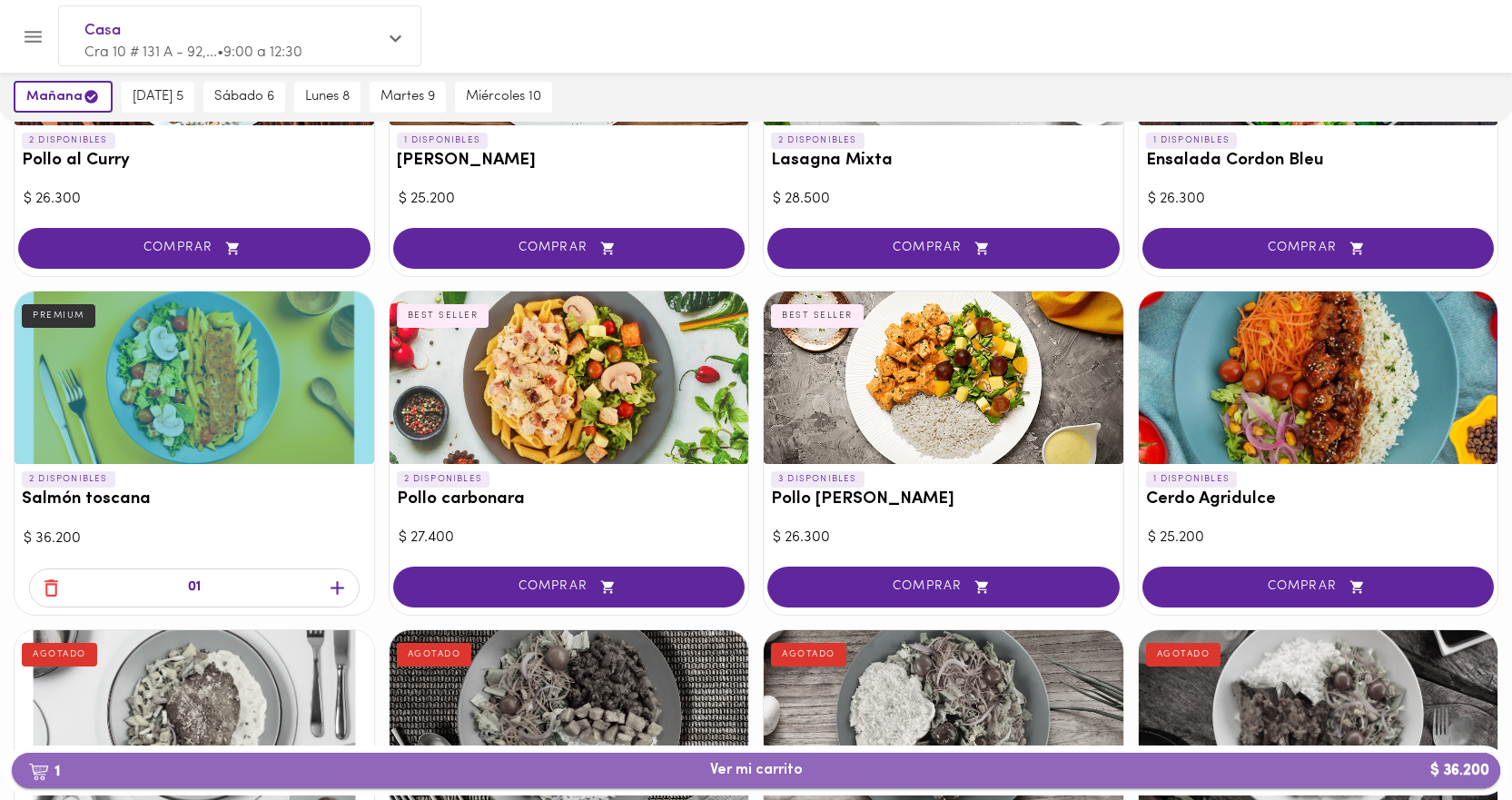
click at [852, 772] on span "1 Ver mi carrito $ 36.200" at bounding box center [756, 770] width 1460 height 17
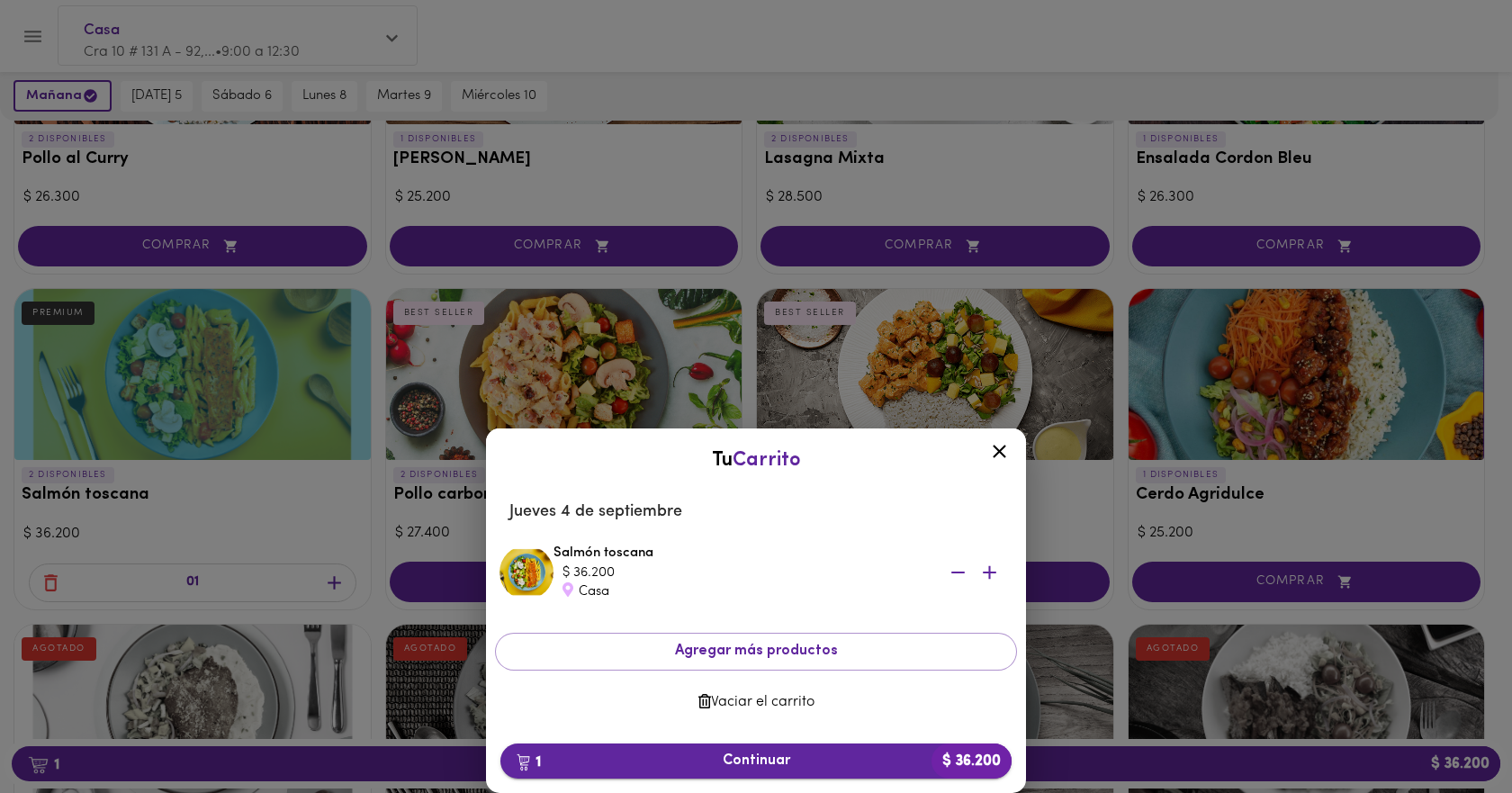
click at [809, 766] on span "1 Continuar $ 36.200" at bounding box center [756, 761] width 483 height 17
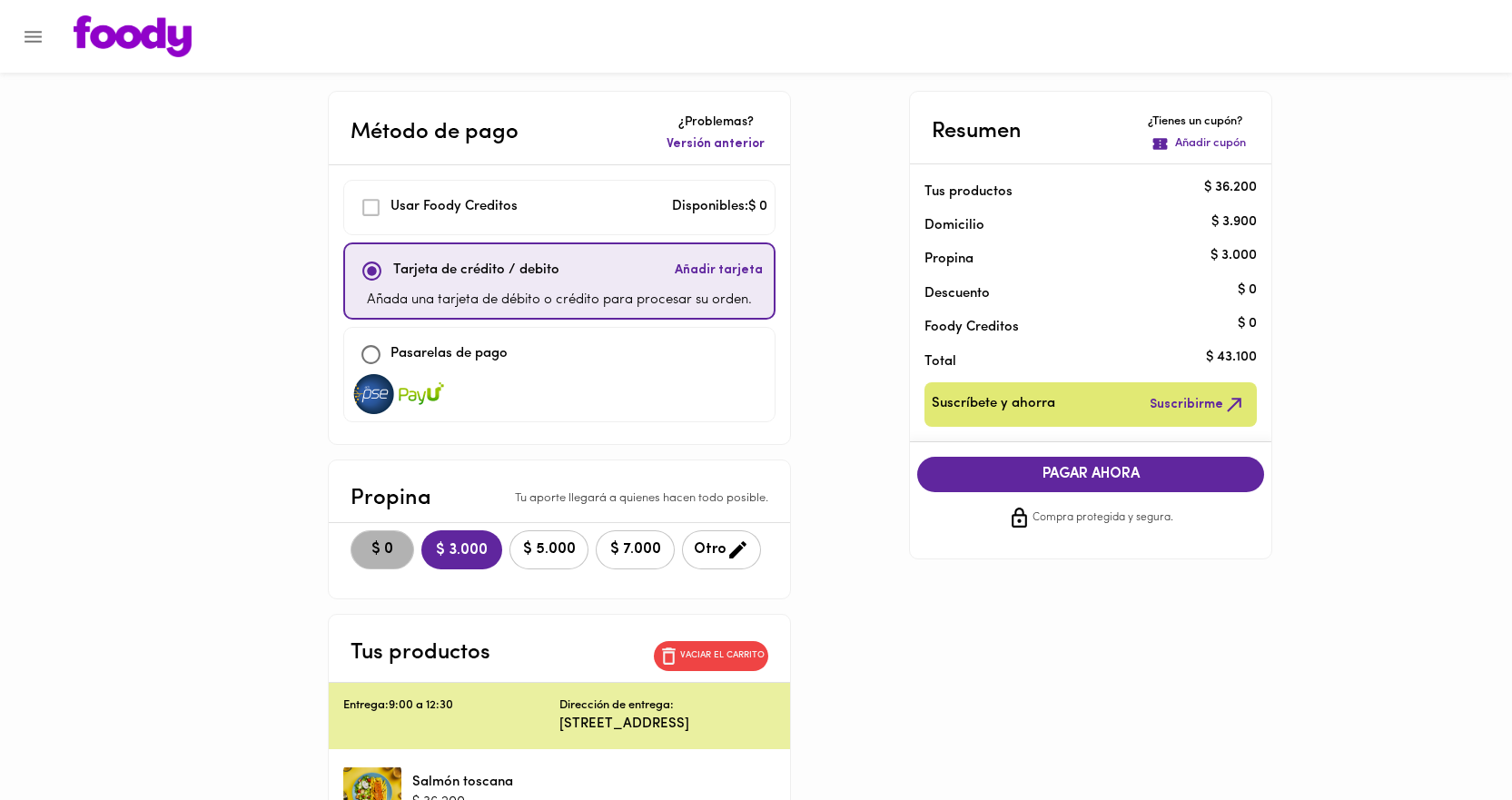
click at [377, 555] on span "$ 0" at bounding box center [383, 550] width 40 height 17
click at [697, 270] on span "Añadir tarjeta" at bounding box center [719, 270] width 88 height 18
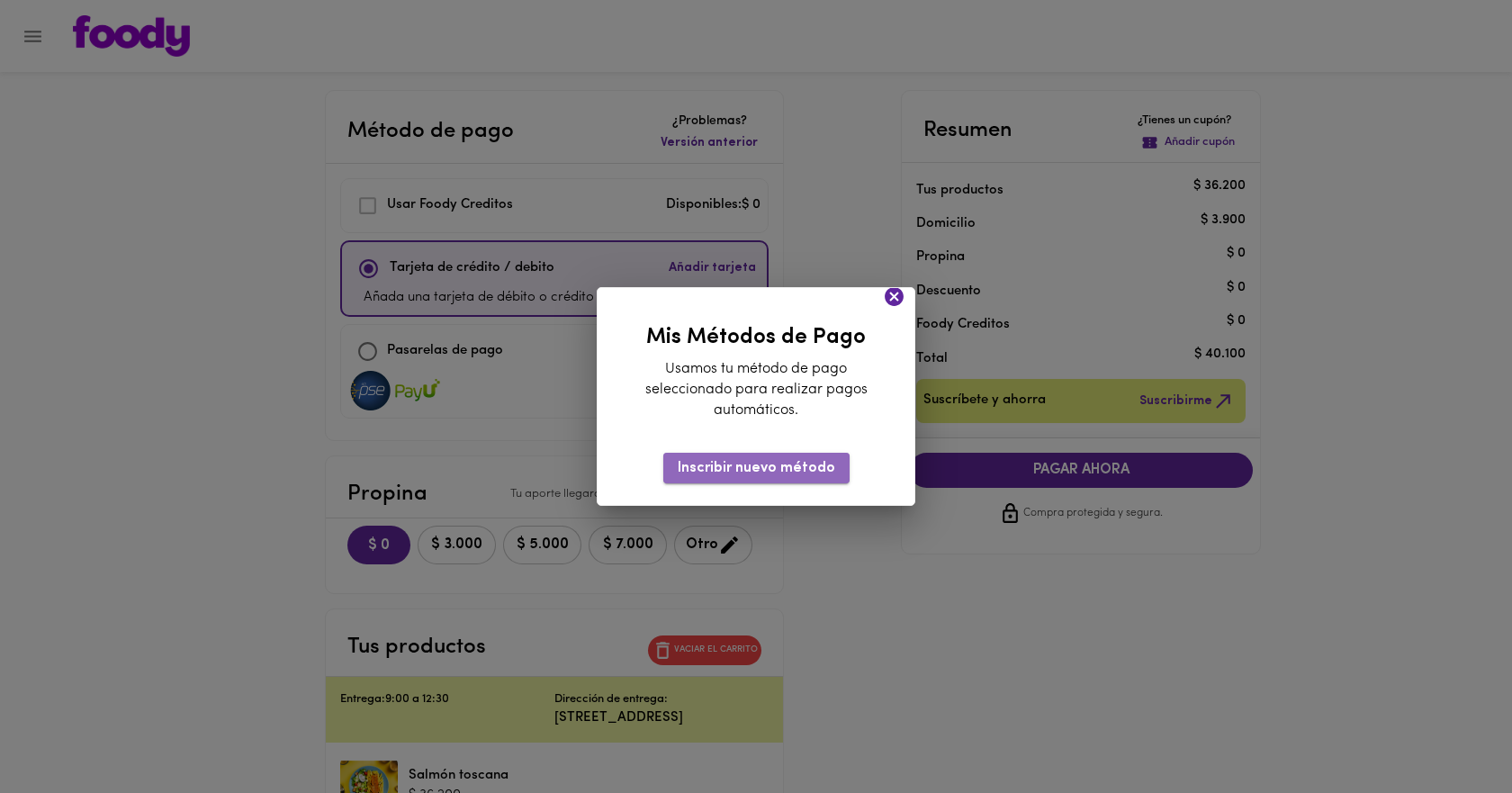
click at [764, 467] on span "Inscribir nuevo método" at bounding box center [756, 468] width 158 height 17
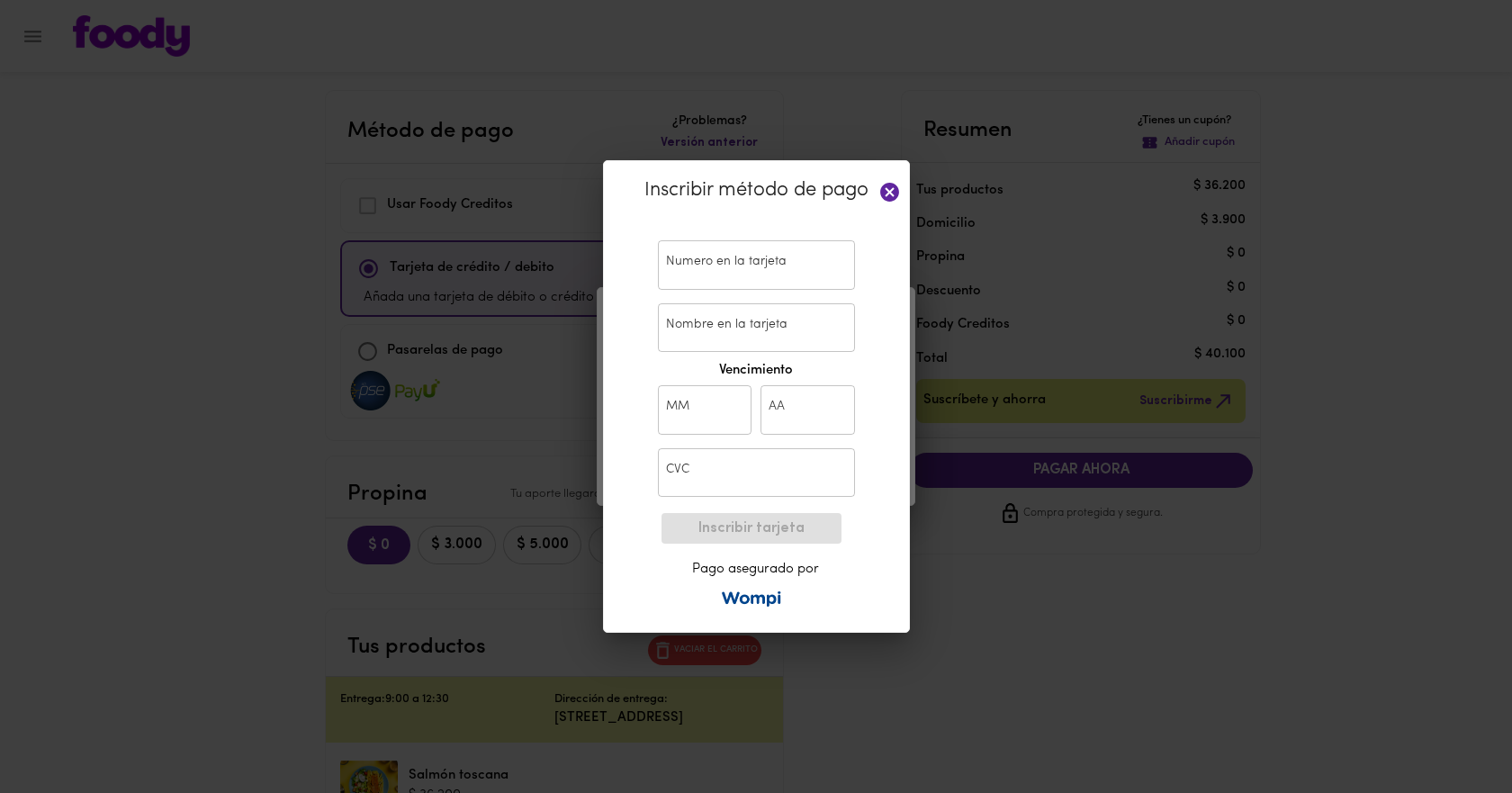
click at [890, 189] on icon at bounding box center [890, 192] width 19 height 19
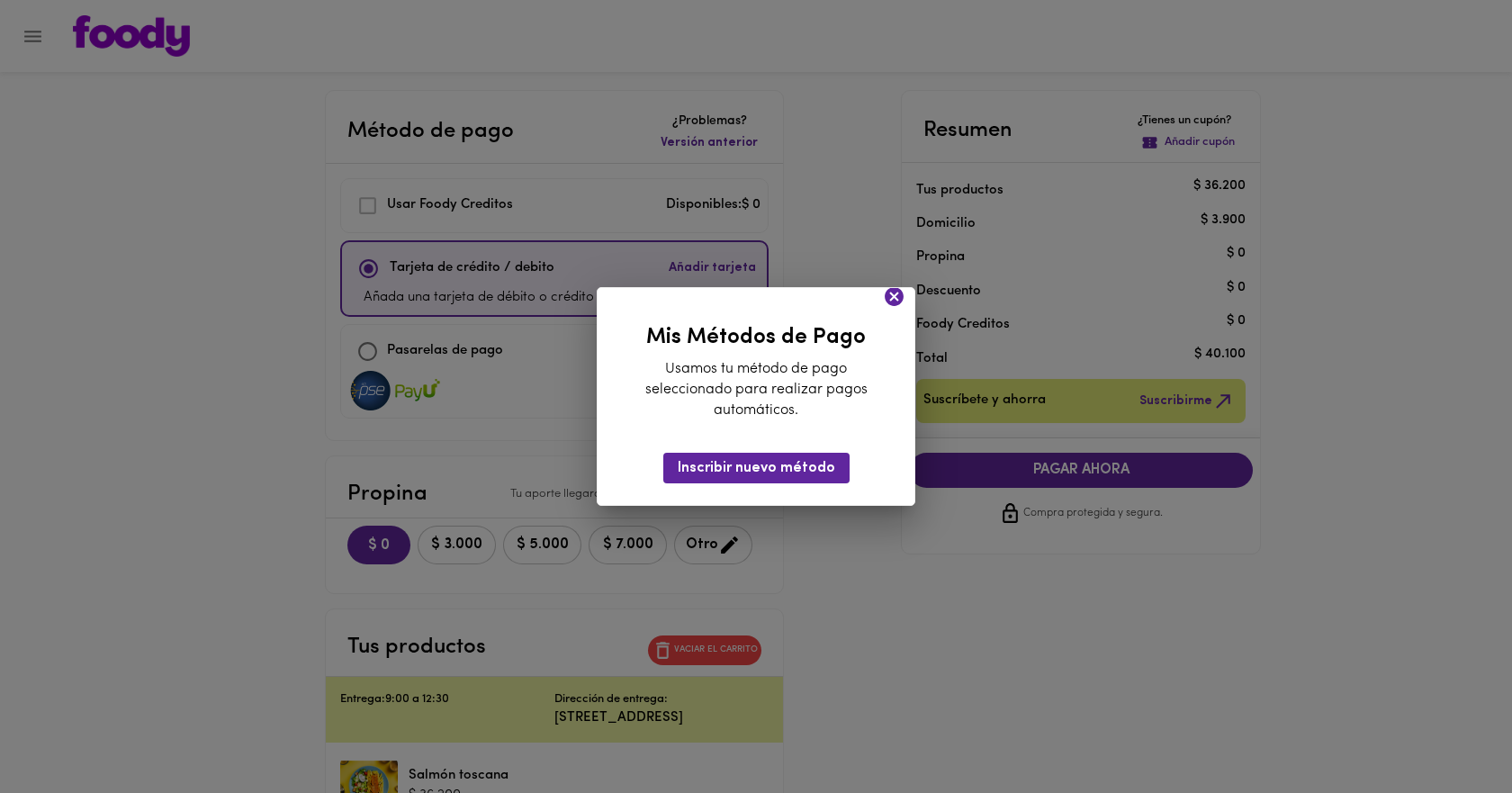
click at [897, 300] on icon at bounding box center [894, 297] width 23 height 23
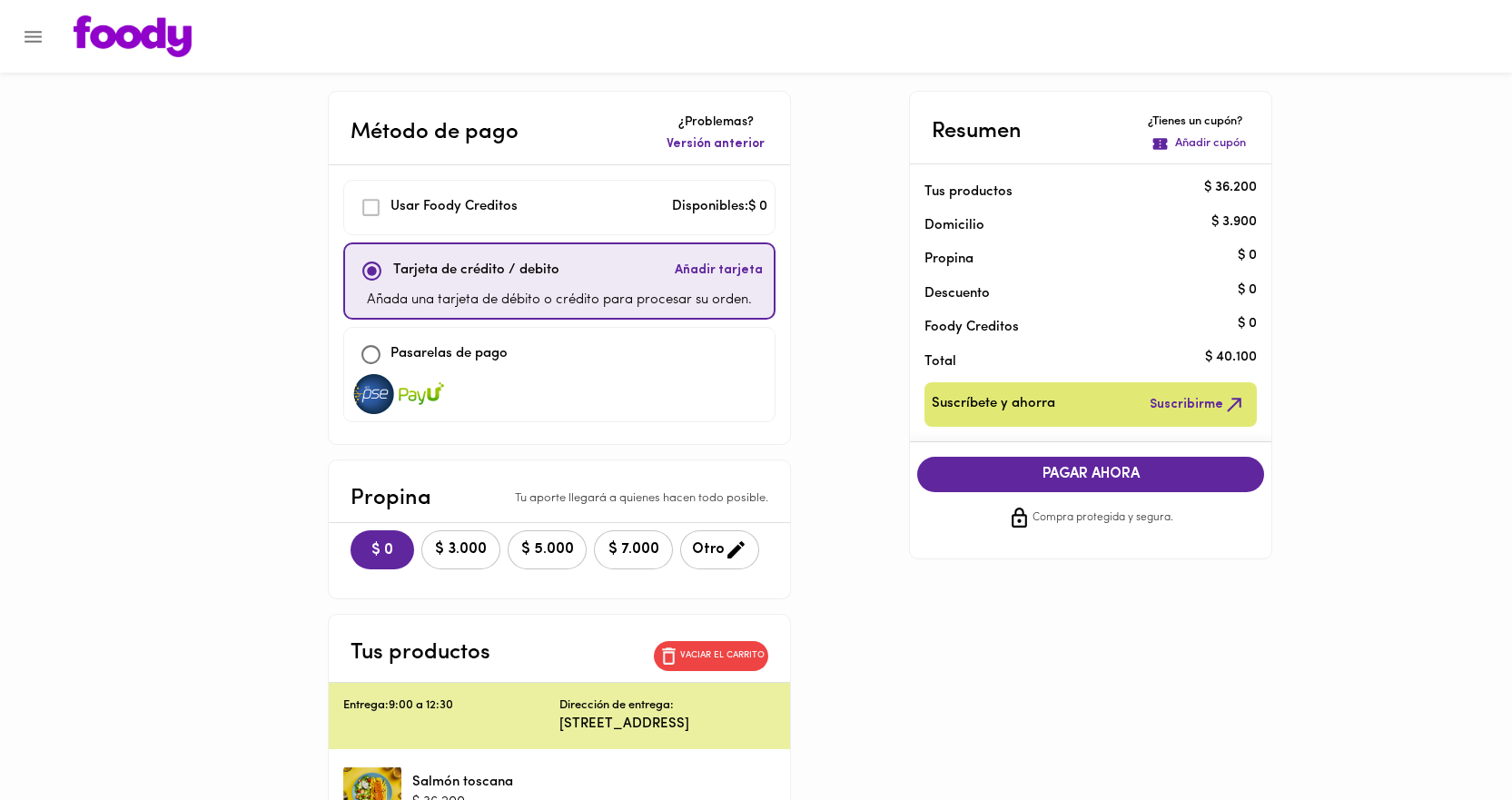
click at [370, 355] on input "checkbox" at bounding box center [370, 354] width 39 height 39
checkbox input "true"
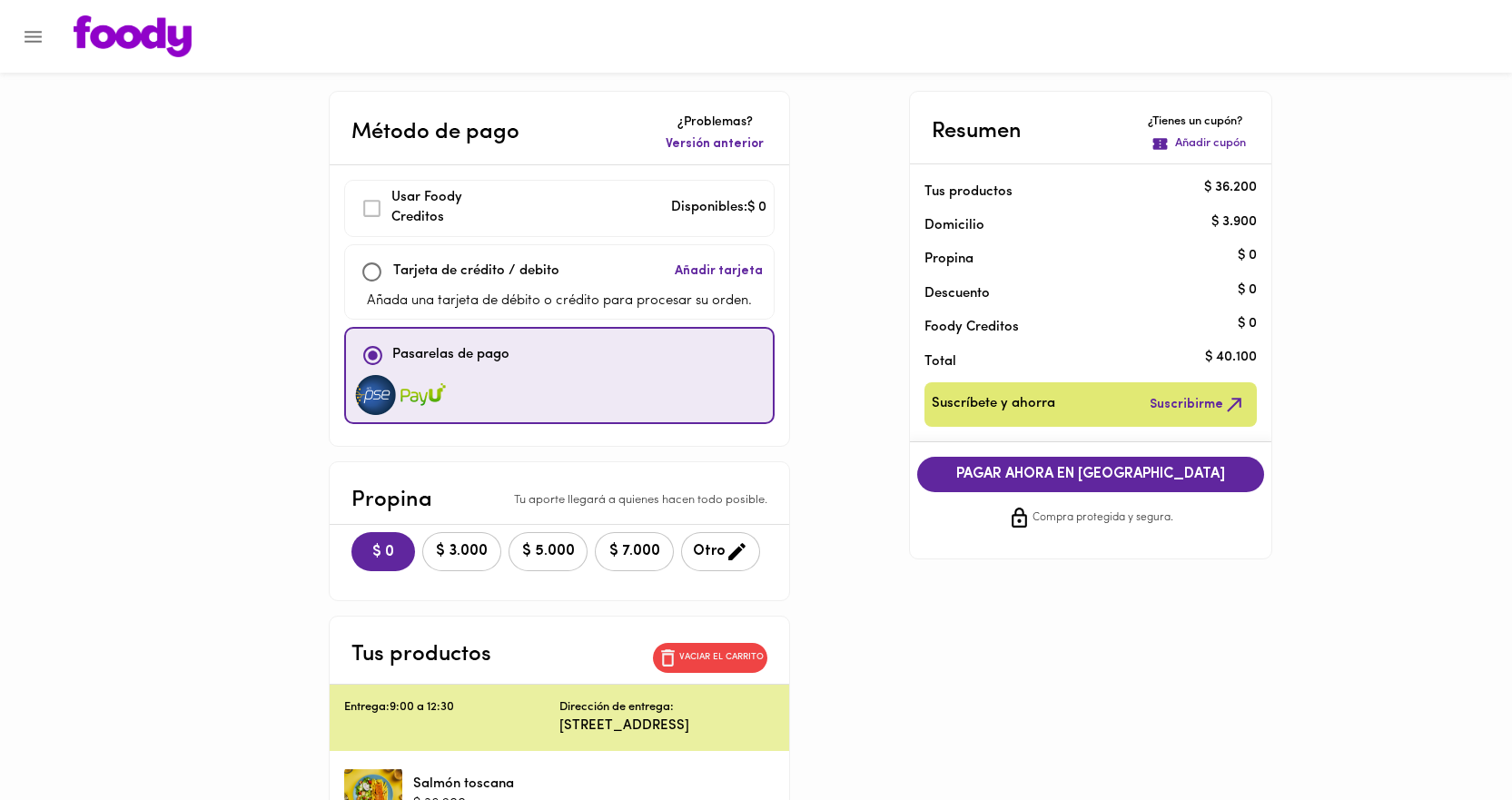
checkbox input "false"
click at [589, 393] on div at bounding box center [559, 395] width 412 height 40
click at [417, 396] on img at bounding box center [424, 395] width 46 height 40
click at [385, 396] on img at bounding box center [376, 395] width 46 height 40
click at [1019, 478] on span "PAGAR AHORA EN [GEOGRAPHIC_DATA]" at bounding box center [1090, 474] width 310 height 17
